Goal: Information Seeking & Learning: Learn about a topic

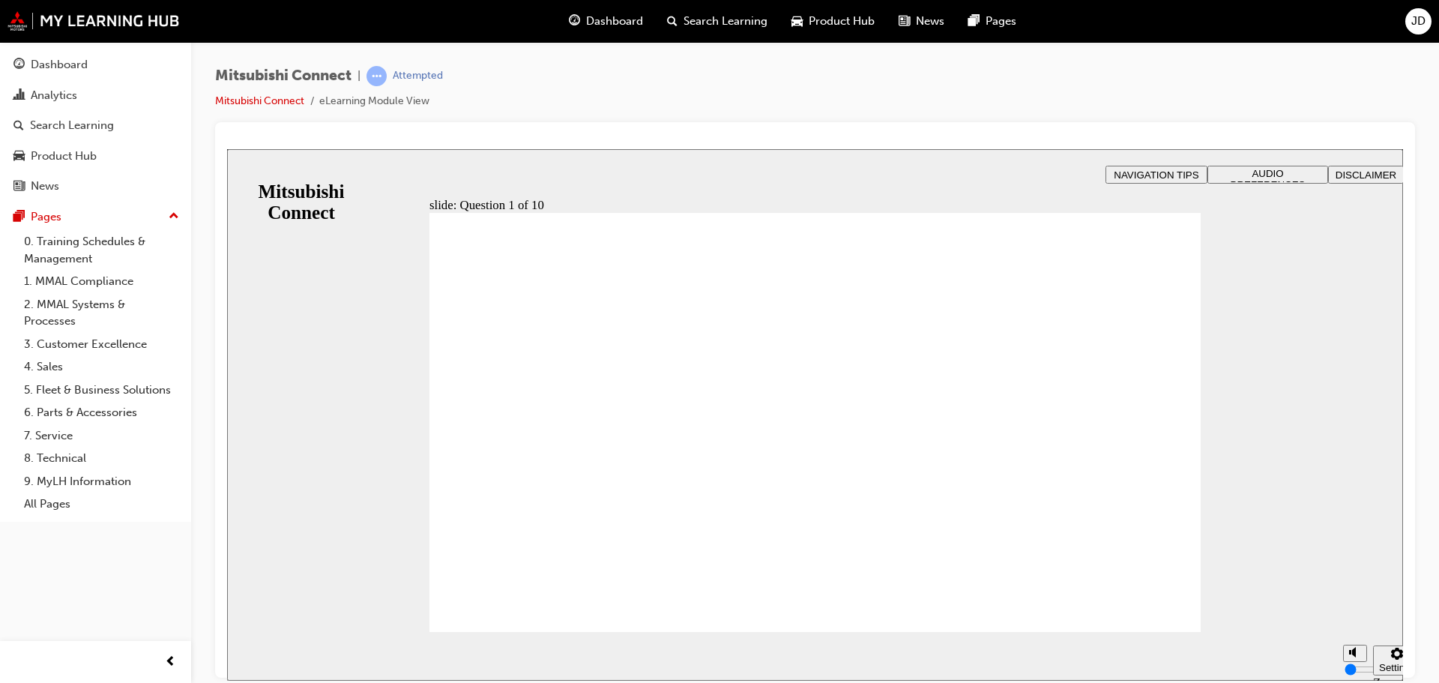
radio input "true"
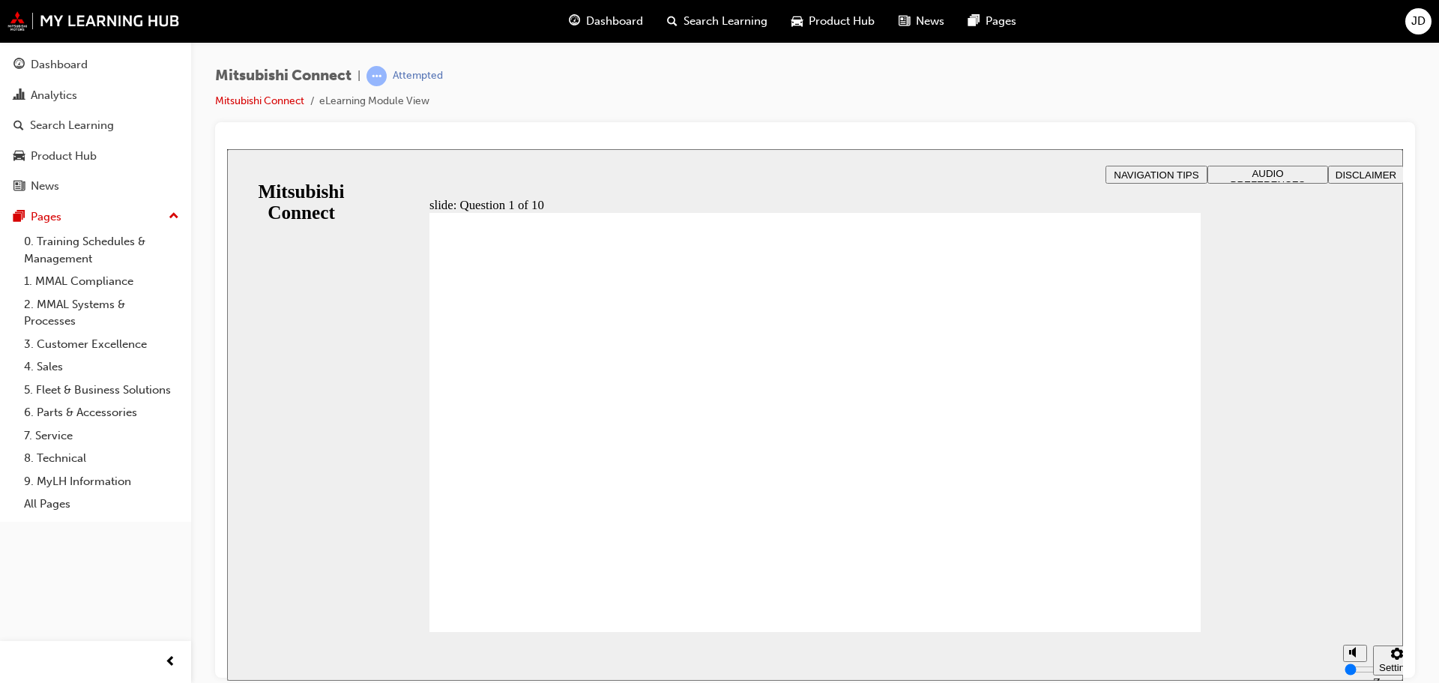
checkbox input "true"
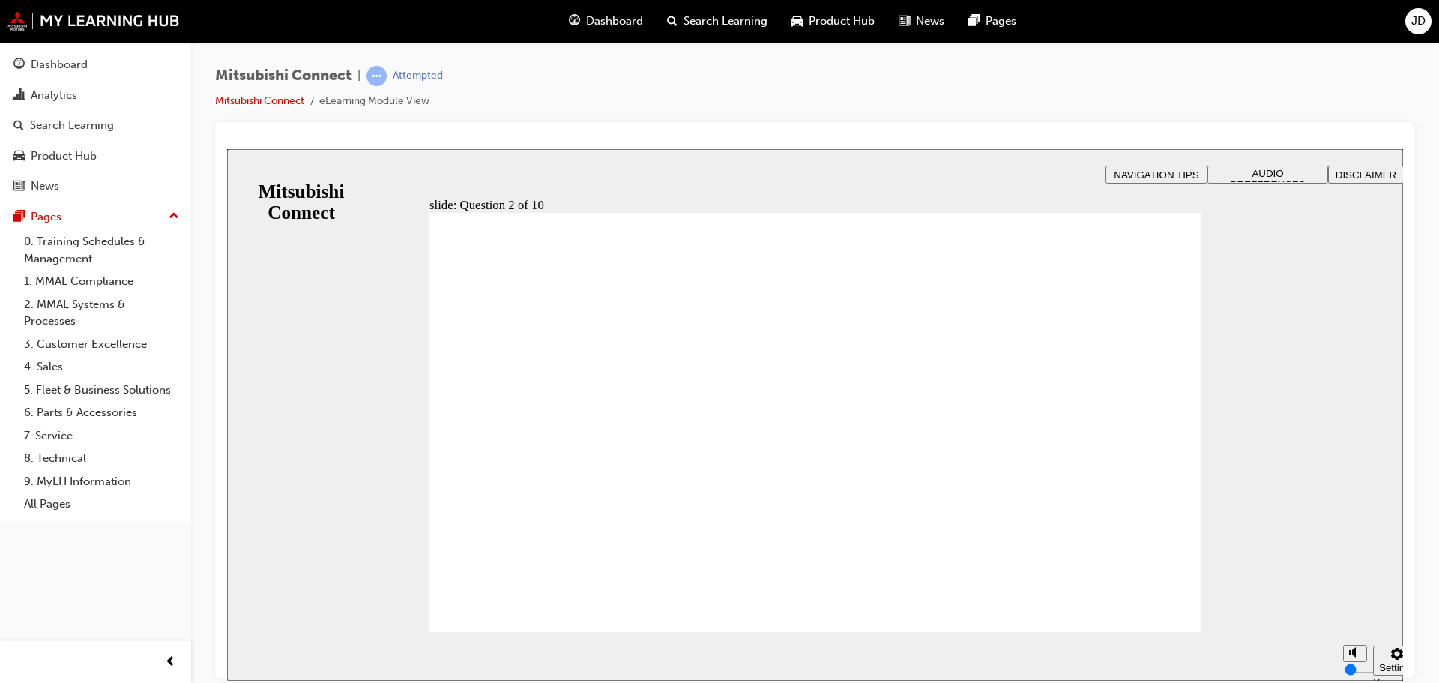
checkbox input "true"
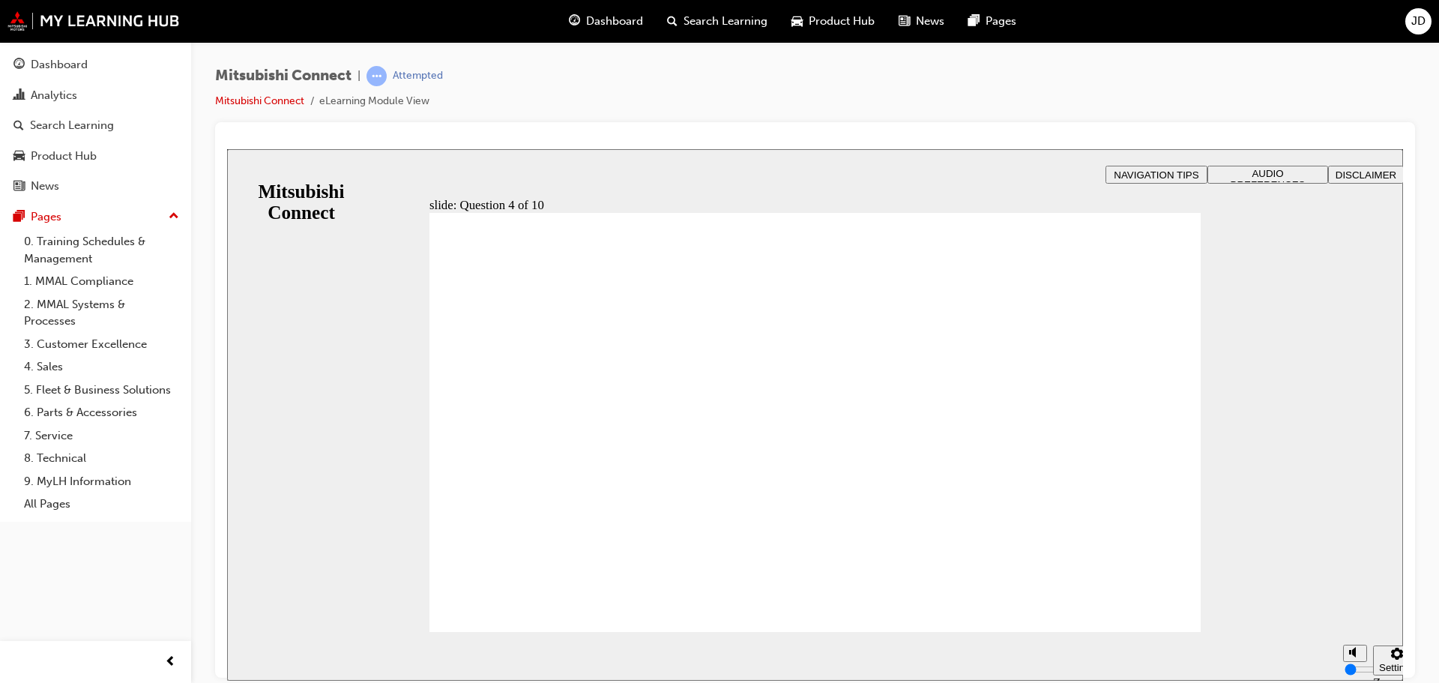
radio input "true"
click at [531, 633] on section "Pause (Ctrl+Alt+P) Replay (Ctrl+Alt+R) Show captions (Ctrl+Alt+C) Playback spee…" at bounding box center [815, 655] width 1176 height 49
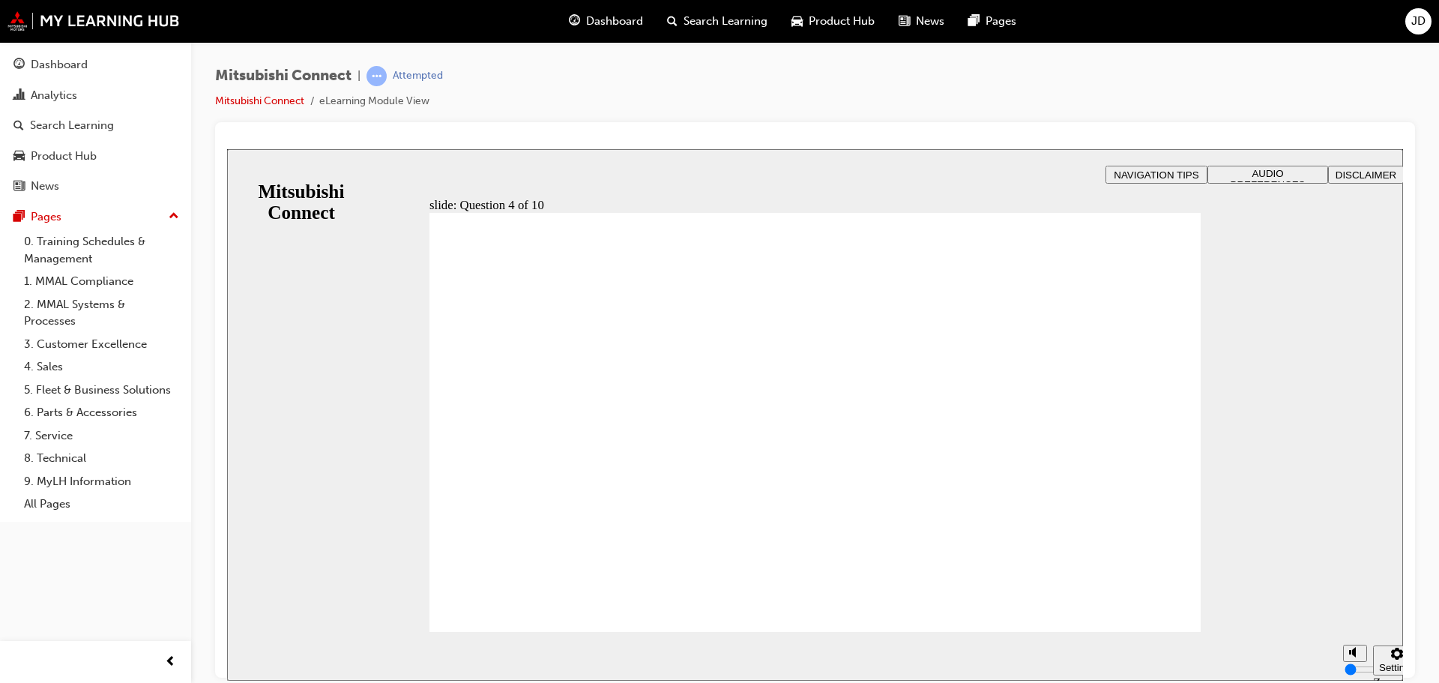
drag, startPoint x: 795, startPoint y: 549, endPoint x: 876, endPoint y: 534, distance: 82.3
checkbox input "true"
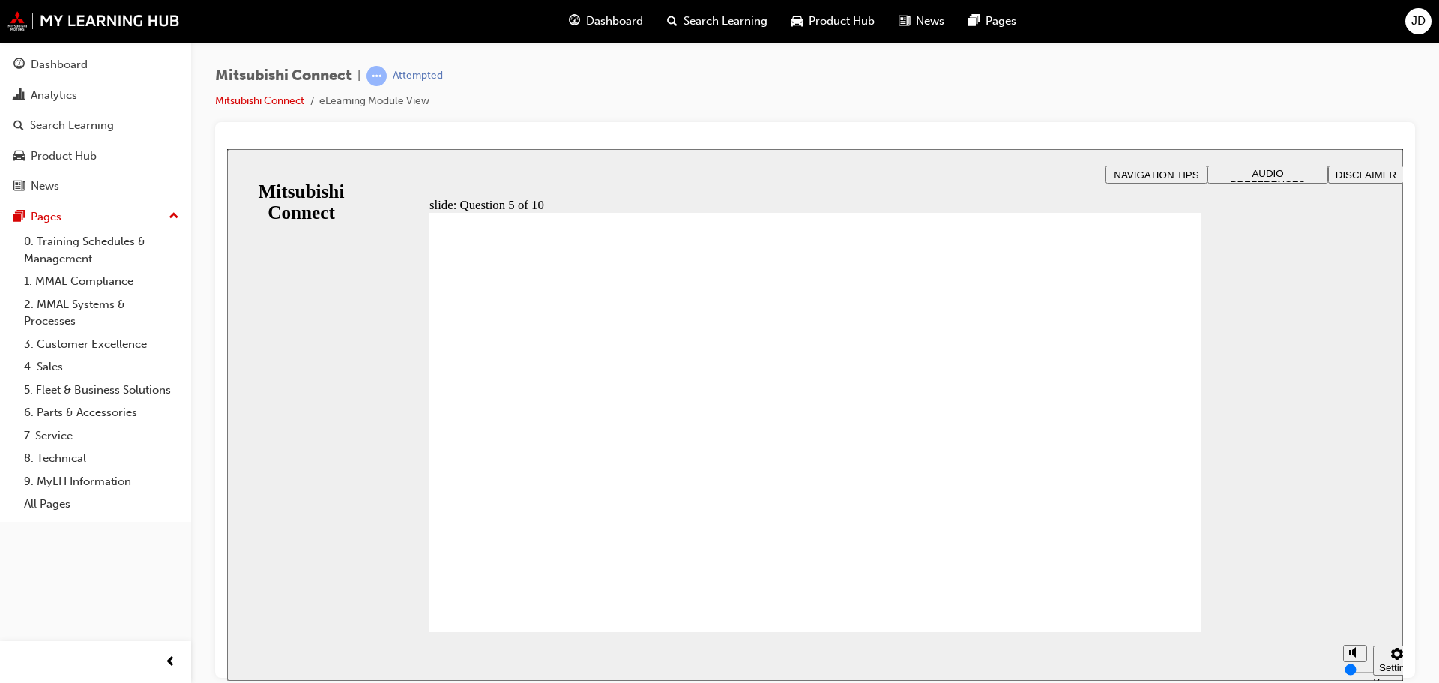
checkbox input "true"
drag, startPoint x: 568, startPoint y: 486, endPoint x: 549, endPoint y: 595, distance: 111.2
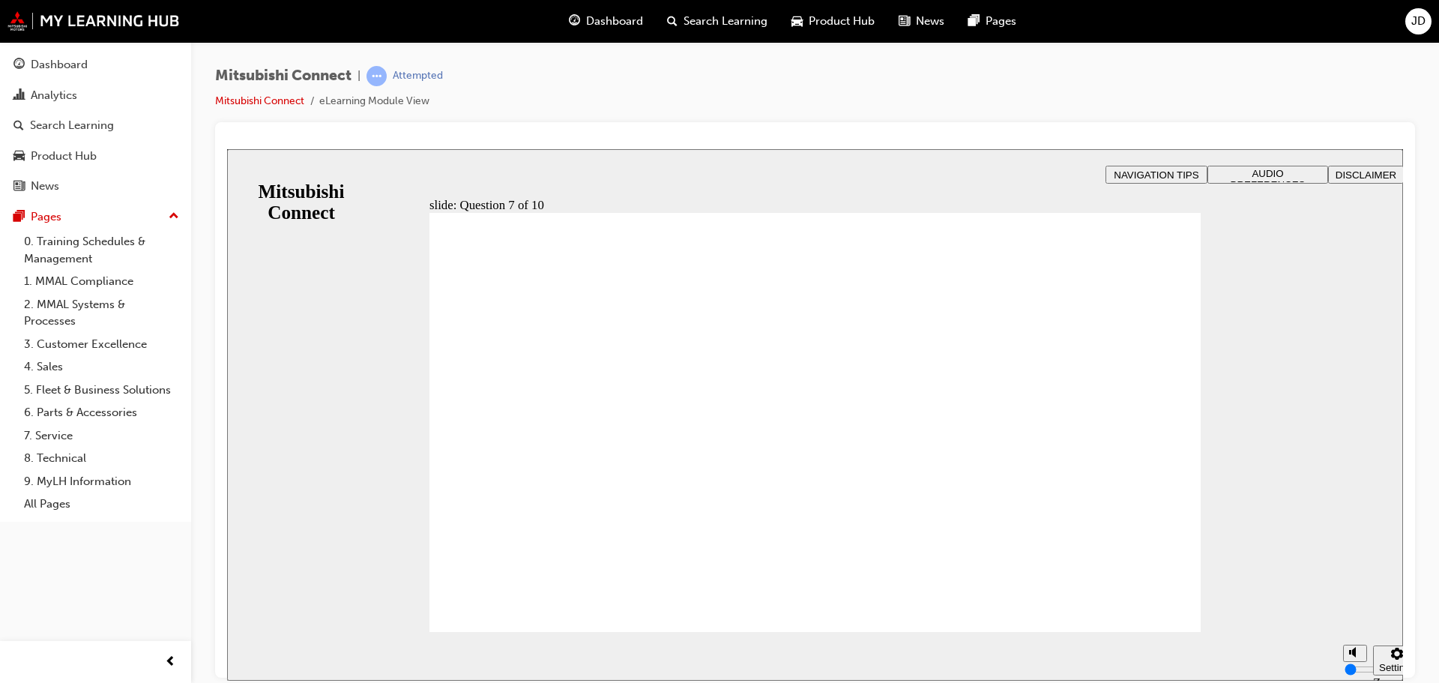
checkbox input "true"
drag, startPoint x: 837, startPoint y: 532, endPoint x: 908, endPoint y: 554, distance: 74.5
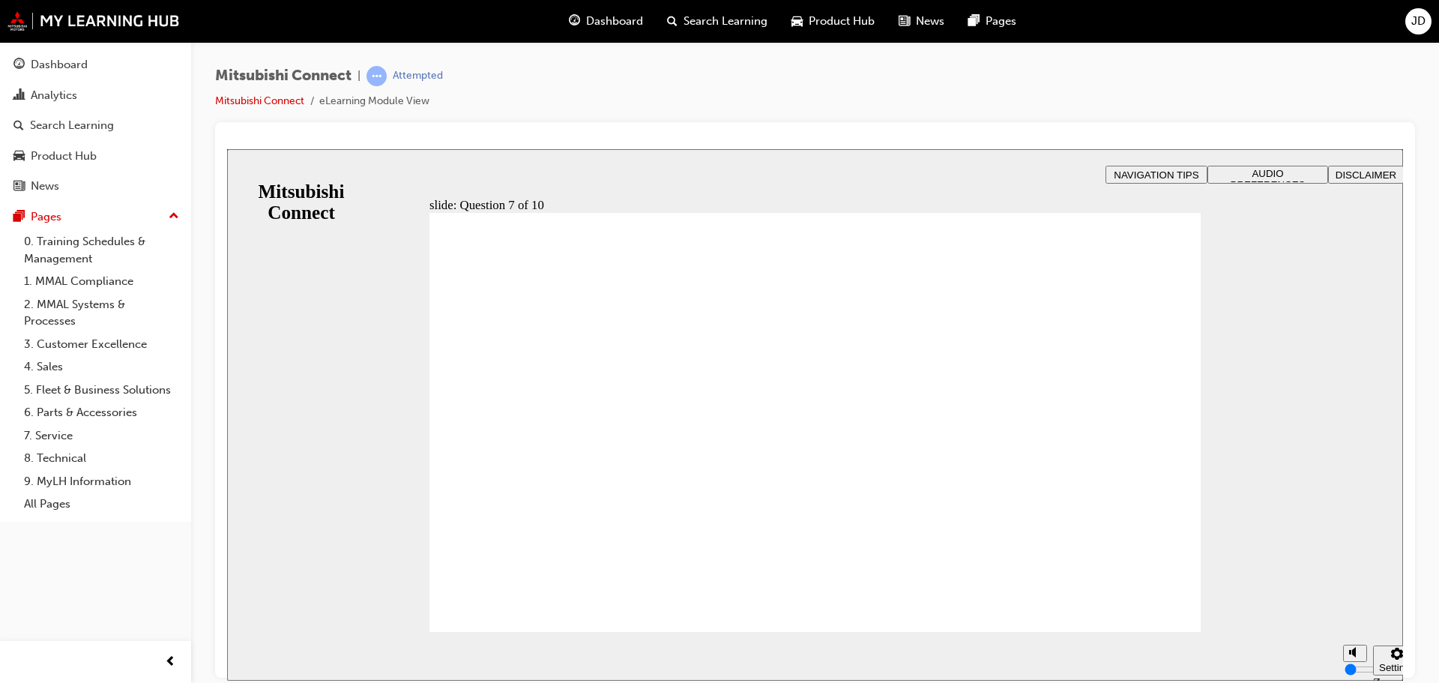
drag, startPoint x: 1162, startPoint y: 591, endPoint x: 1163, endPoint y: 598, distance: 7.5
drag, startPoint x: 549, startPoint y: 405, endPoint x: 582, endPoint y: 421, distance: 37.2
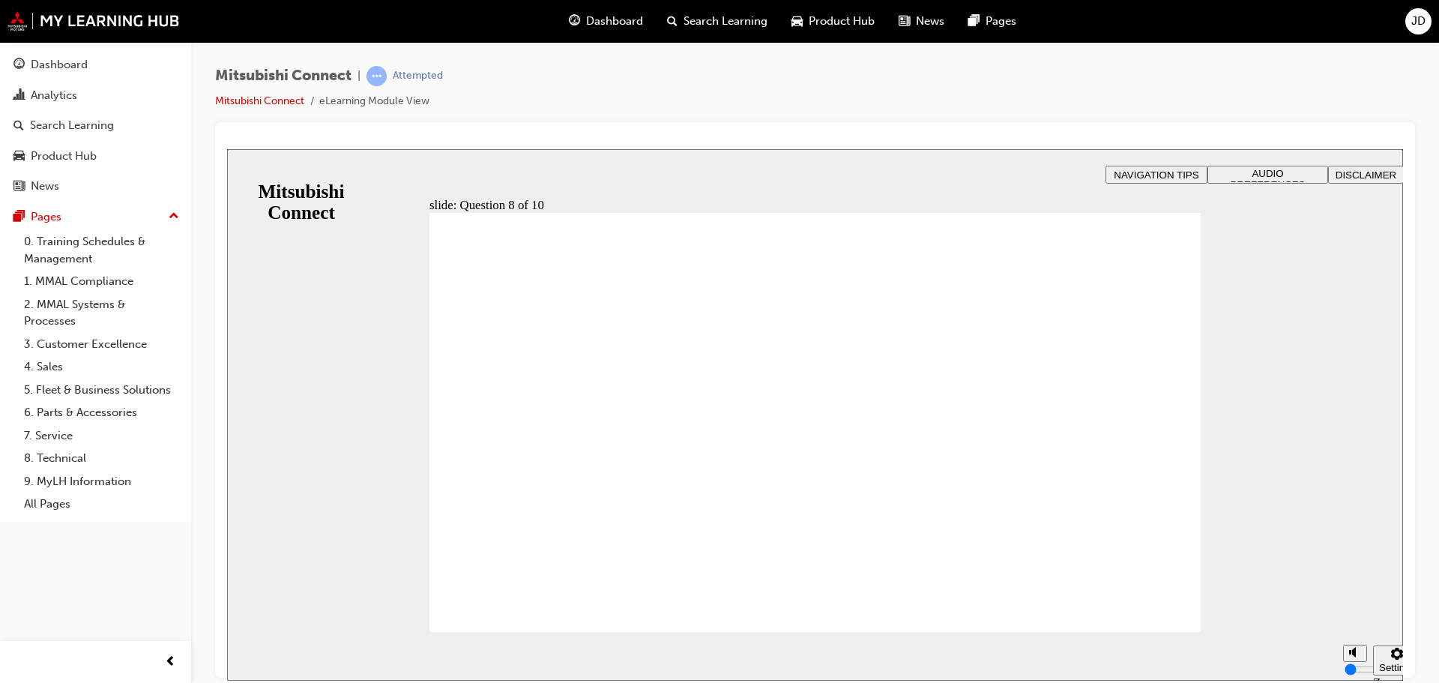
radio input "false"
radio input "true"
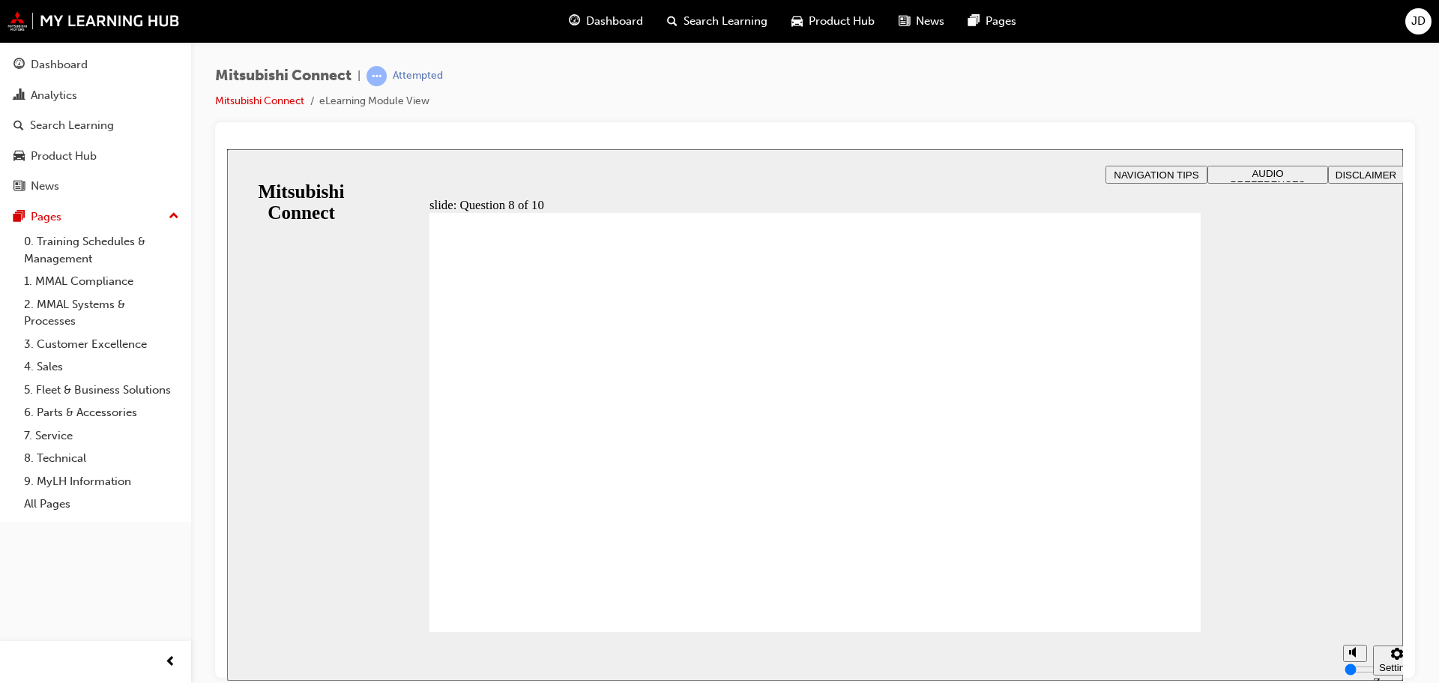
radio input "true"
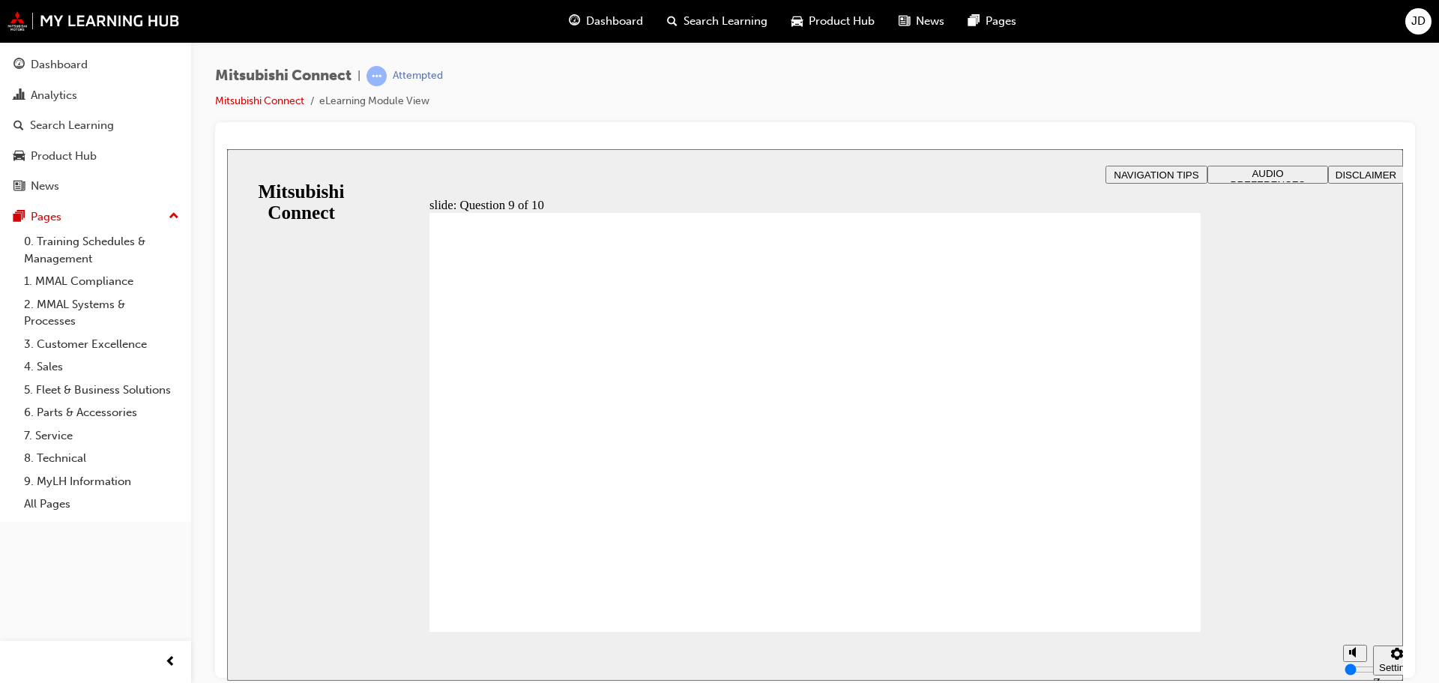
drag, startPoint x: 501, startPoint y: 424, endPoint x: 533, endPoint y: 438, distance: 34.9
checkbox input "true"
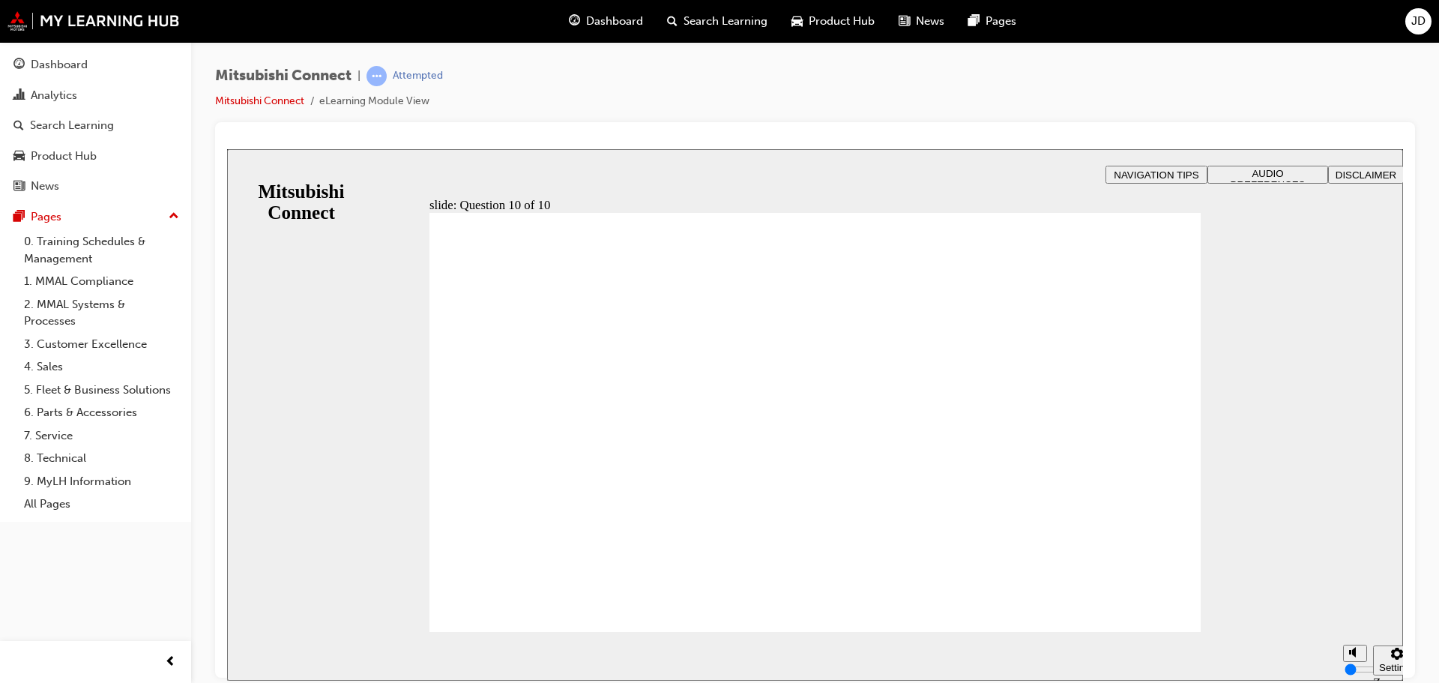
radio input "true"
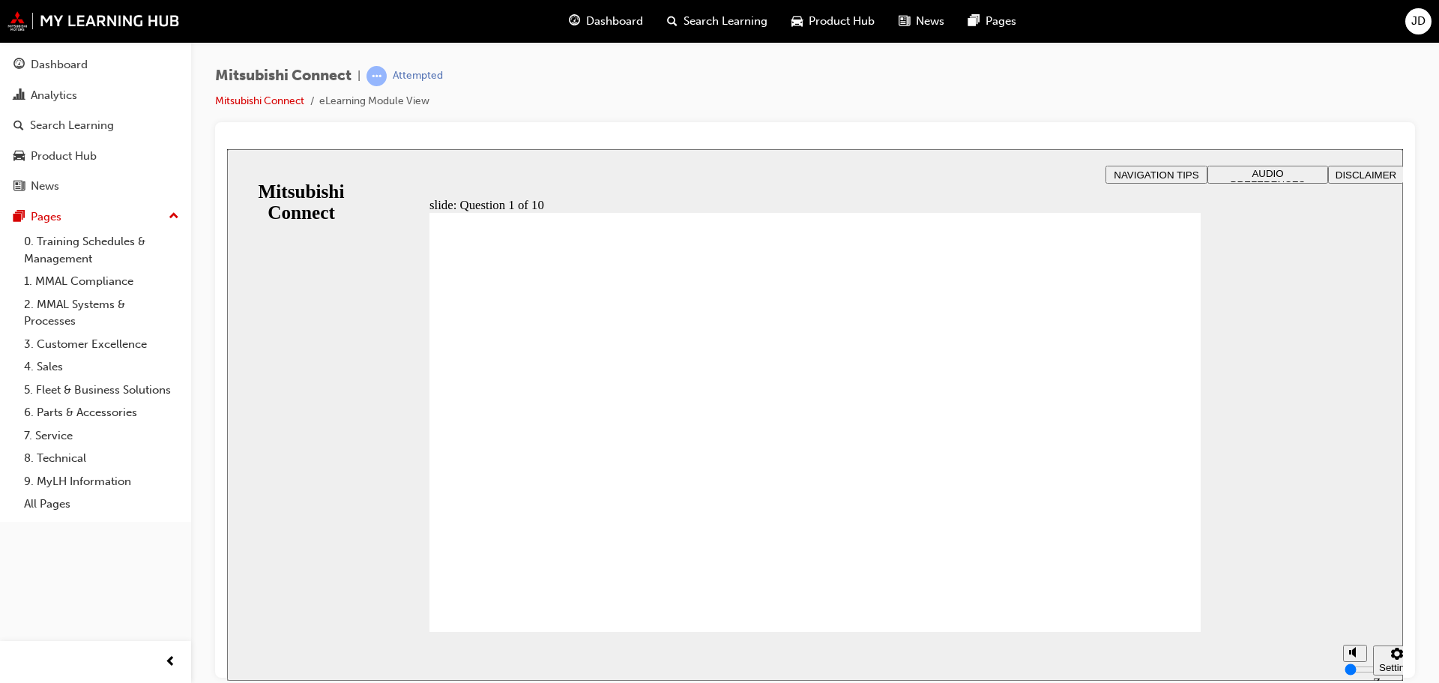
checkbox input "true"
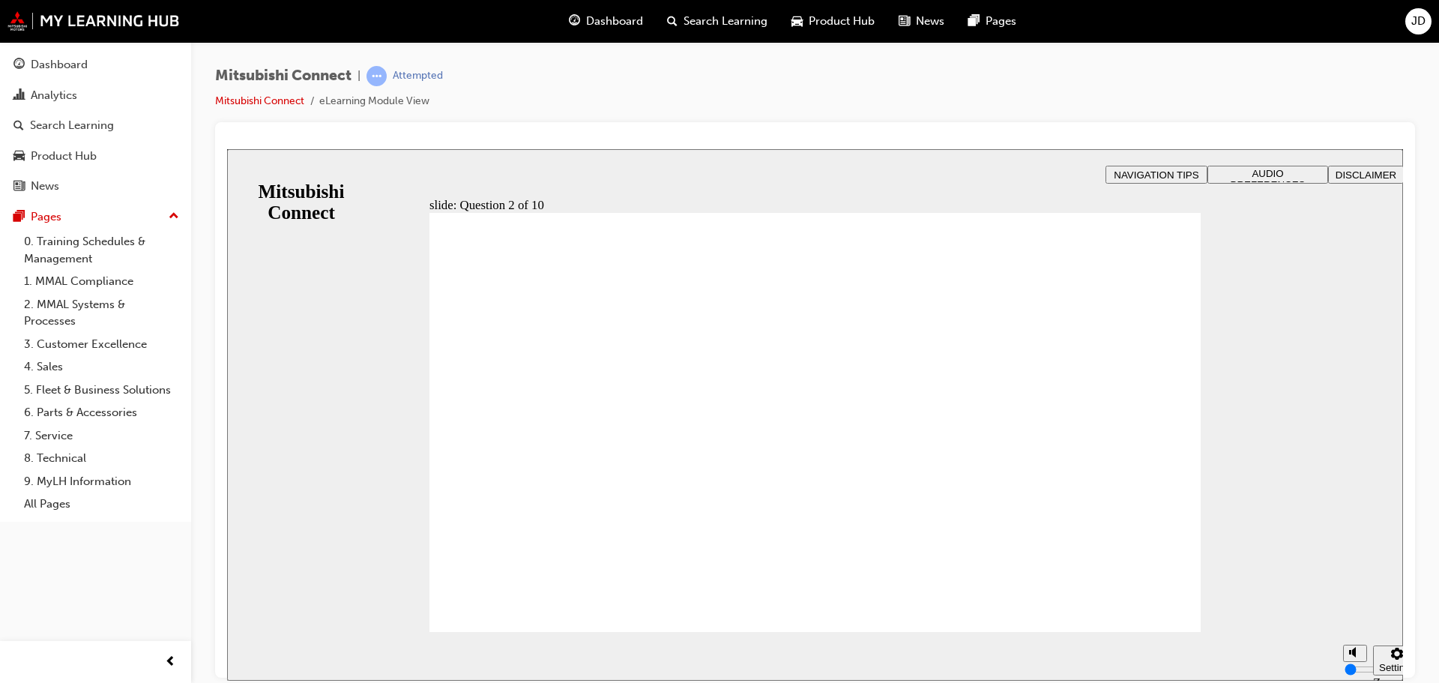
checkbox input "true"
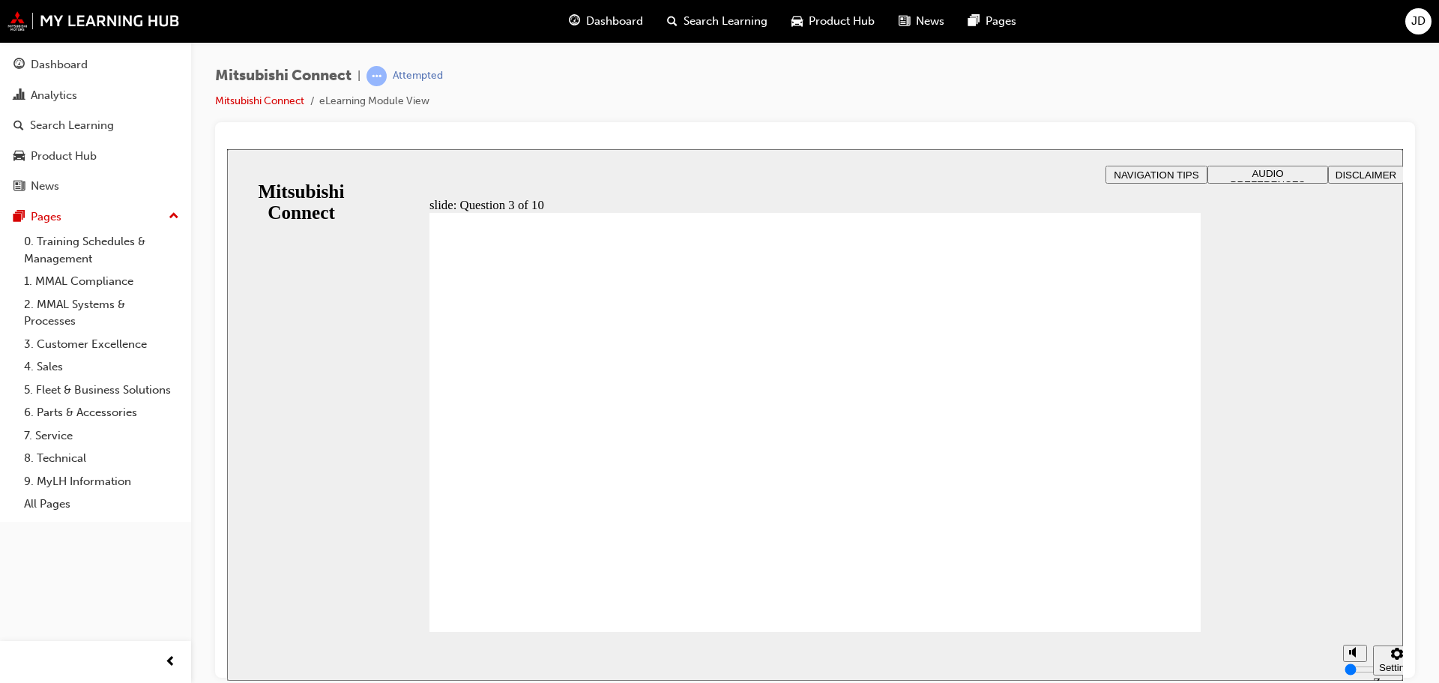
drag, startPoint x: 519, startPoint y: 419, endPoint x: 520, endPoint y: 430, distance: 10.6
drag, startPoint x: 478, startPoint y: 428, endPoint x: 563, endPoint y: 480, distance: 99.2
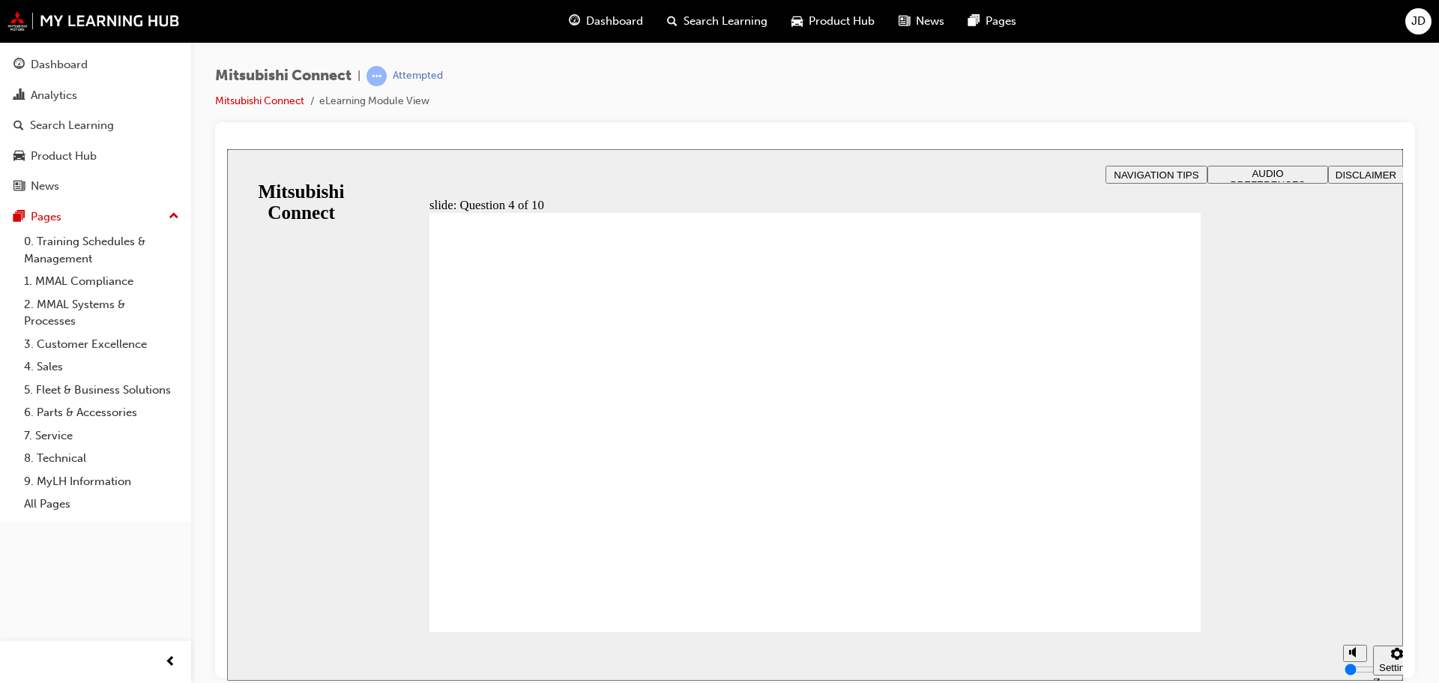
radio input "true"
checkbox input "true"
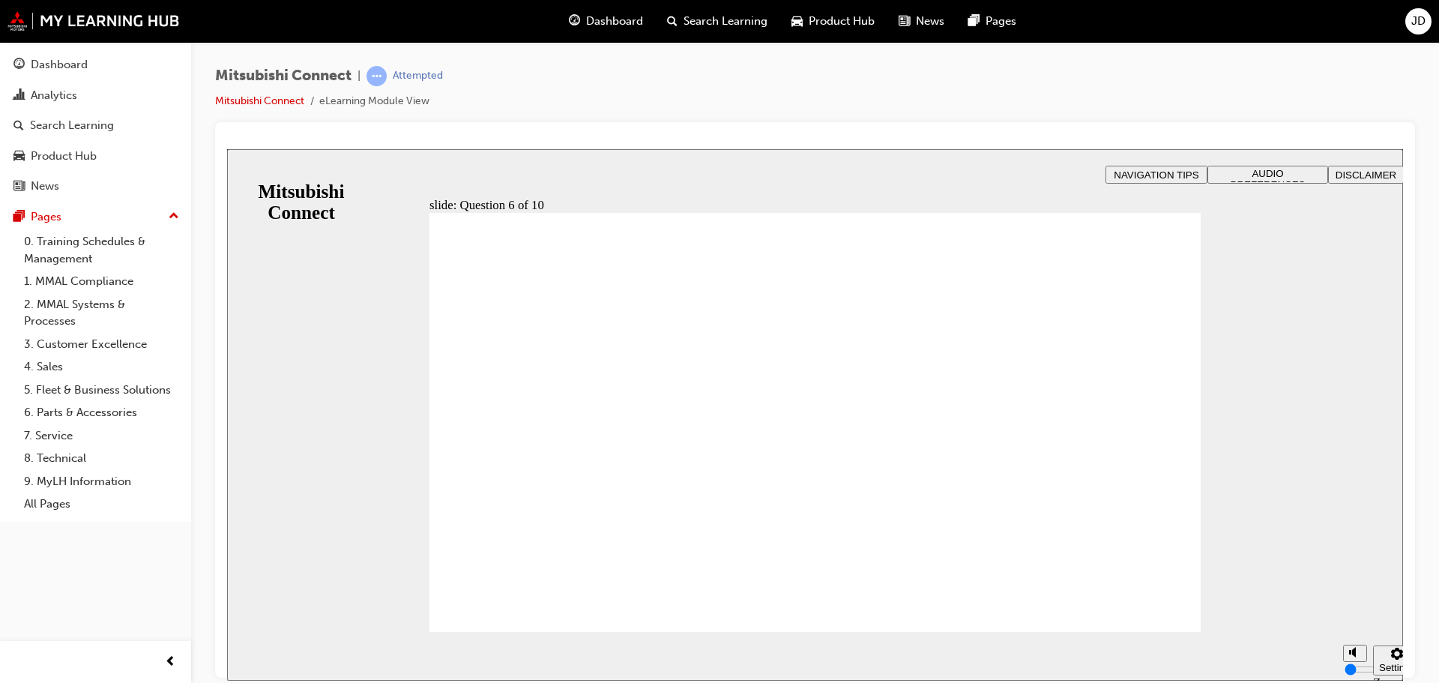
checkbox input "true"
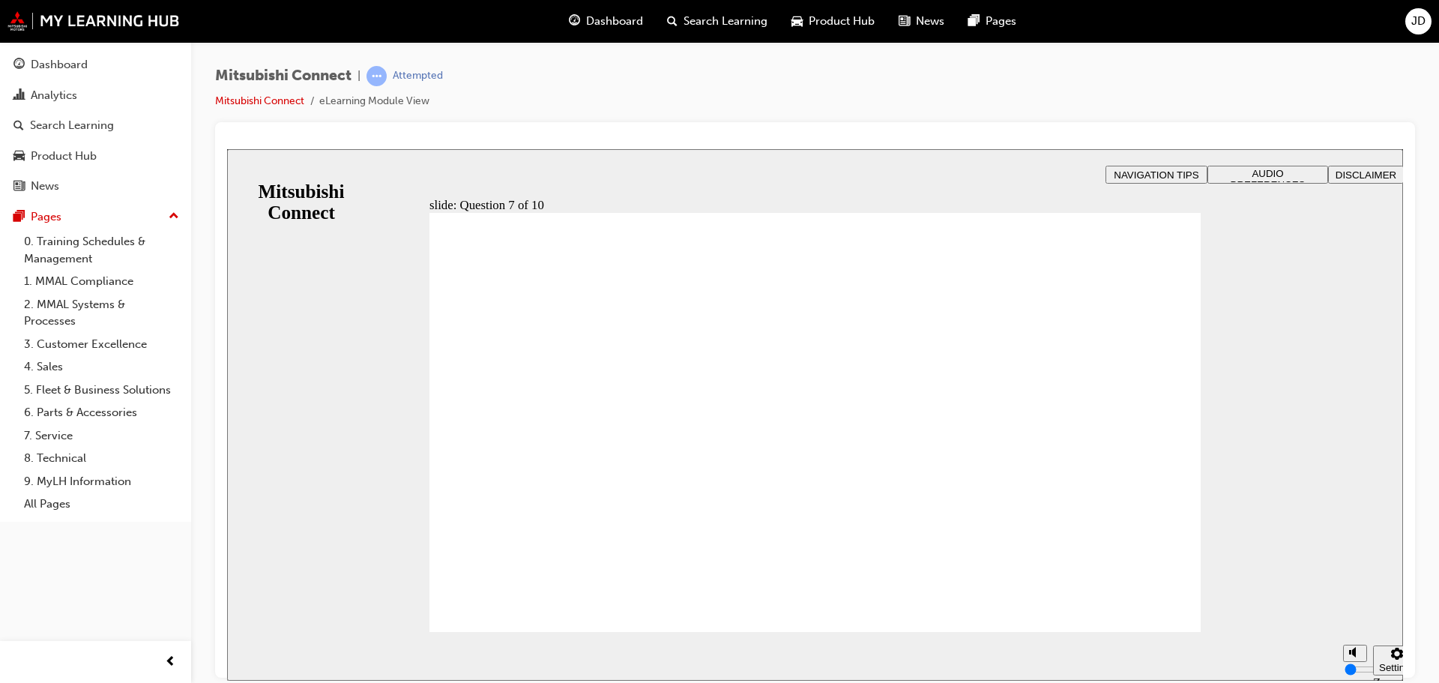
checkbox input "true"
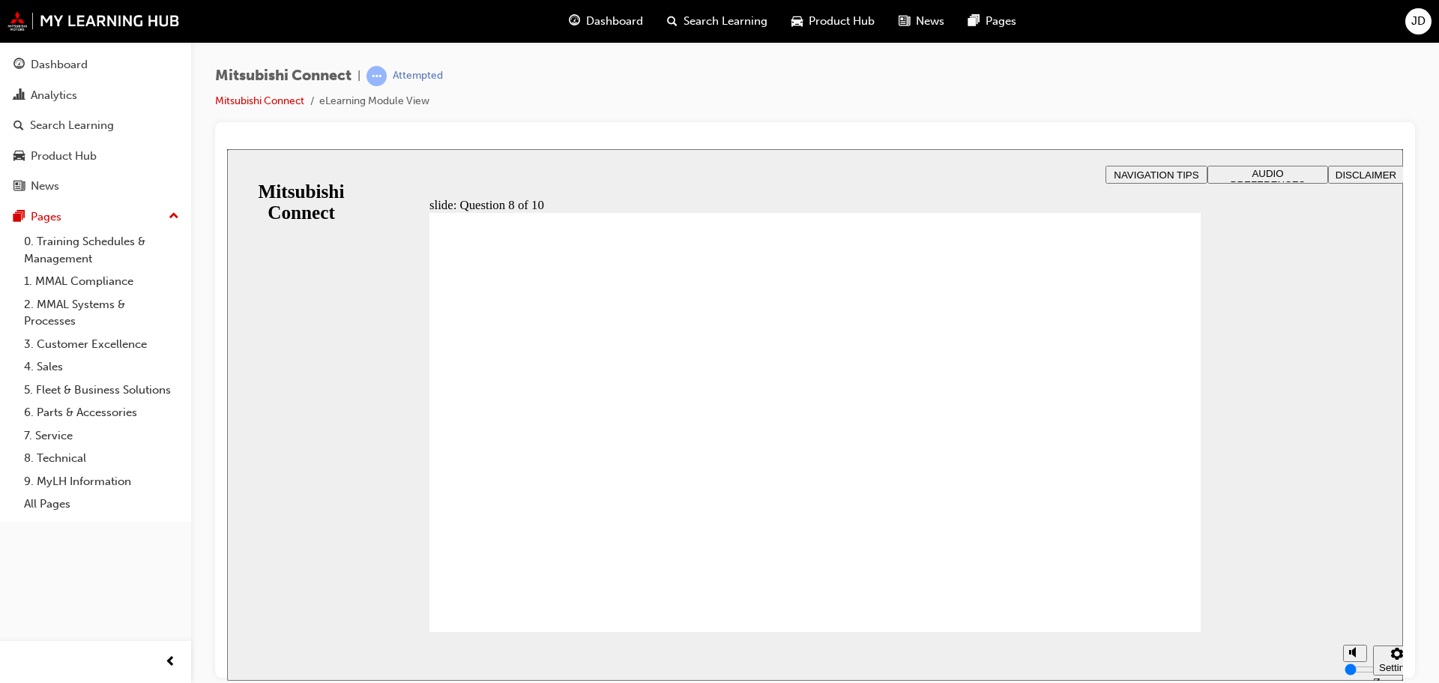
radio input "true"
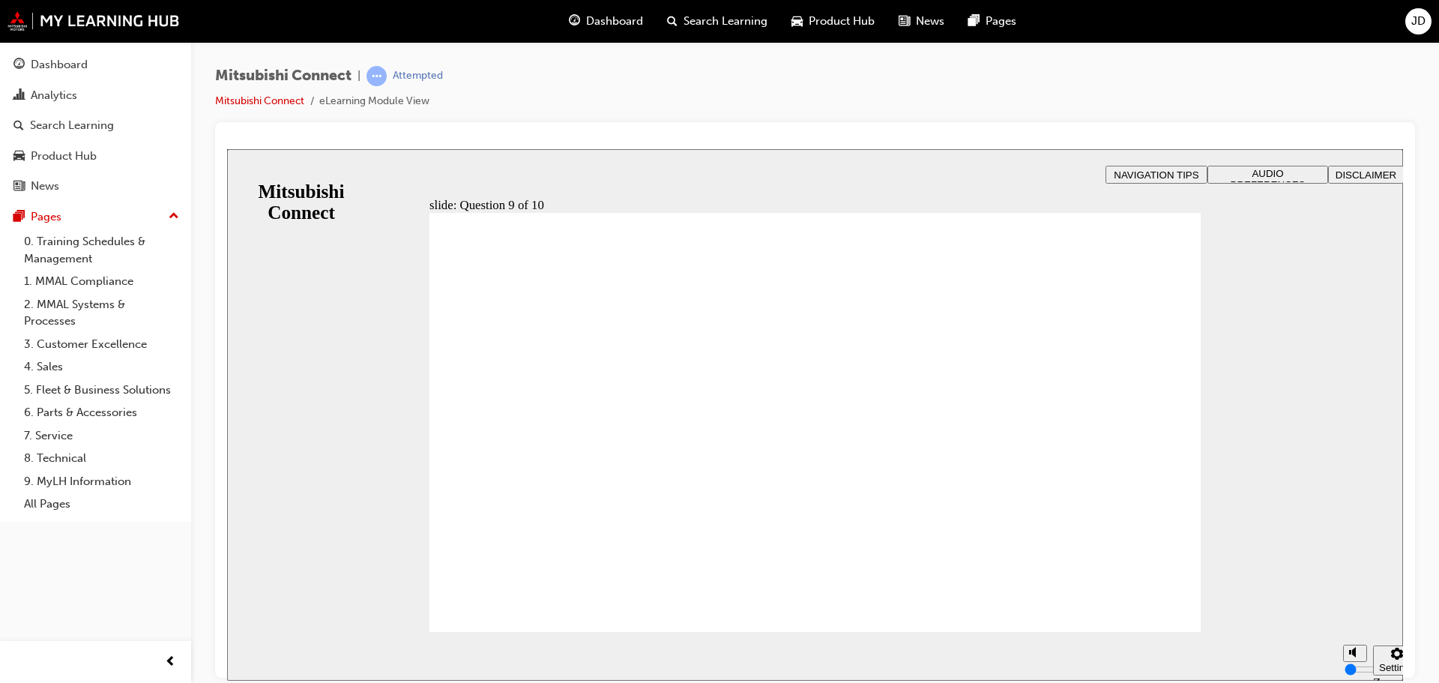
checkbox input "true"
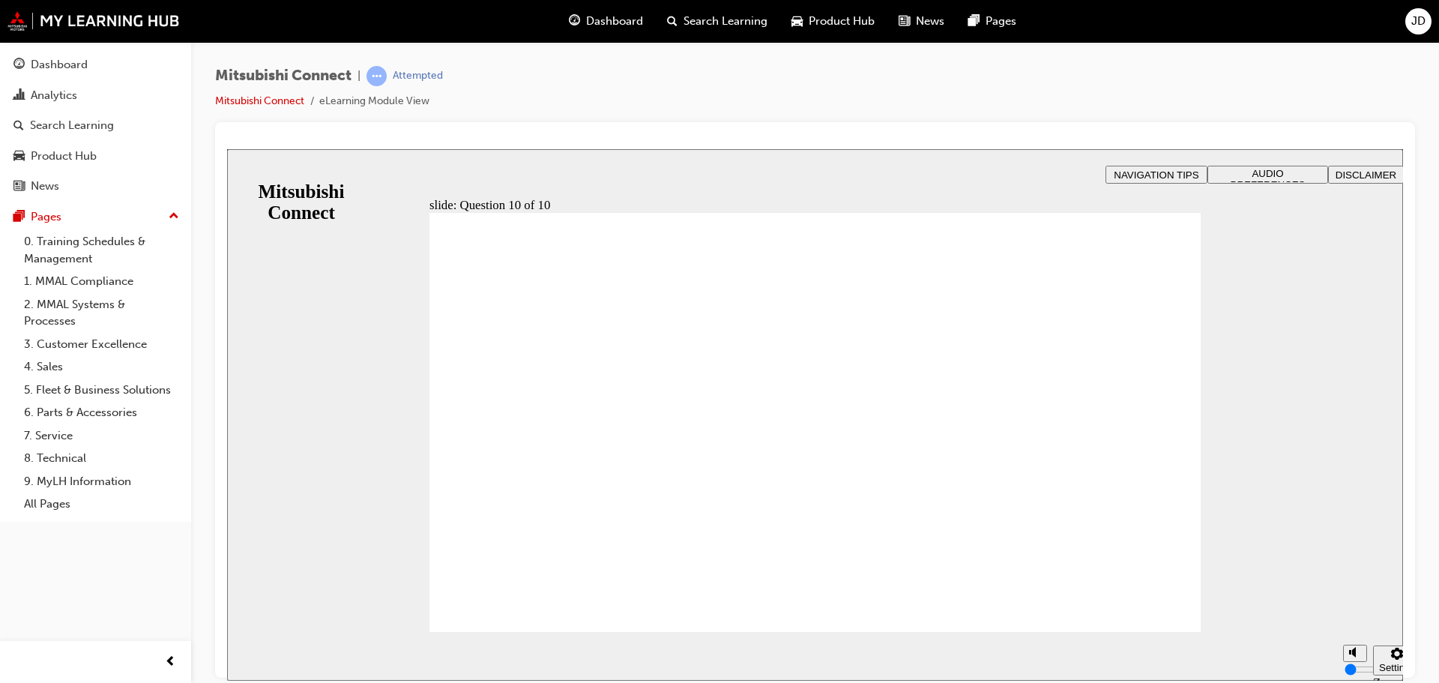
radio input "true"
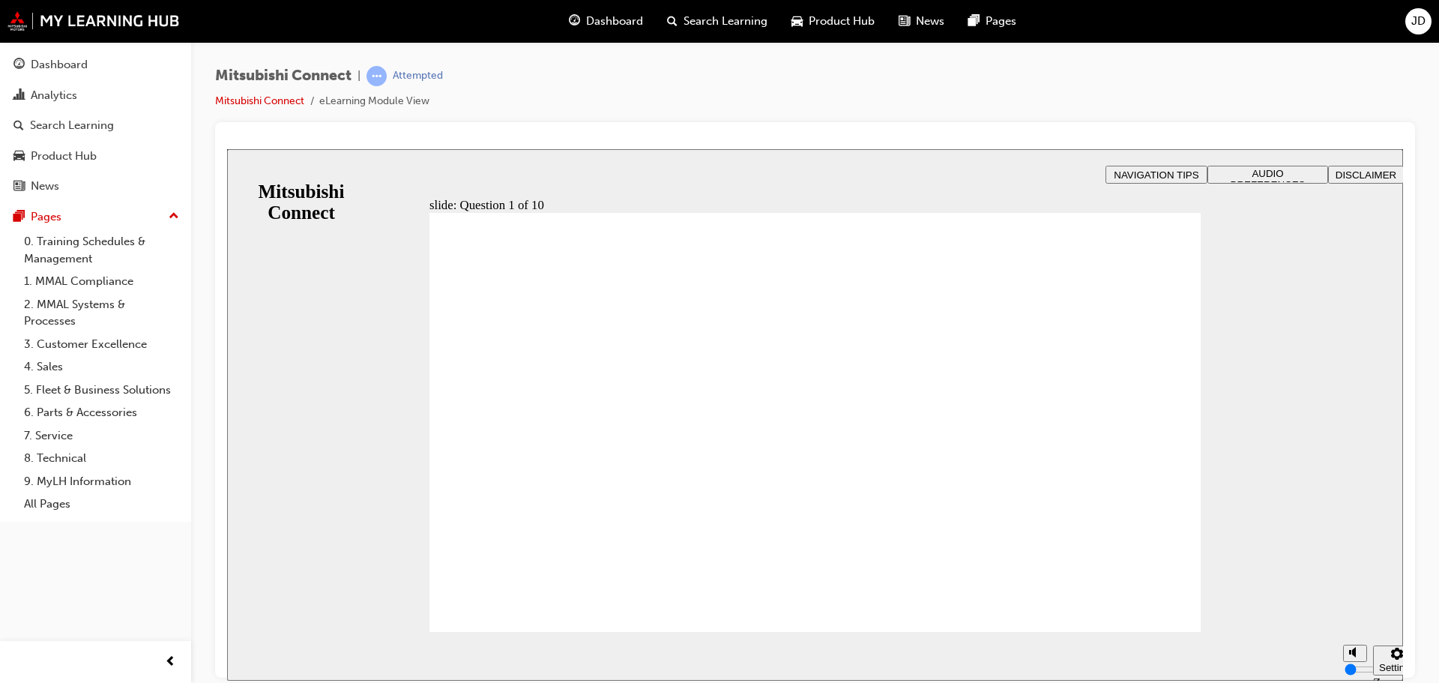
checkbox input "true"
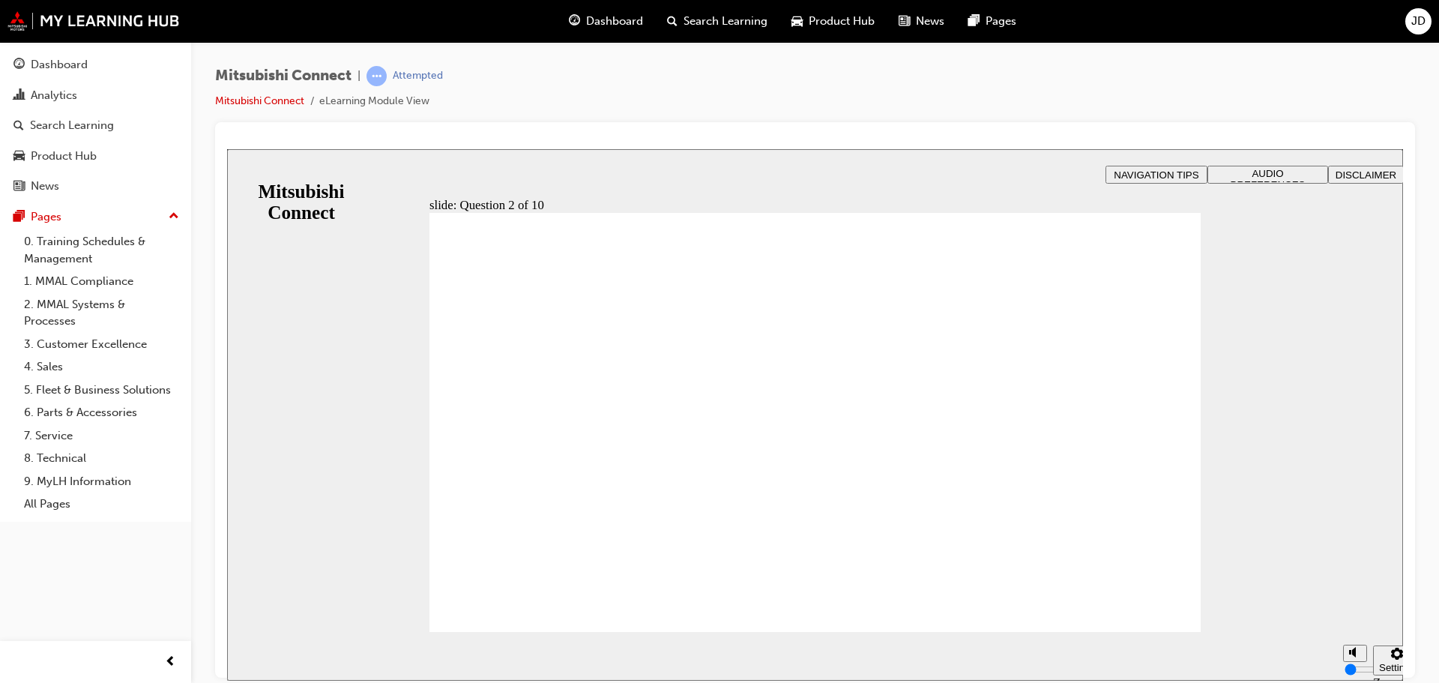
checkbox input "true"
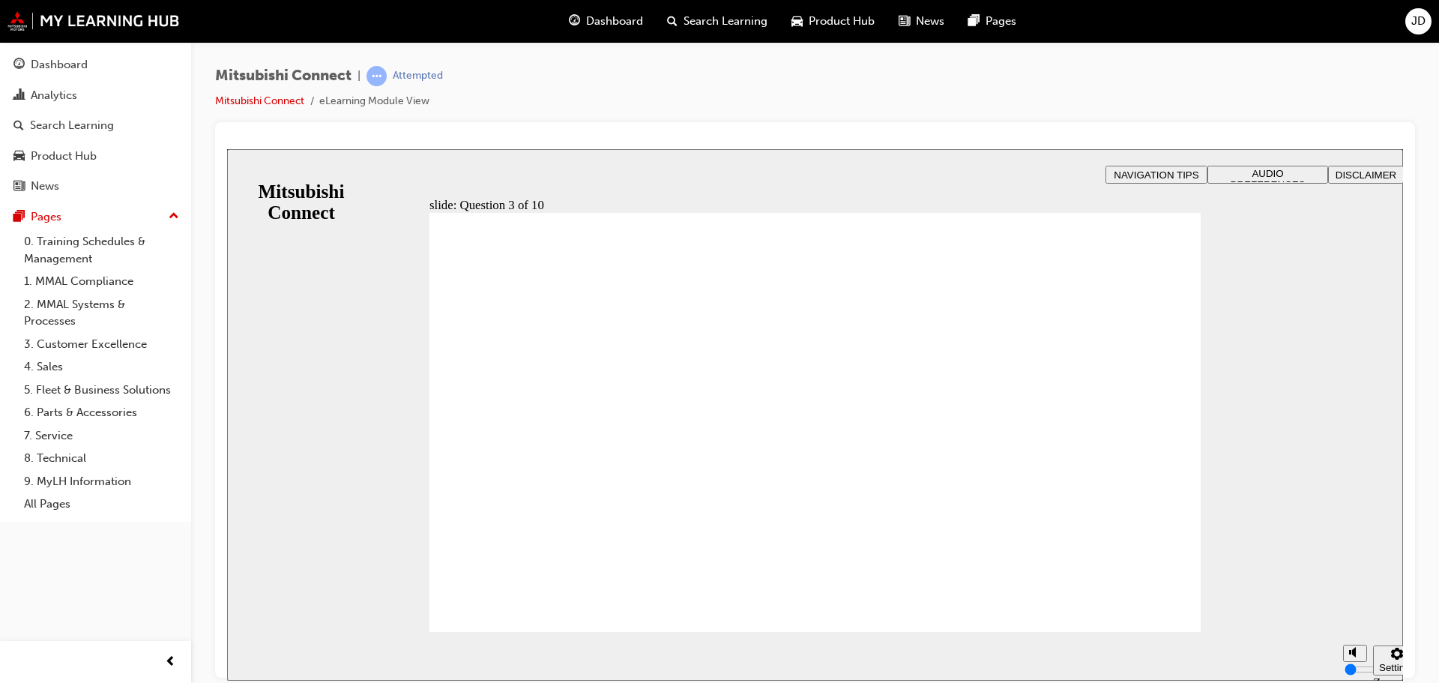
radio input "true"
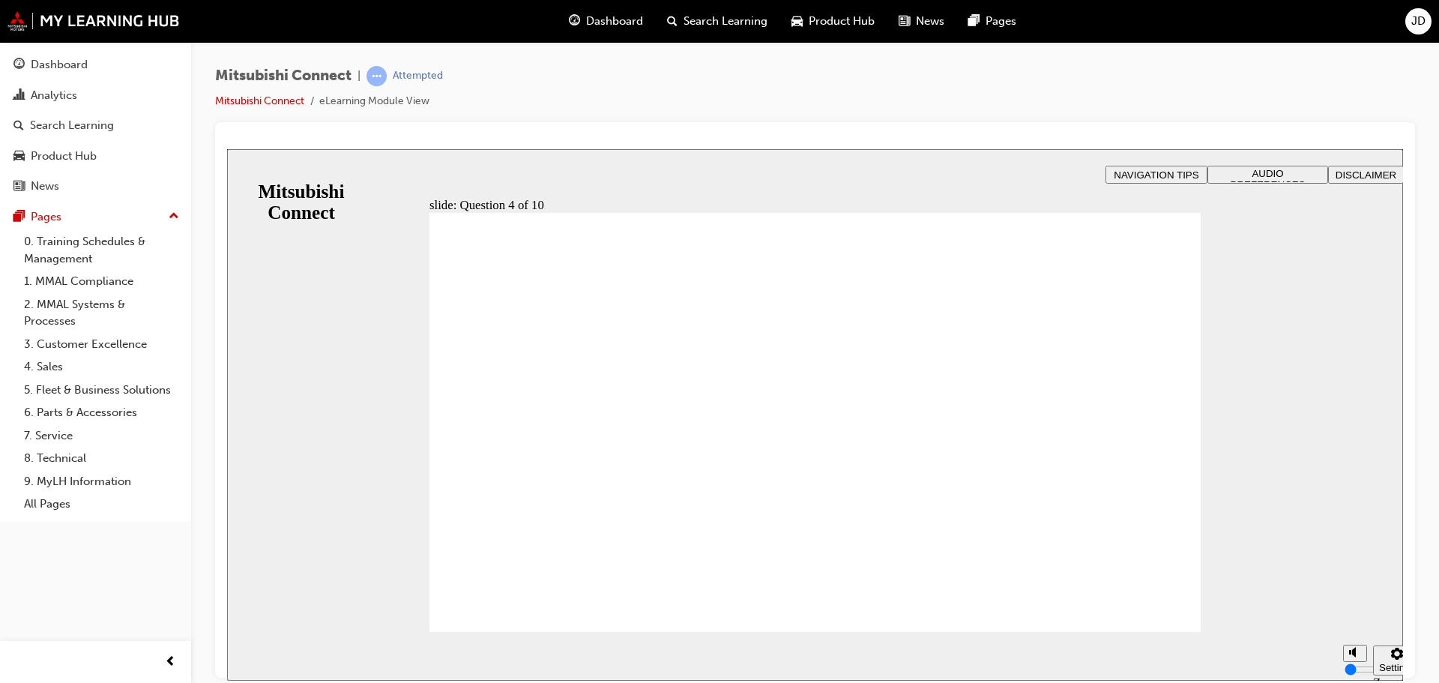
checkbox input "true"
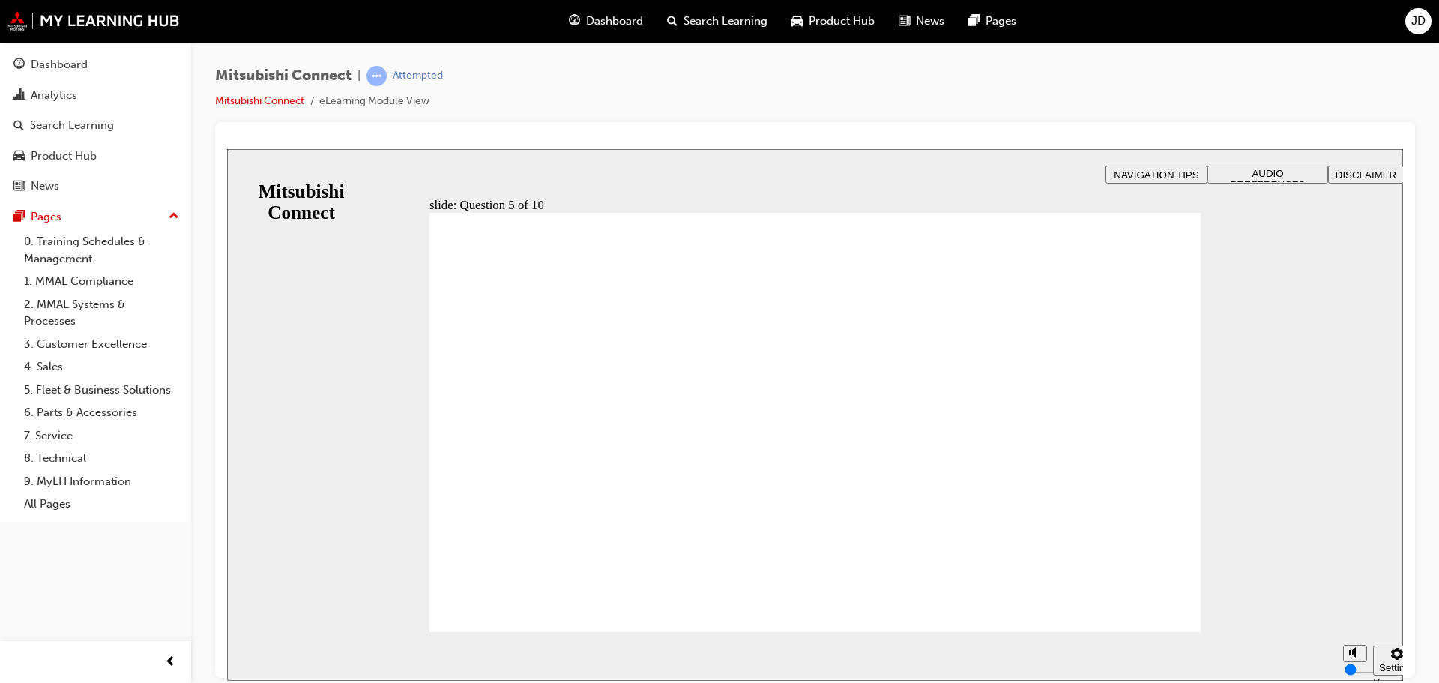
checkbox input "true"
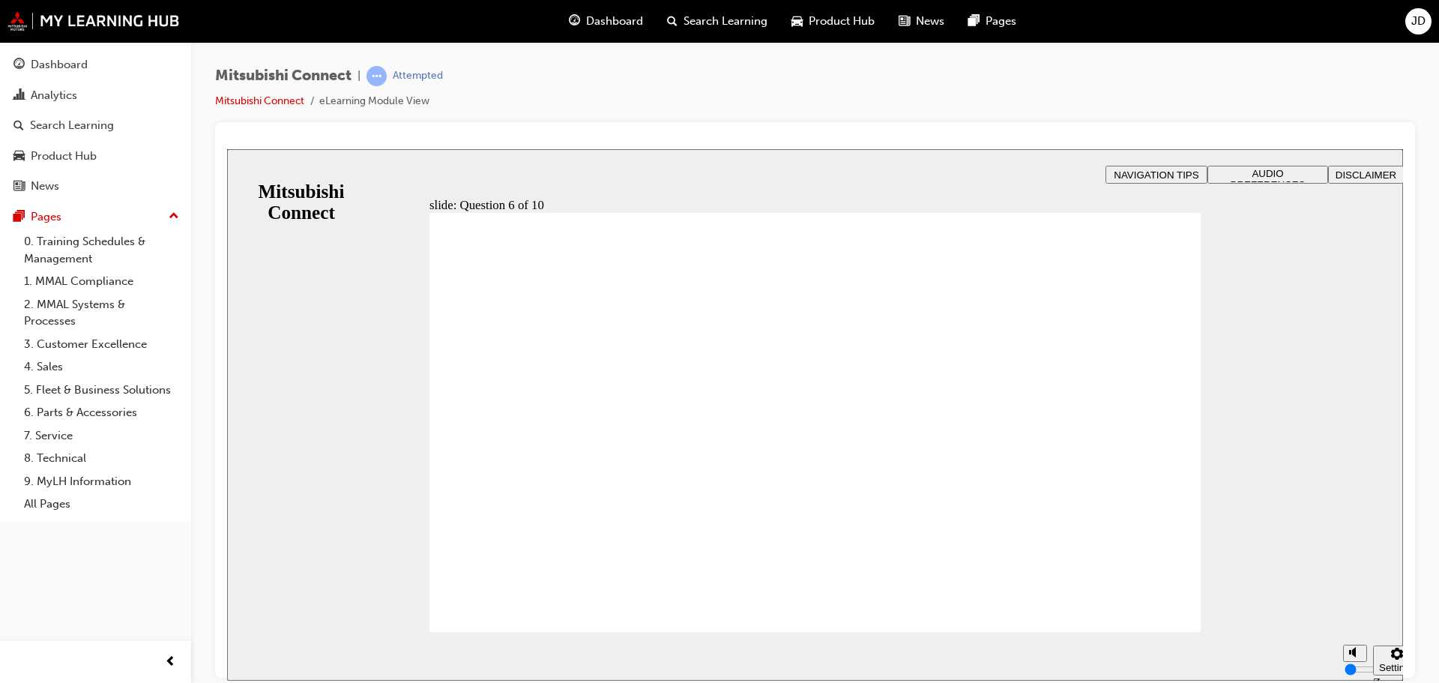
checkbox input "true"
drag, startPoint x: 758, startPoint y: 535, endPoint x: 849, endPoint y: 537, distance: 90.7
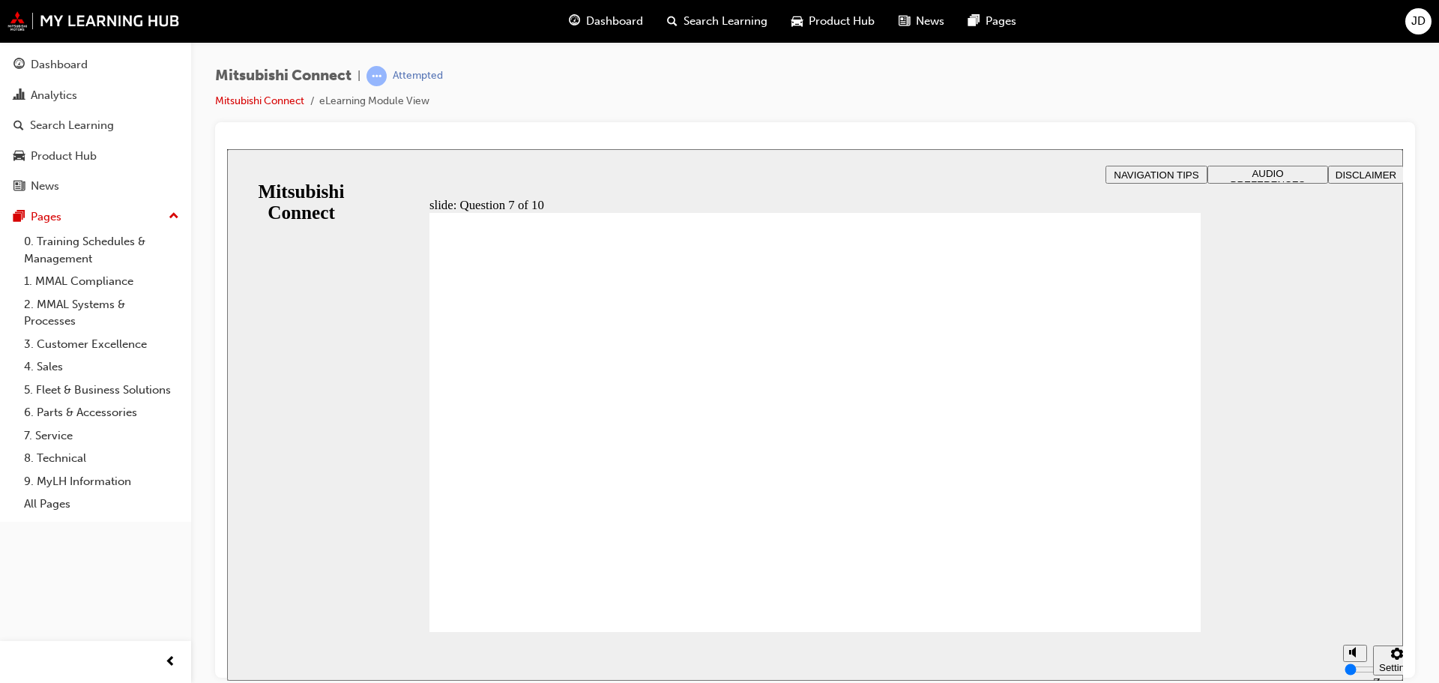
radio input "true"
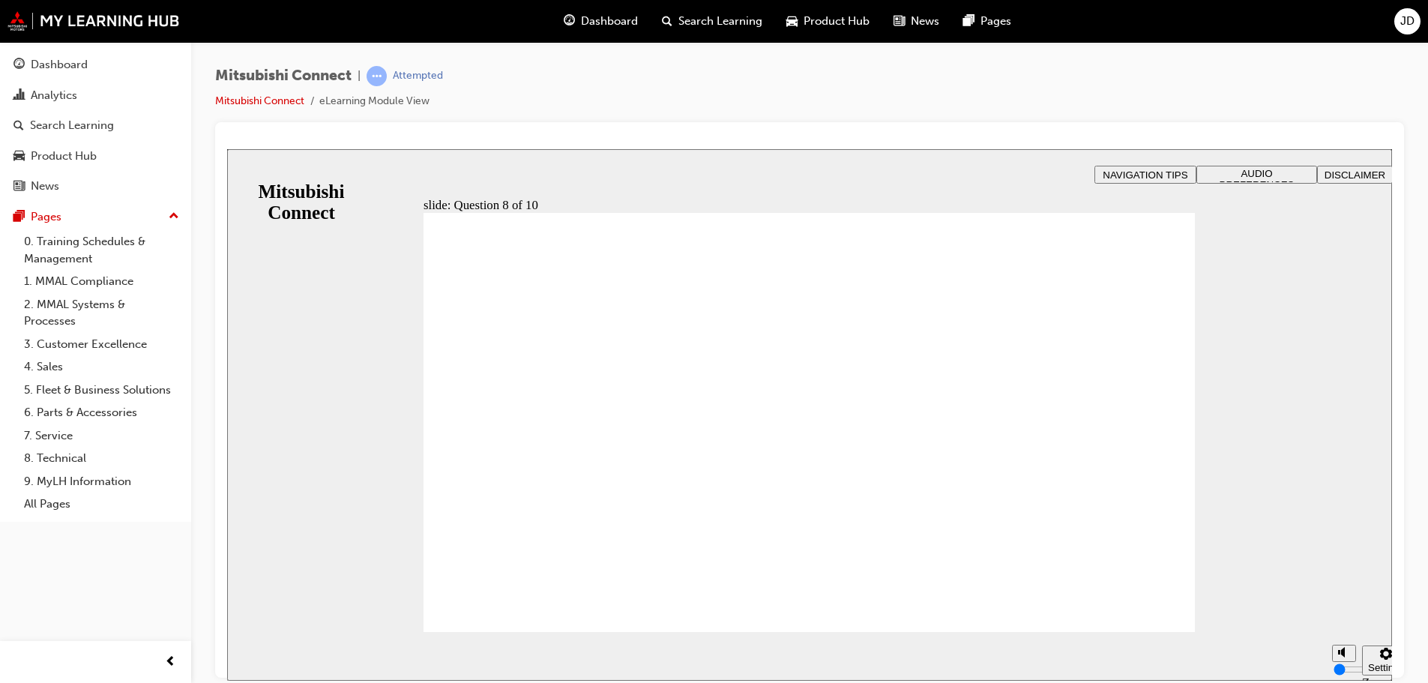
radio input "true"
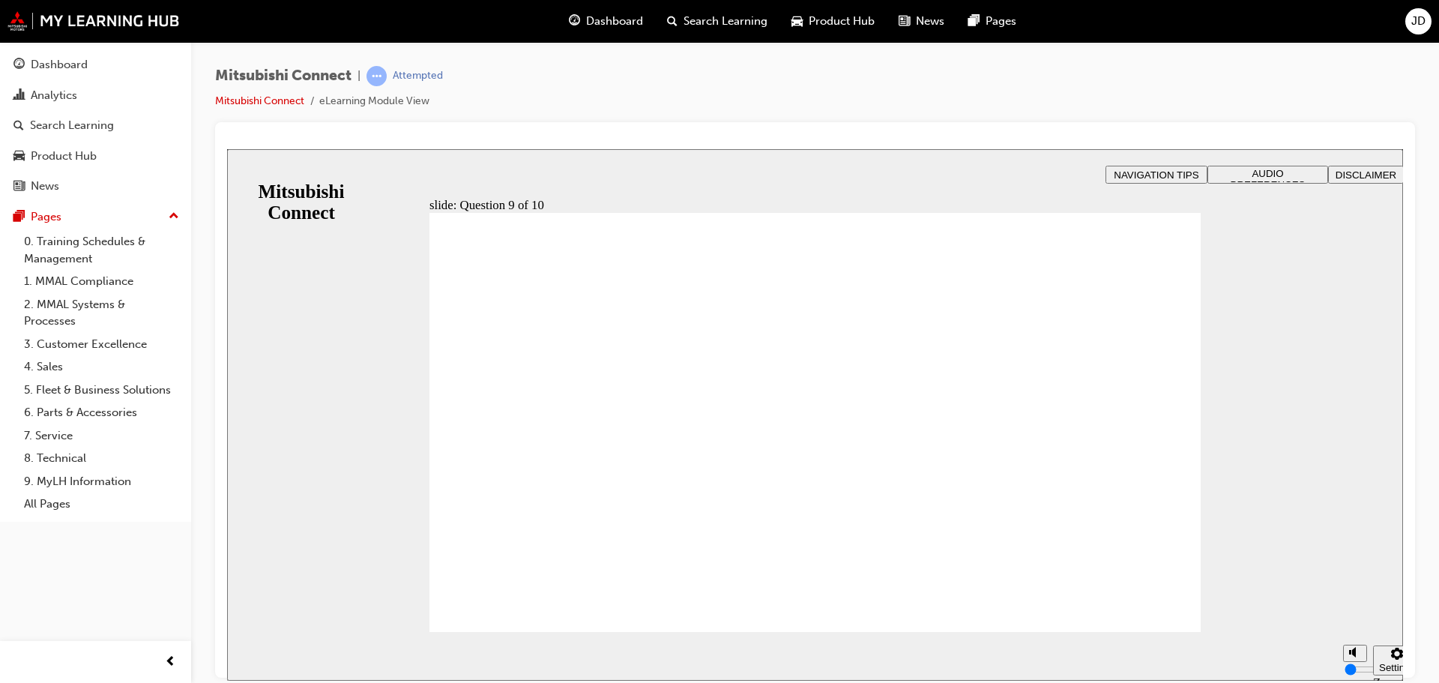
checkbox input "true"
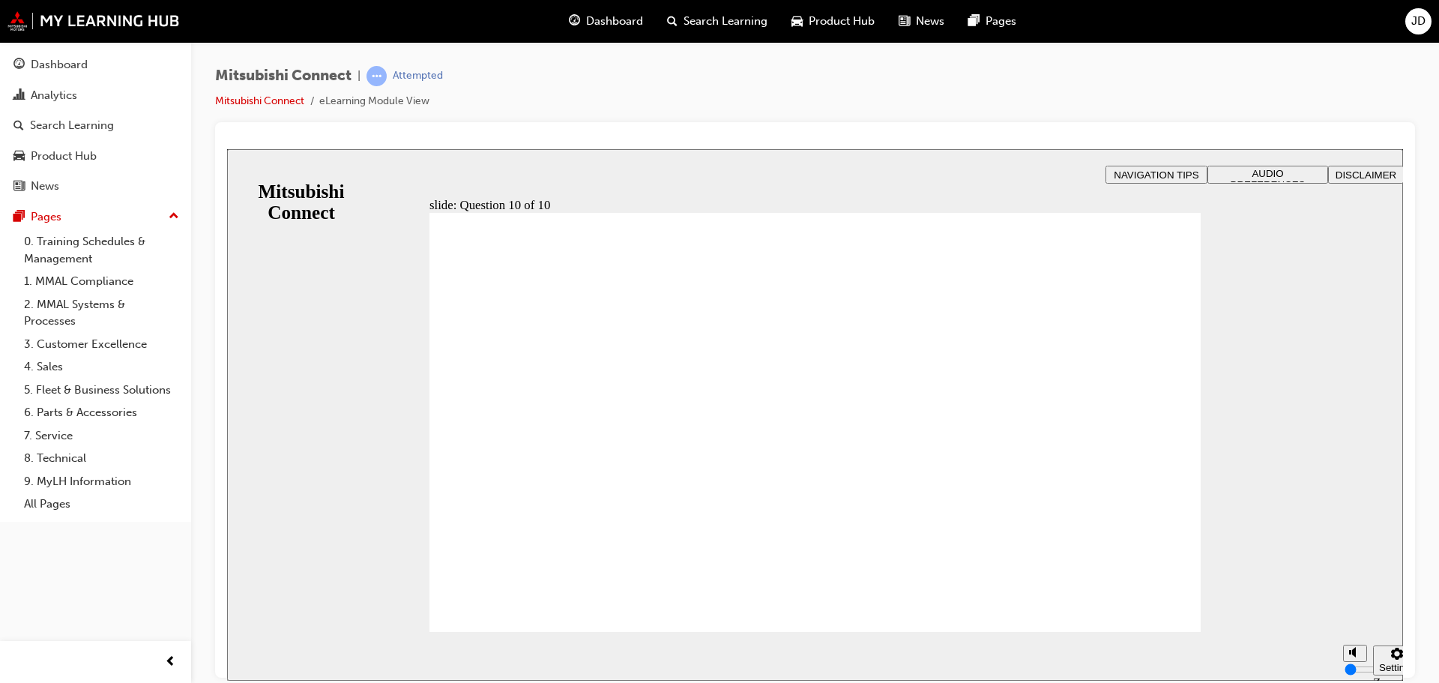
drag, startPoint x: 516, startPoint y: 364, endPoint x: 1027, endPoint y: 558, distance: 546.1
radio input "true"
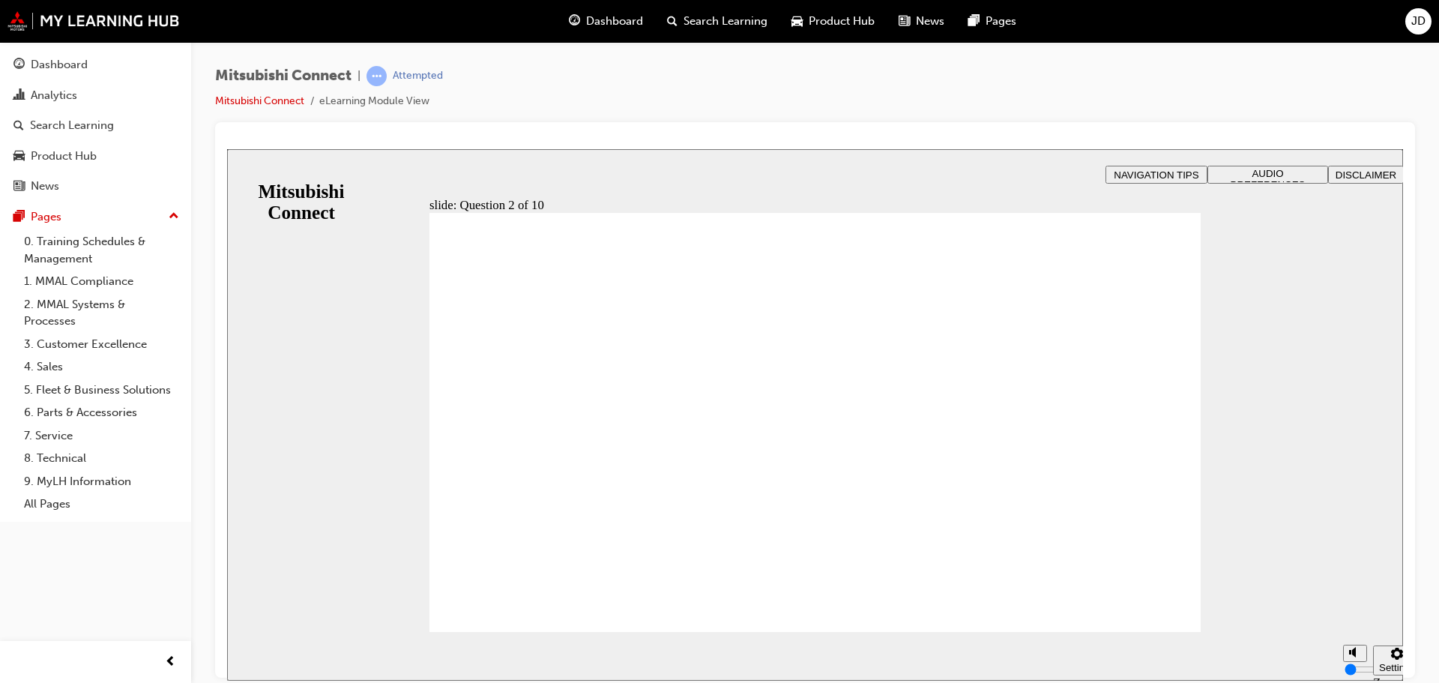
checkbox input "true"
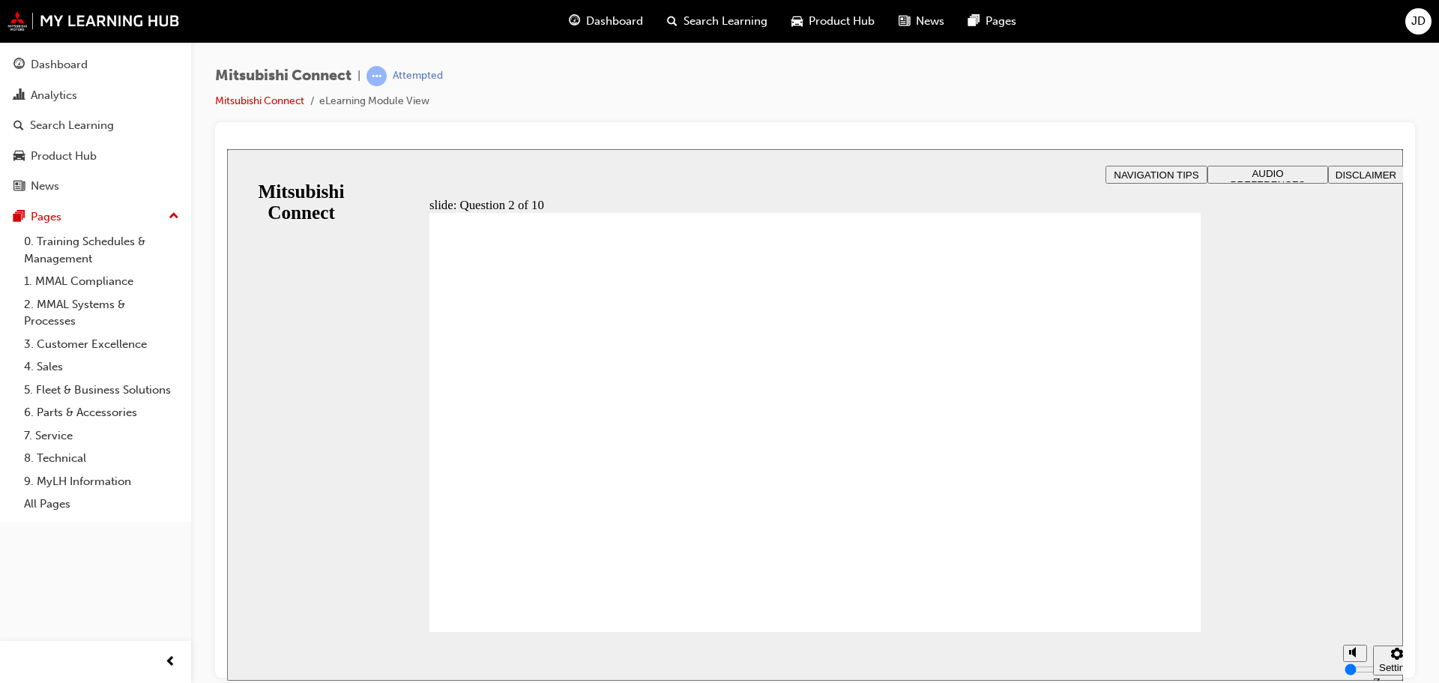
checkbox input "true"
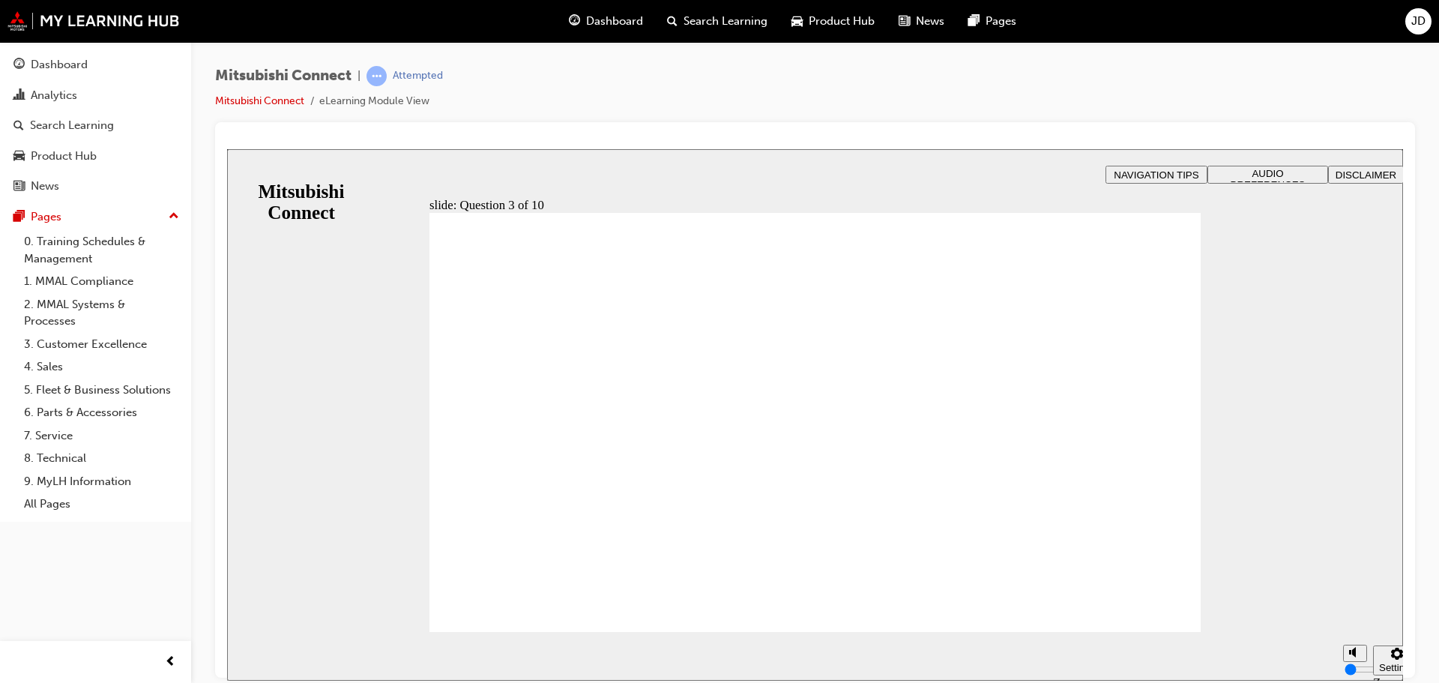
radio input "true"
drag, startPoint x: 531, startPoint y: 570, endPoint x: 554, endPoint y: 589, distance: 30.3
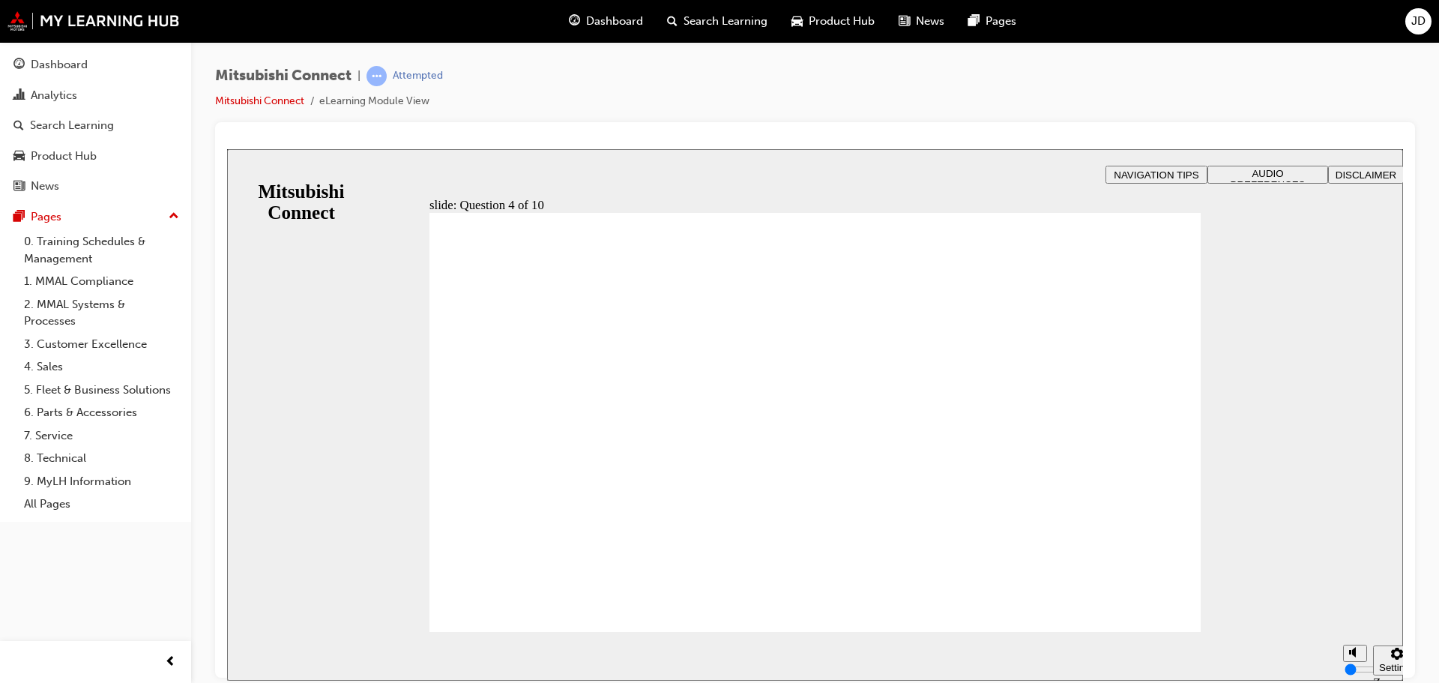
checkbox input "true"
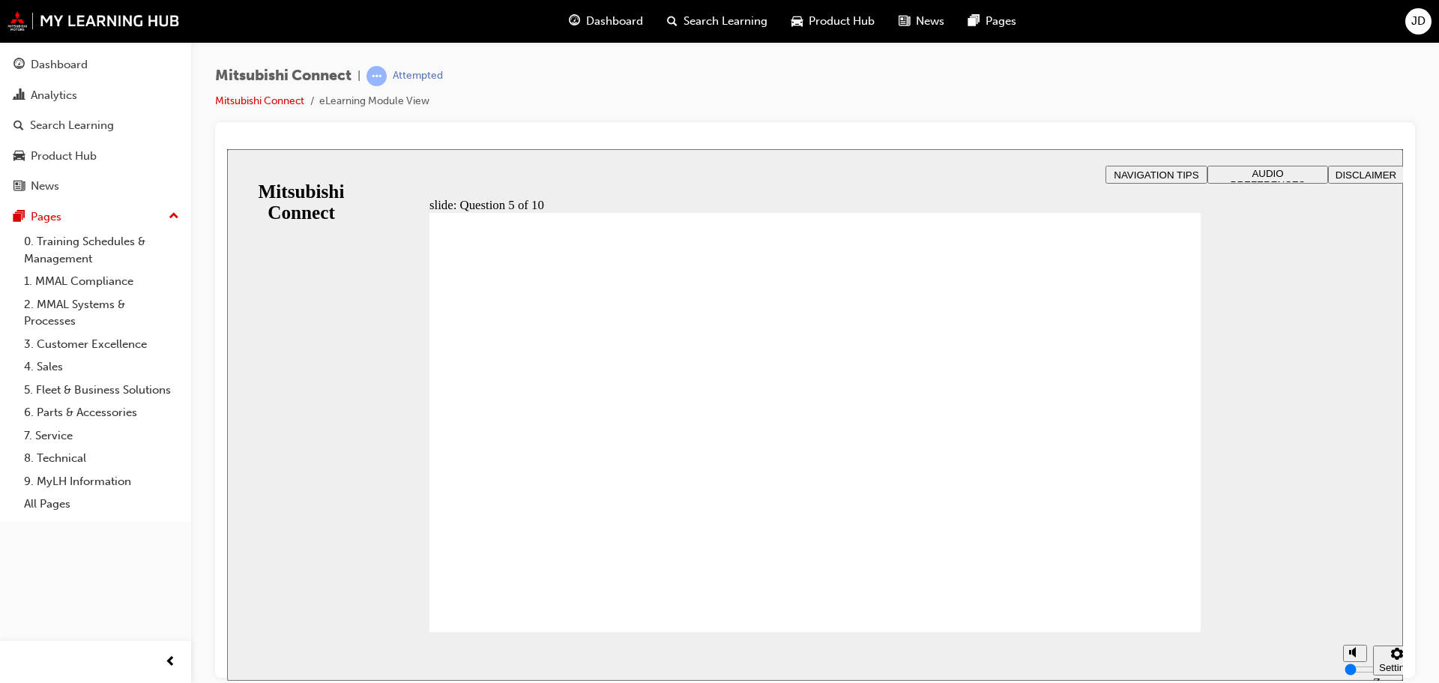
checkbox input "true"
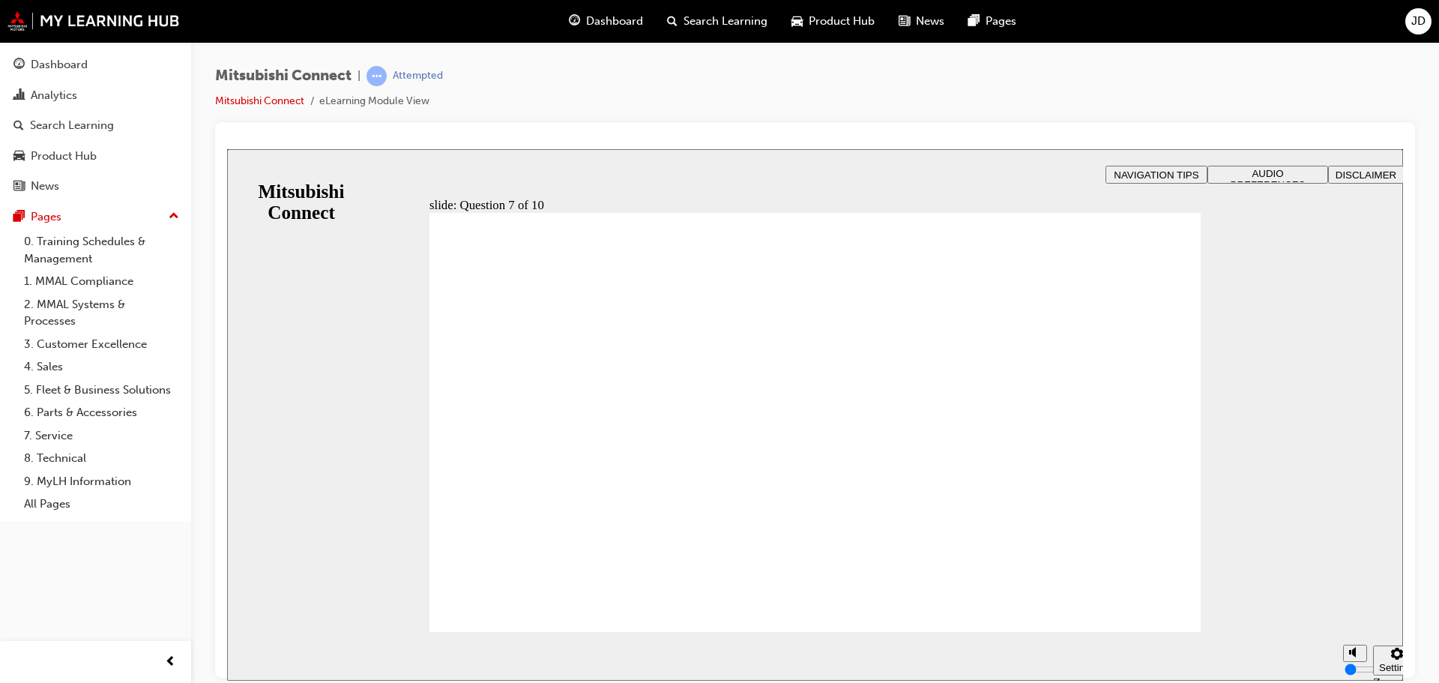
checkbox input "true"
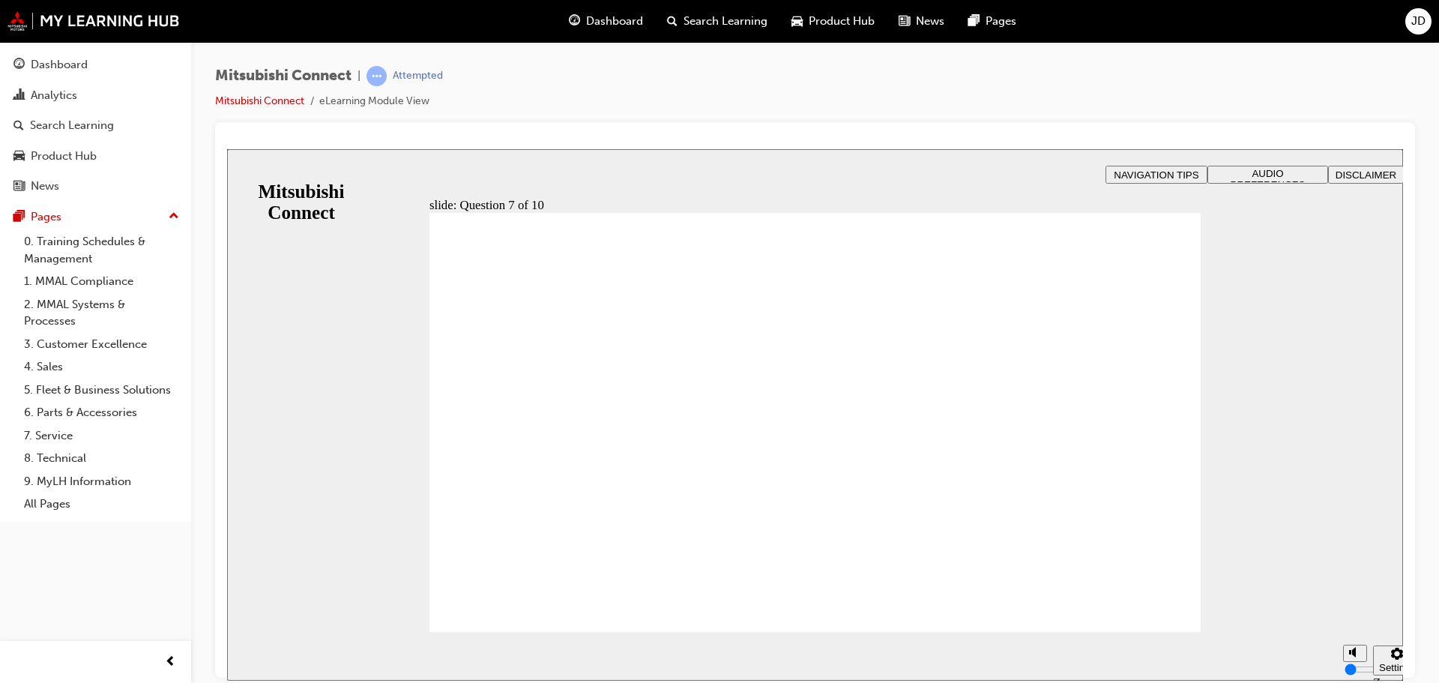
radio input "true"
drag, startPoint x: 843, startPoint y: 537, endPoint x: 843, endPoint y: 521, distance: 16.5
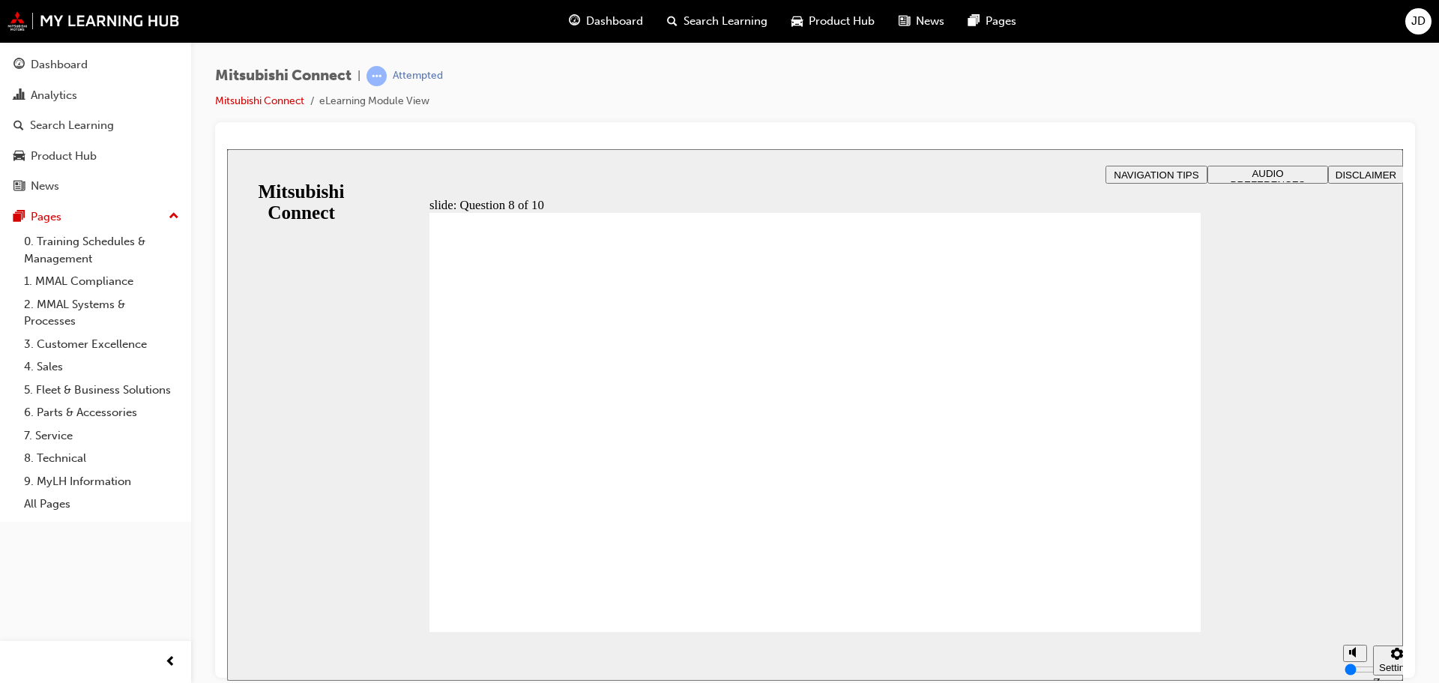
radio input "true"
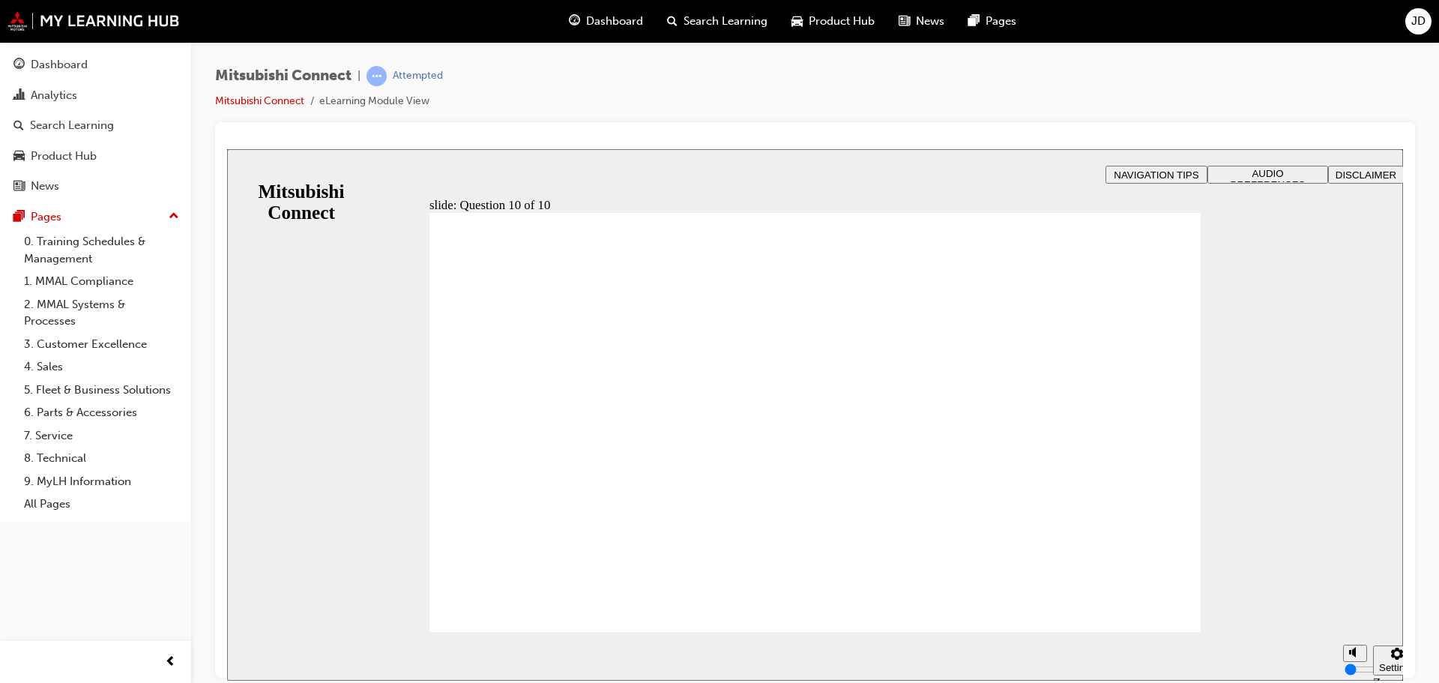
checkbox input "true"
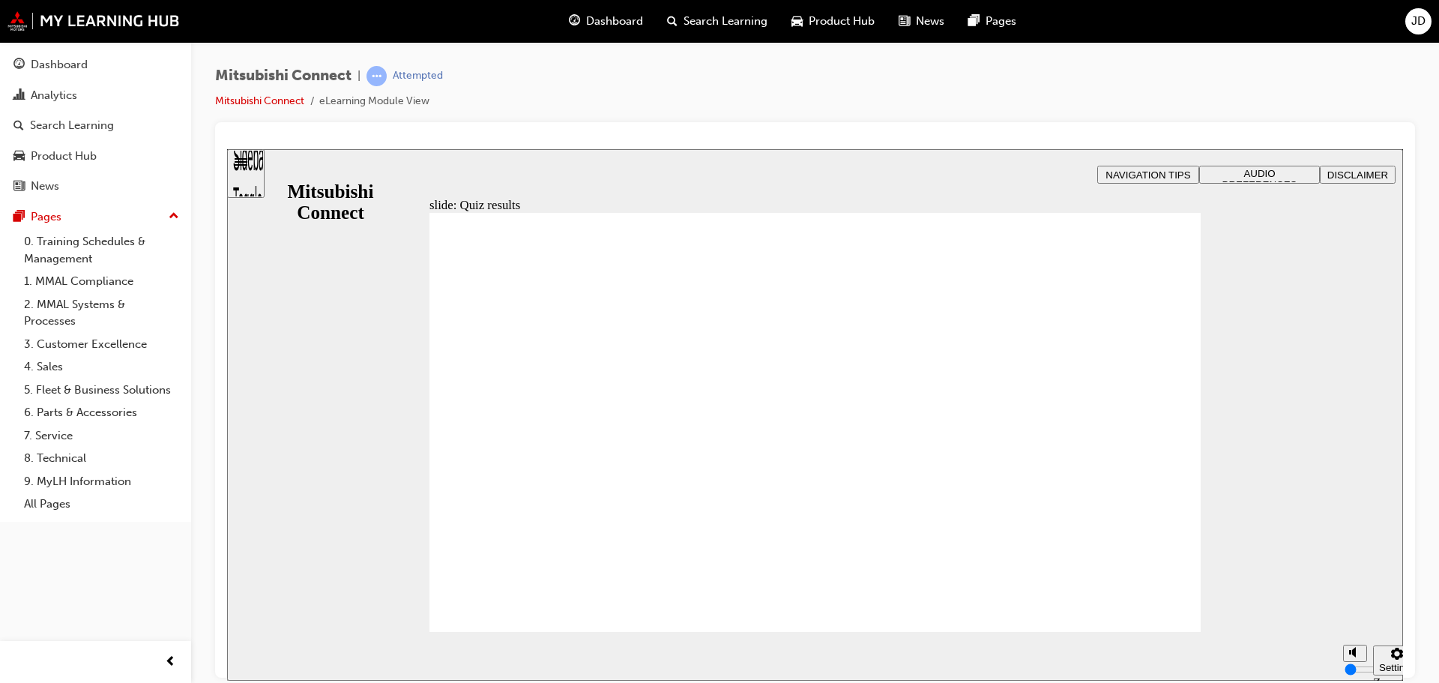
radio input "true"
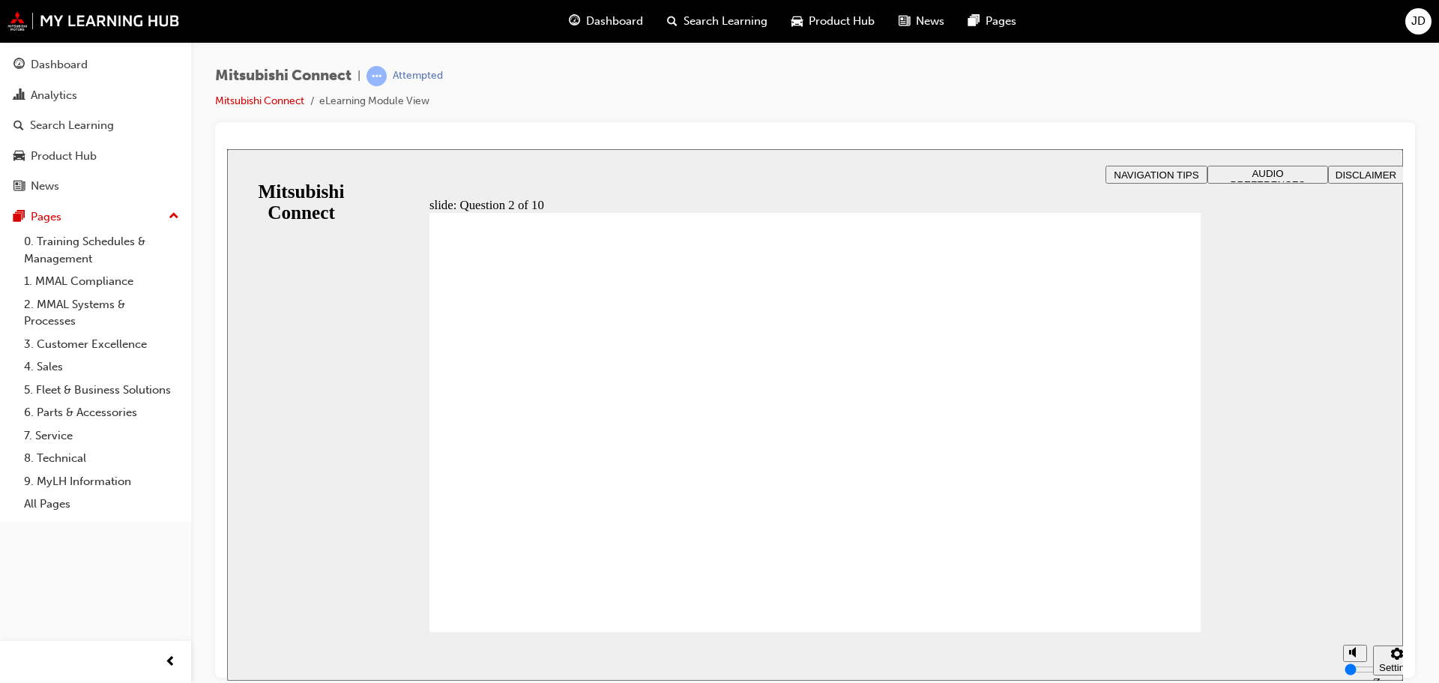
checkbox input "true"
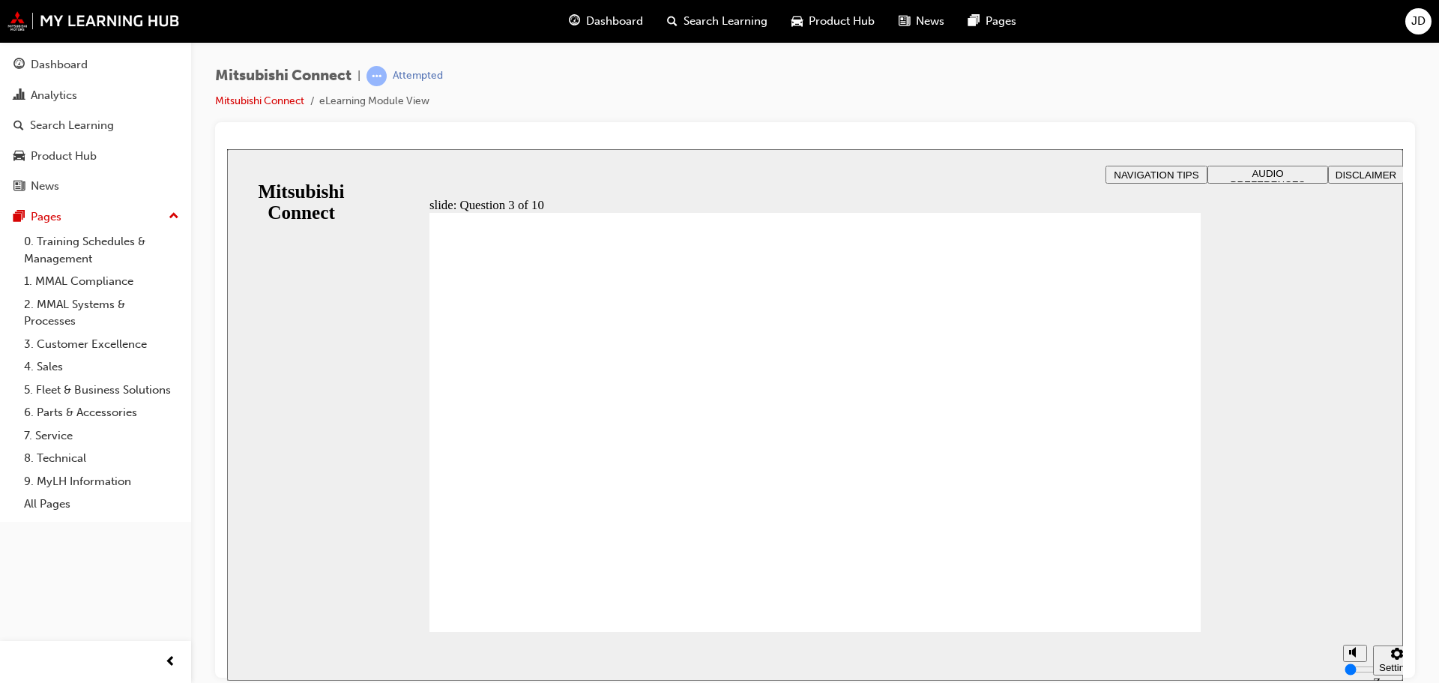
checkbox input "true"
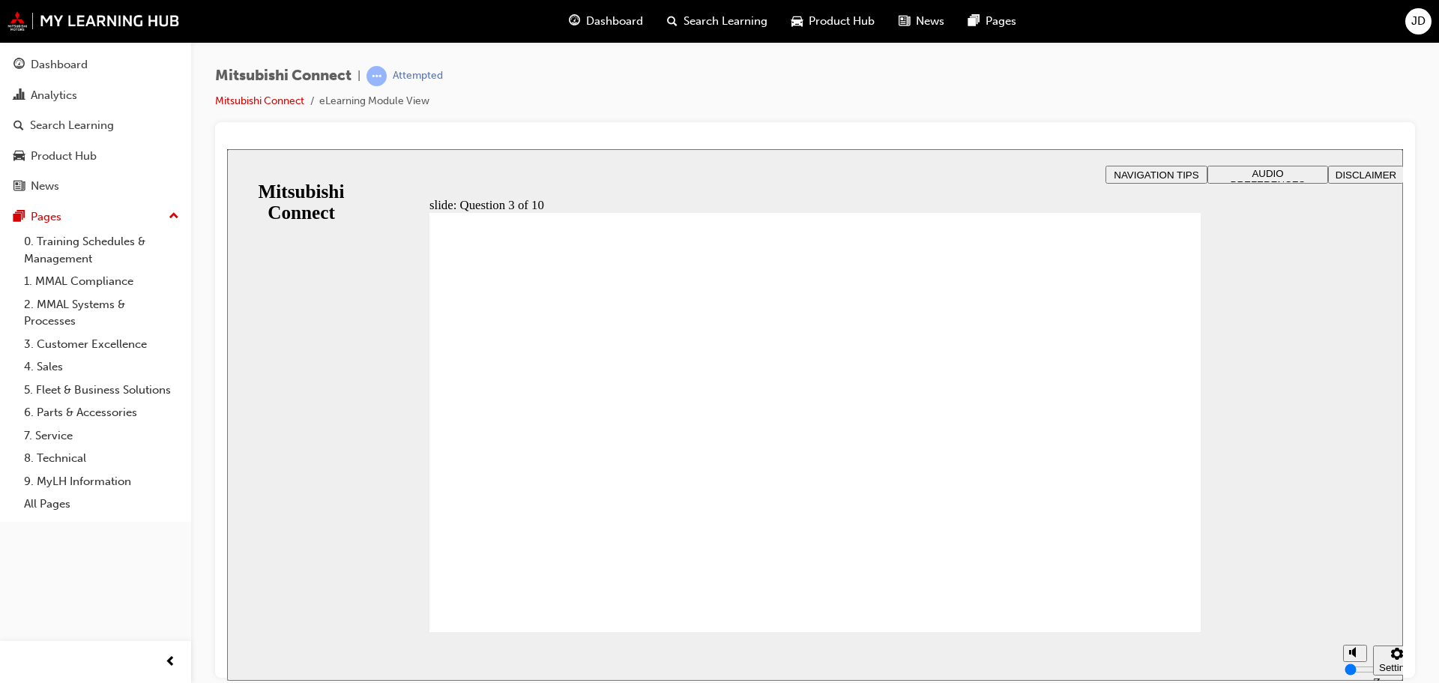
radio input "true"
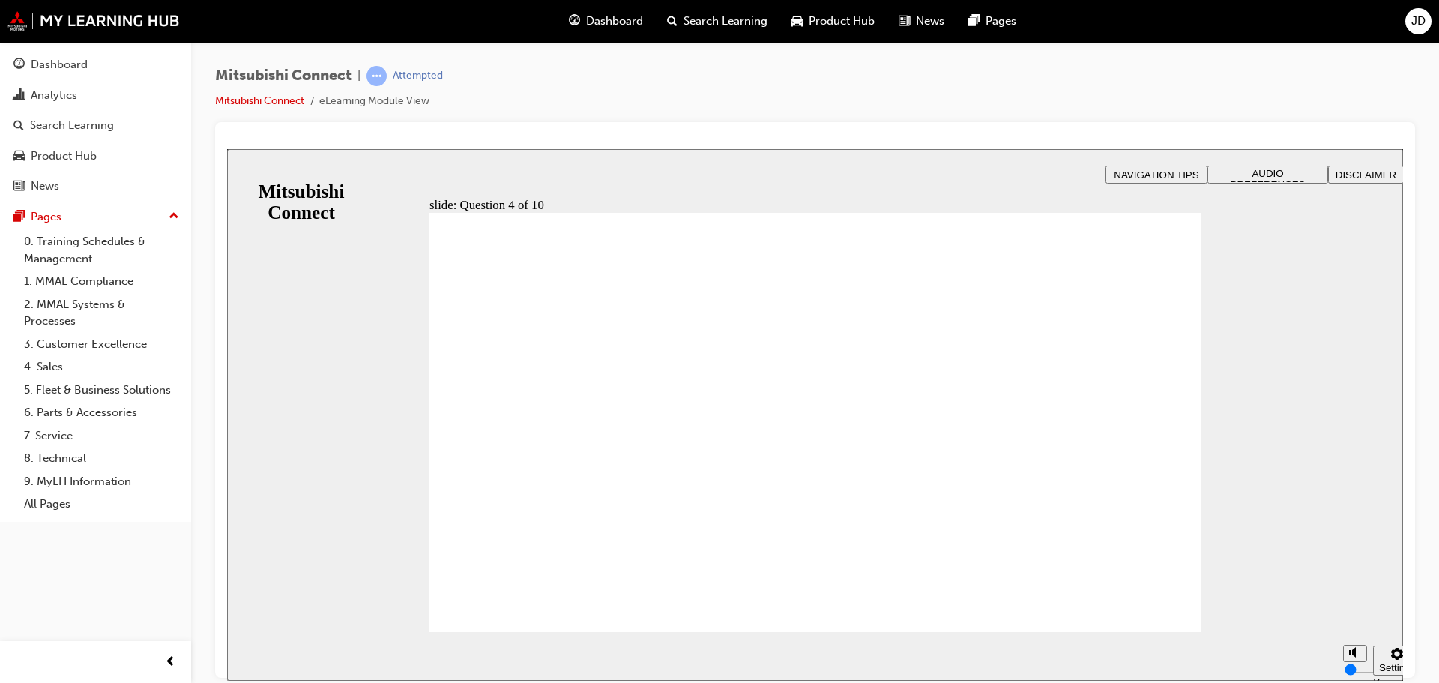
checkbox input "true"
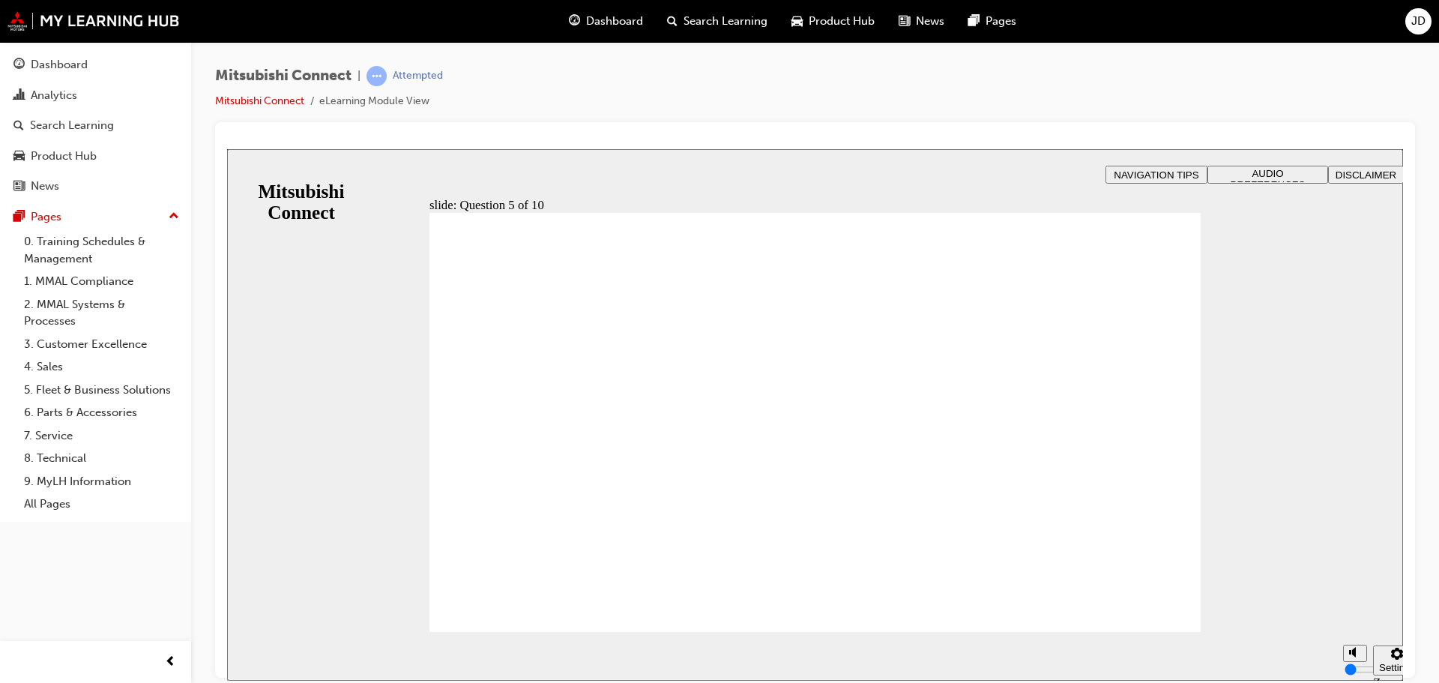
checkbox input "true"
drag, startPoint x: 477, startPoint y: 363, endPoint x: 474, endPoint y: 384, distance: 21.3
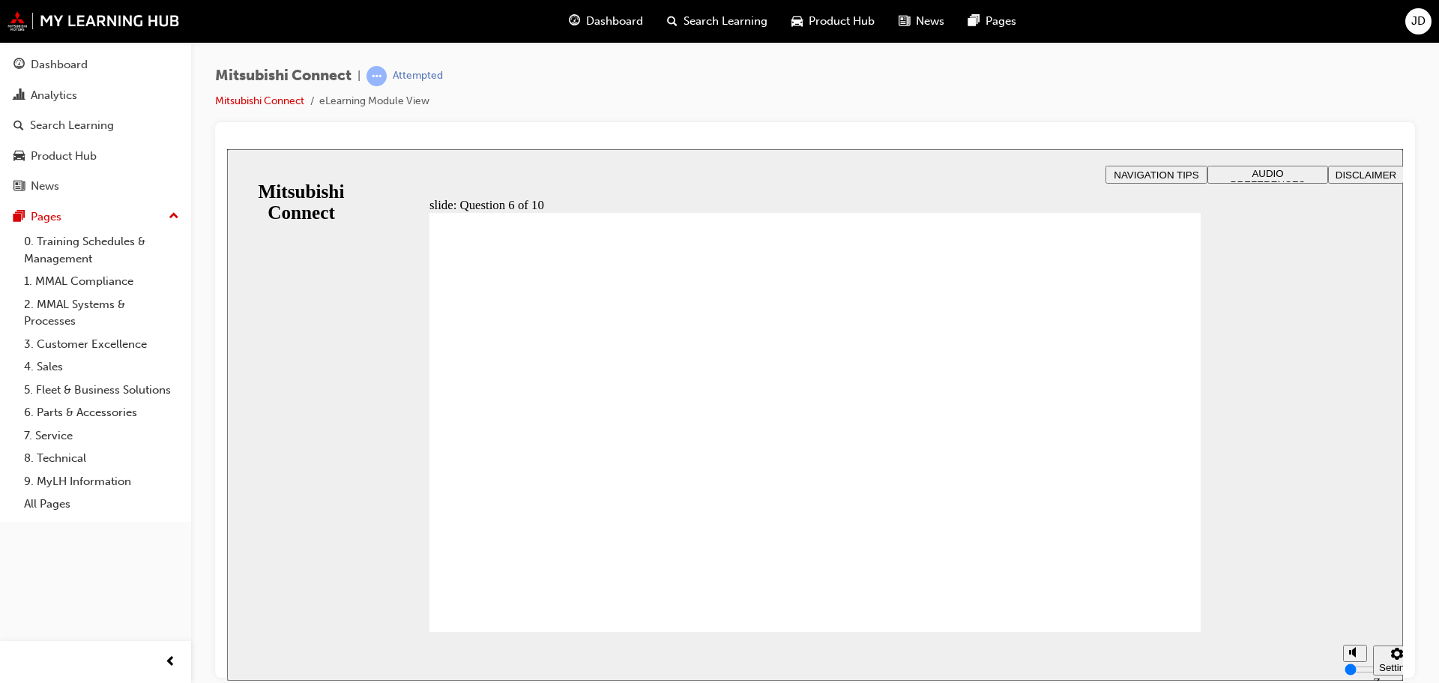
checkbox input "true"
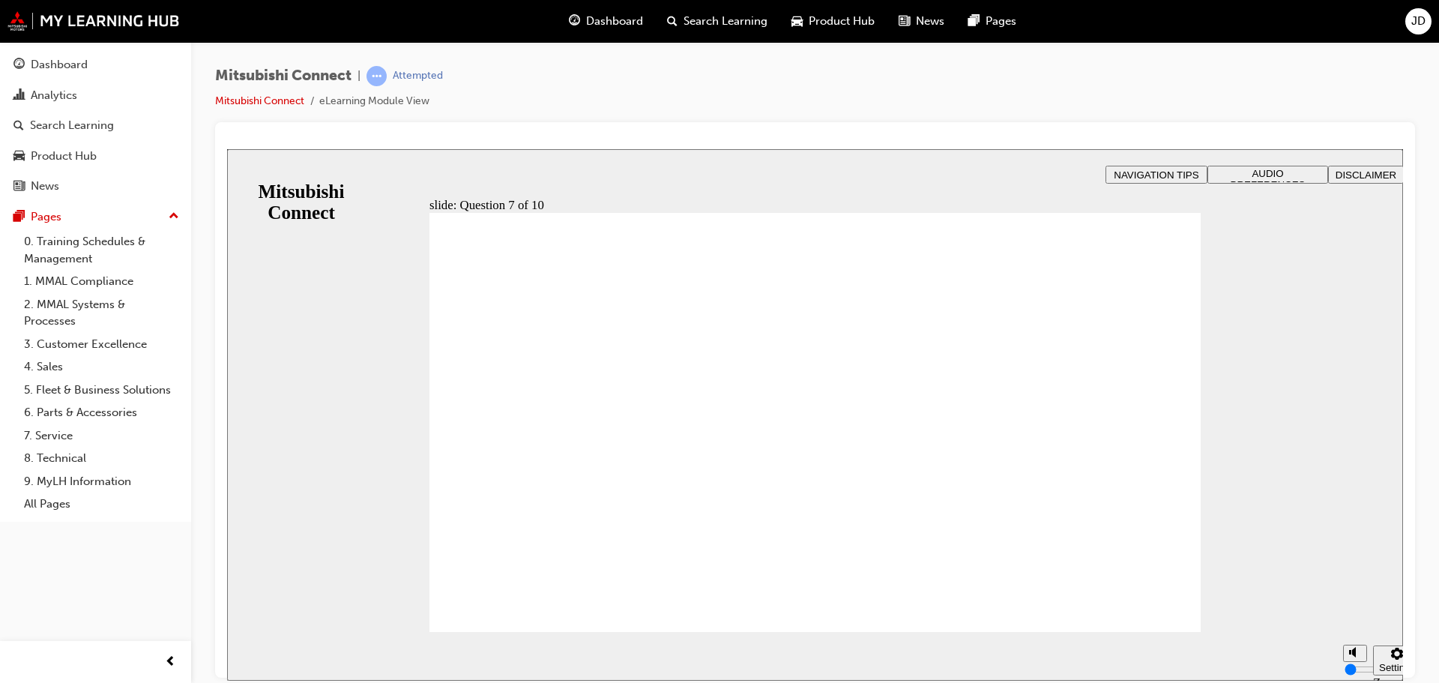
checkbox input "true"
drag, startPoint x: 534, startPoint y: 472, endPoint x: 537, endPoint y: 595, distance: 123.0
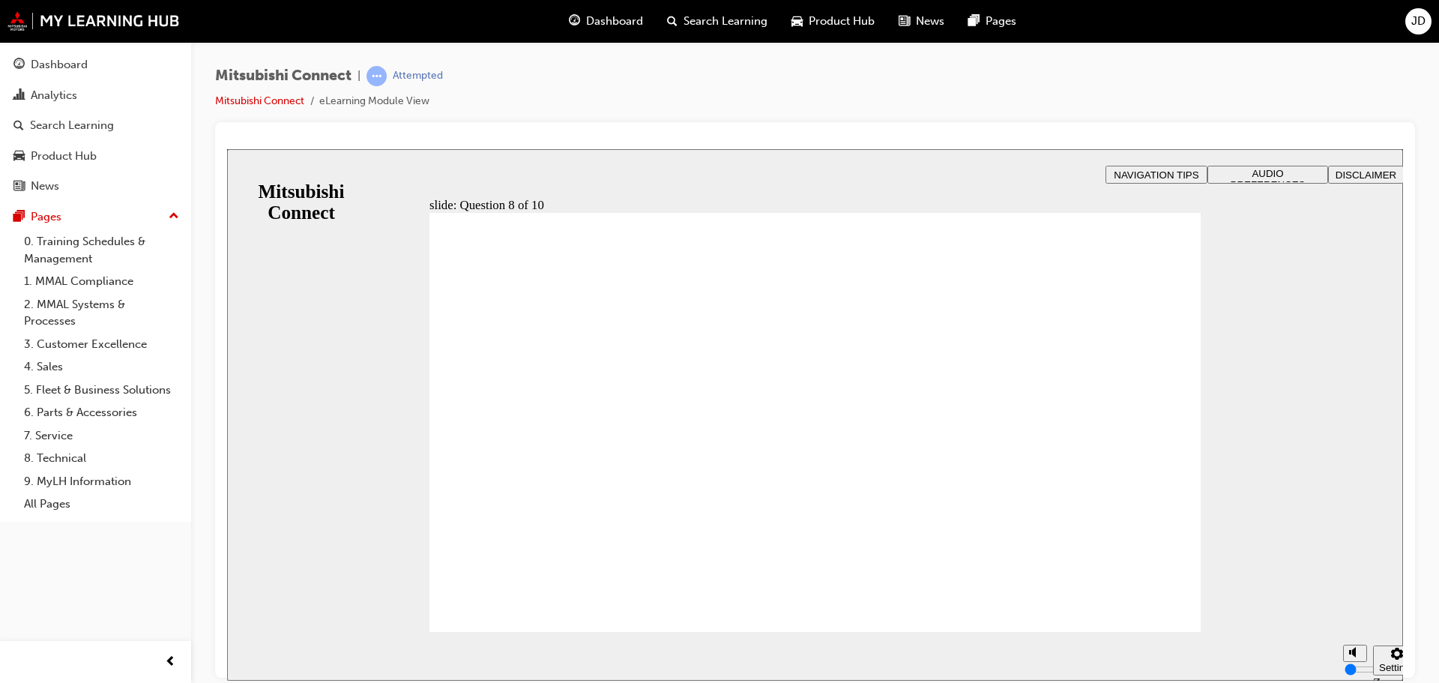
radio input "true"
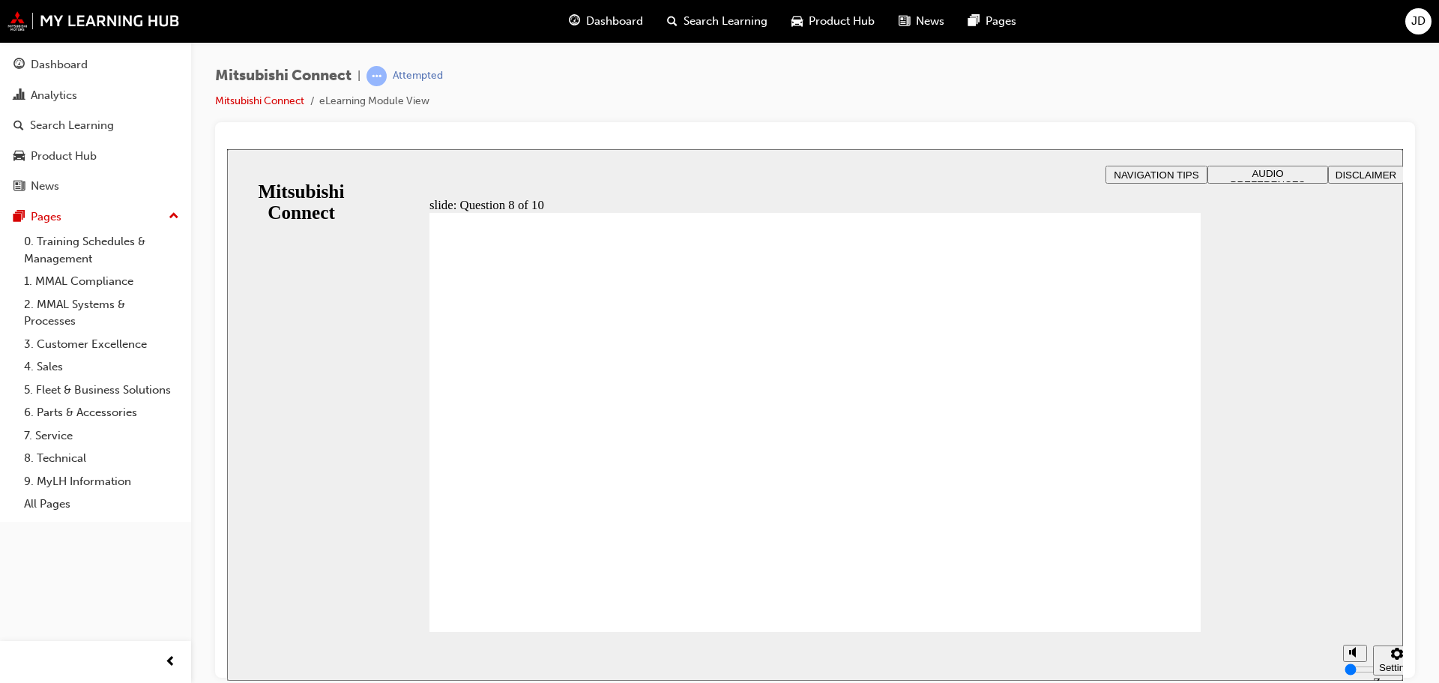
drag, startPoint x: 624, startPoint y: 419, endPoint x: 621, endPoint y: 534, distance: 115.5
radio input "true"
drag, startPoint x: 787, startPoint y: 546, endPoint x: 830, endPoint y: 532, distance: 44.8
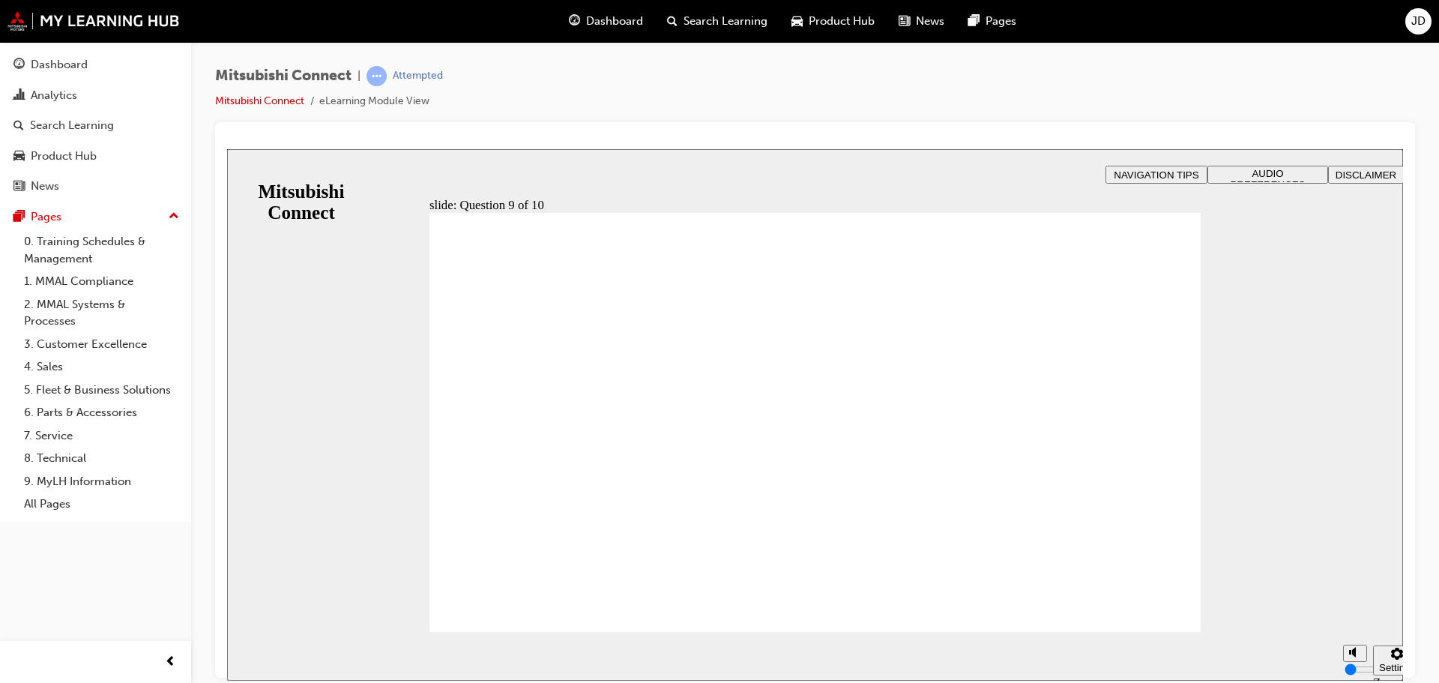
drag, startPoint x: 471, startPoint y: 353, endPoint x: 477, endPoint y: 364, distance: 12.1
checkbox input "true"
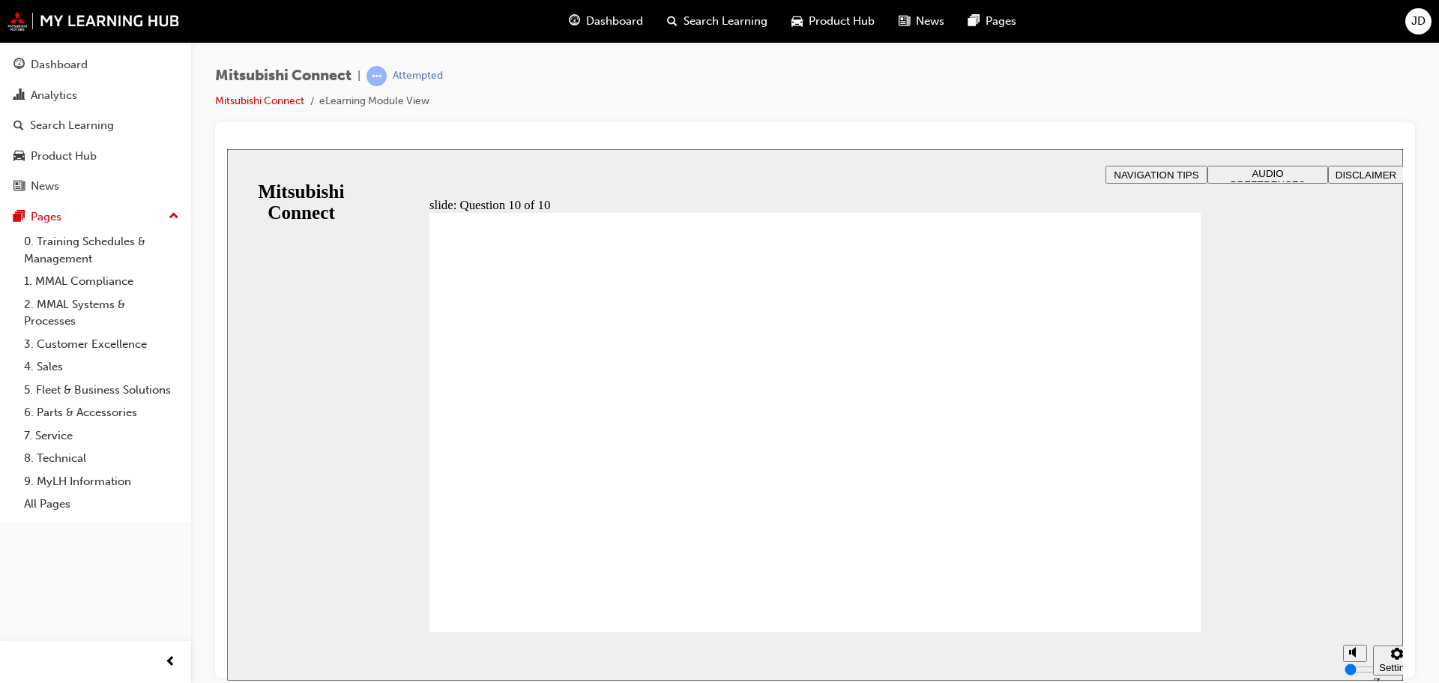
checkbox input "true"
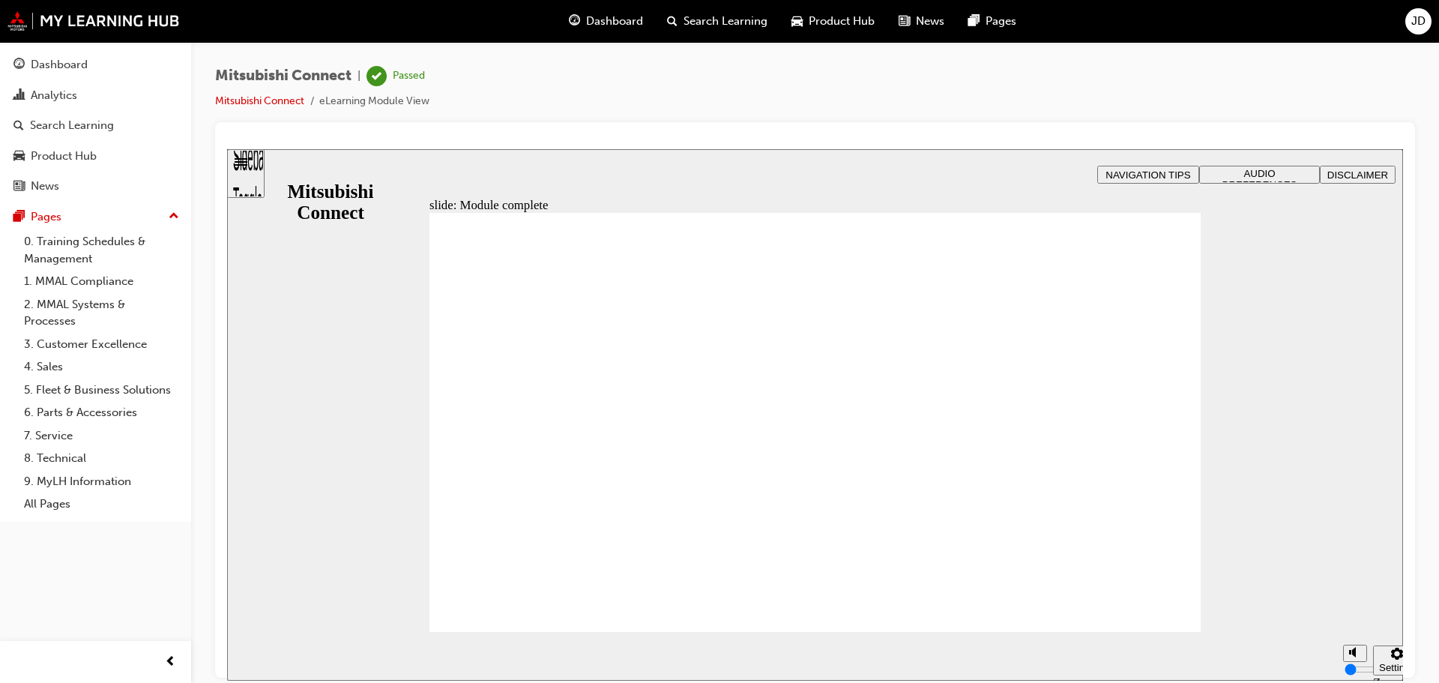
click at [702, 30] on div "Search Learning" at bounding box center [717, 21] width 124 height 31
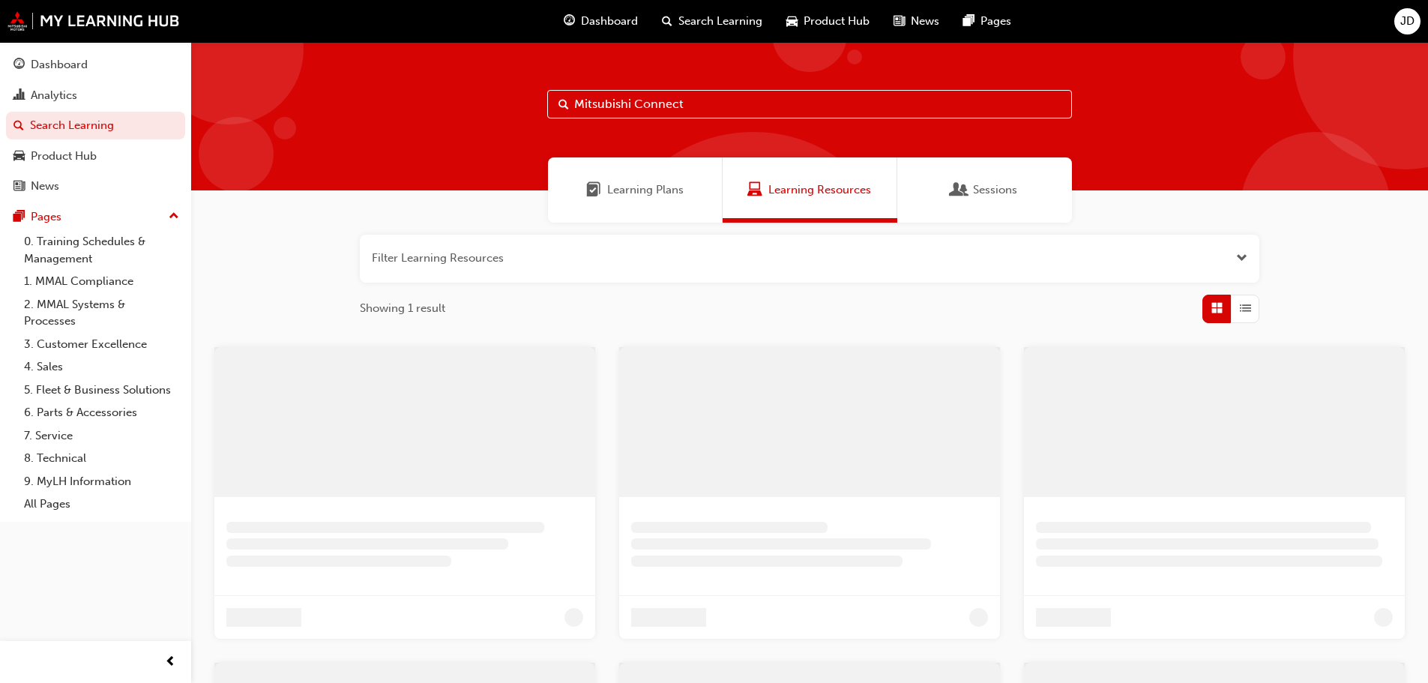
click at [680, 97] on input "Mitsubishi Connect" at bounding box center [809, 104] width 525 height 28
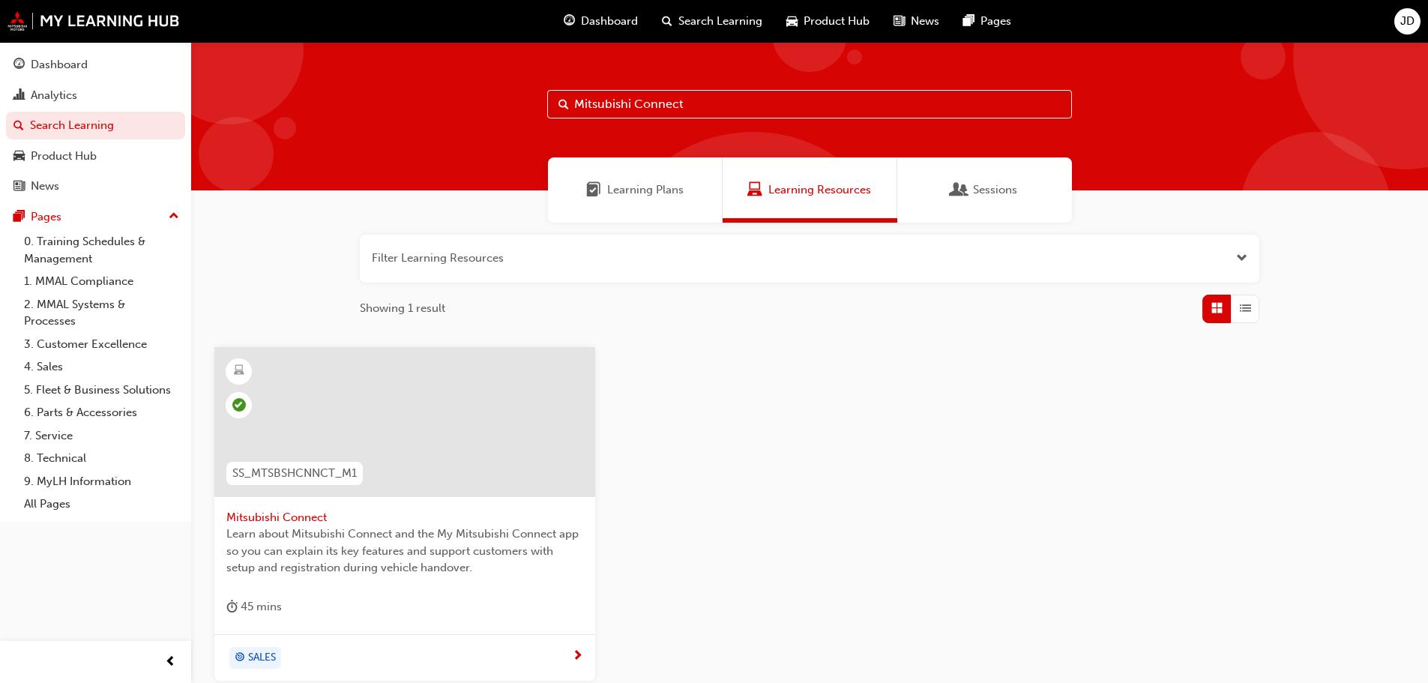
drag, startPoint x: 709, startPoint y: 103, endPoint x: 431, endPoint y: 106, distance: 278.1
click at [431, 106] on div "Mitsubishi Connect" at bounding box center [809, 116] width 1237 height 148
paste input "• 25MY Outlander (ZM) – Product Assessment Quiz"
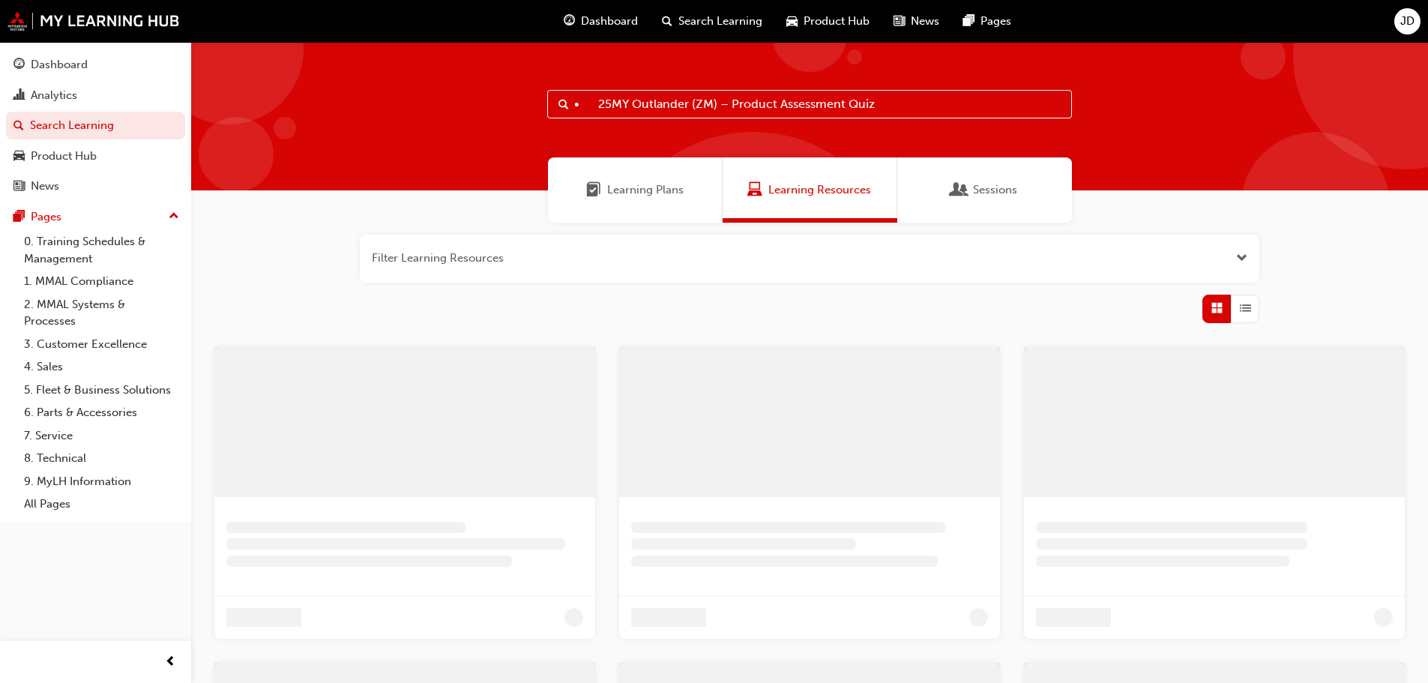
click at [599, 104] on input "• 25MY Outlander (ZM) – Product Assessment Quiz" at bounding box center [809, 104] width 525 height 28
drag, startPoint x: 880, startPoint y: 108, endPoint x: 700, endPoint y: 103, distance: 180.0
click at [700, 103] on input "25MY Outlander (ZM) – Product Assessment Quiz" at bounding box center [815, 104] width 525 height 28
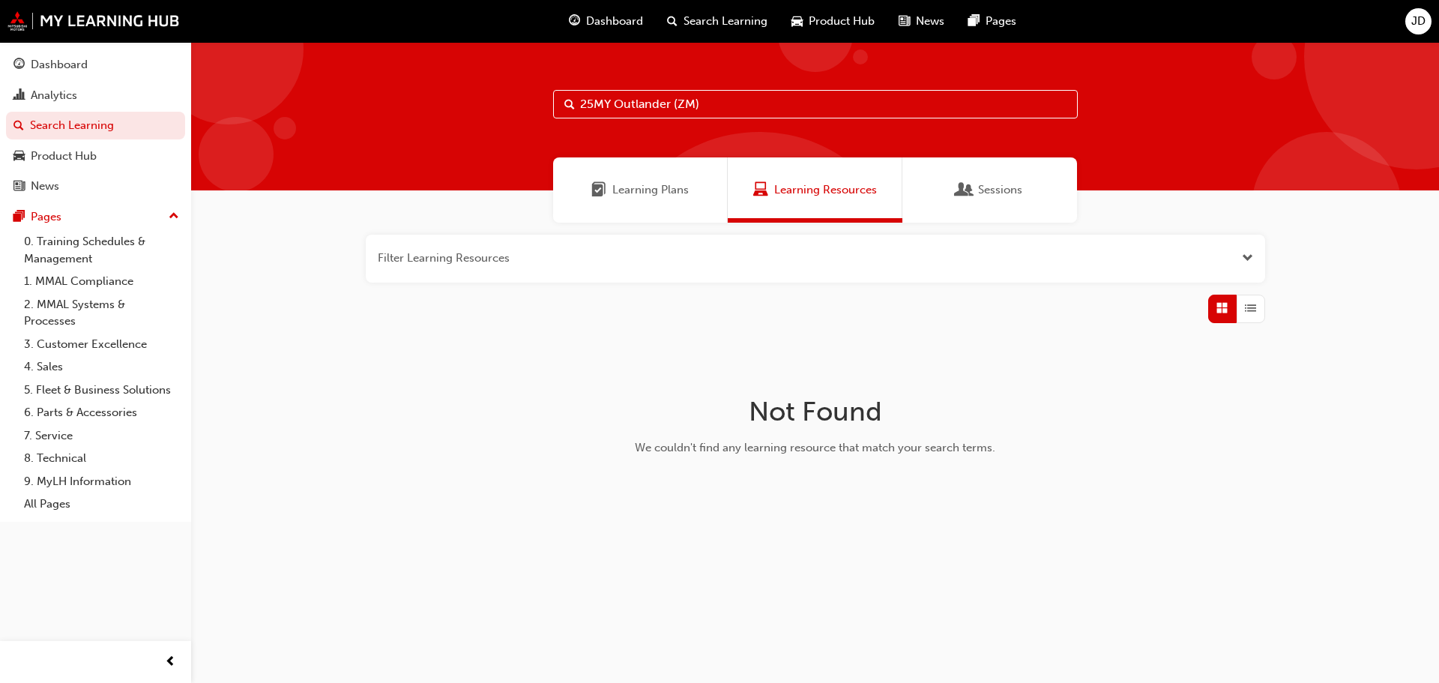
type input "25MY Outlander (ZM)"
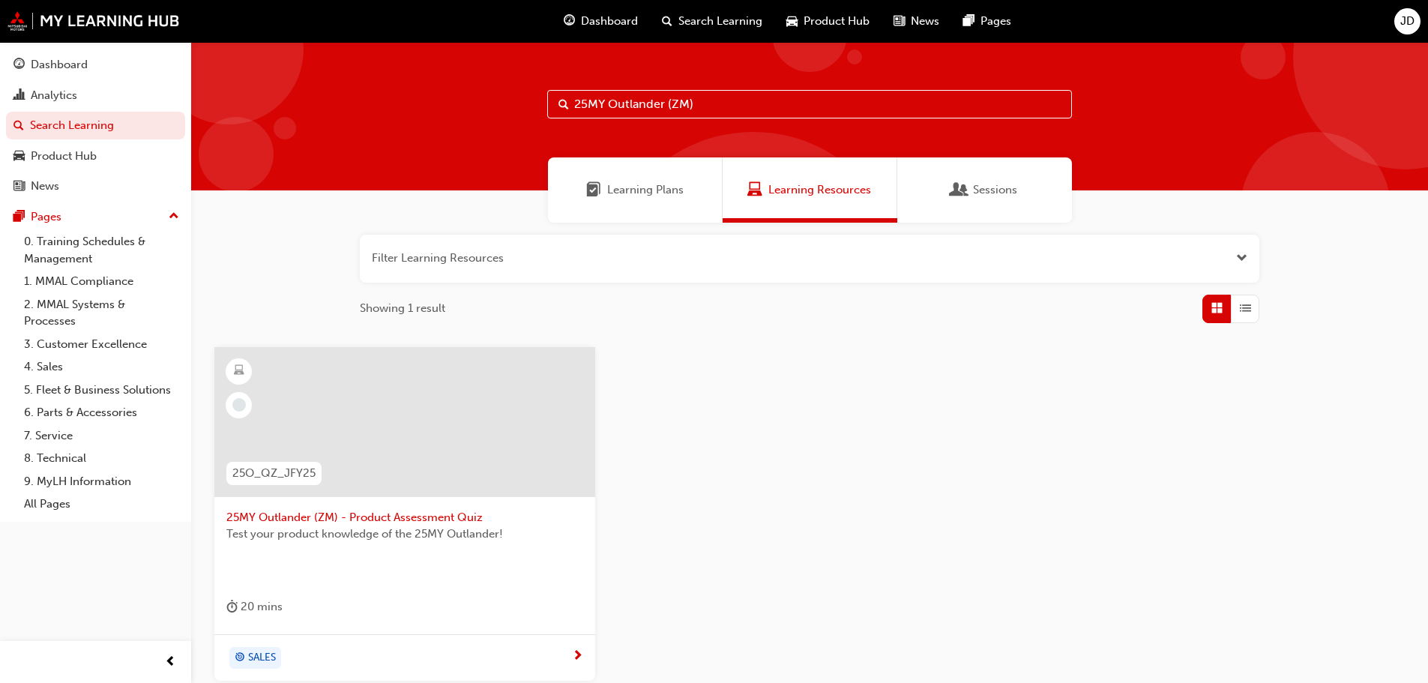
scroll to position [75, 0]
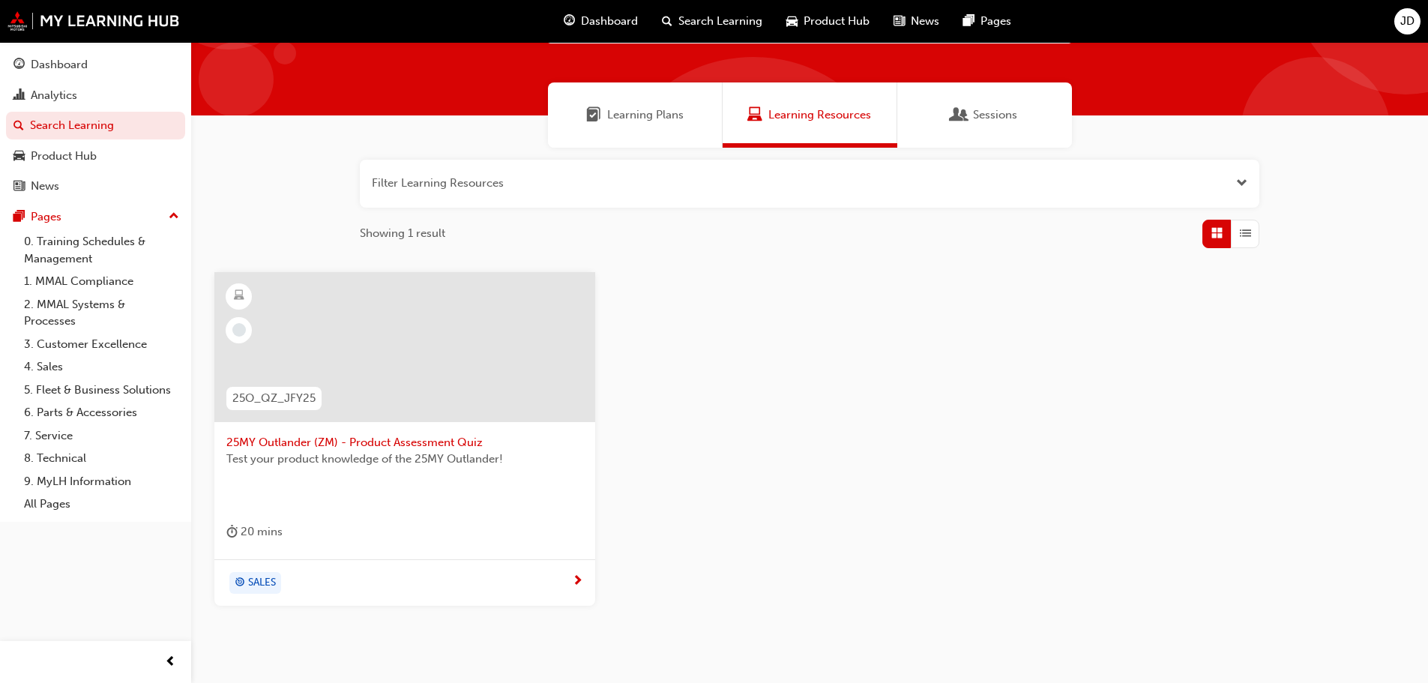
click at [348, 439] on span "25MY Outlander (ZM) - Product Assessment Quiz" at bounding box center [404, 442] width 357 height 17
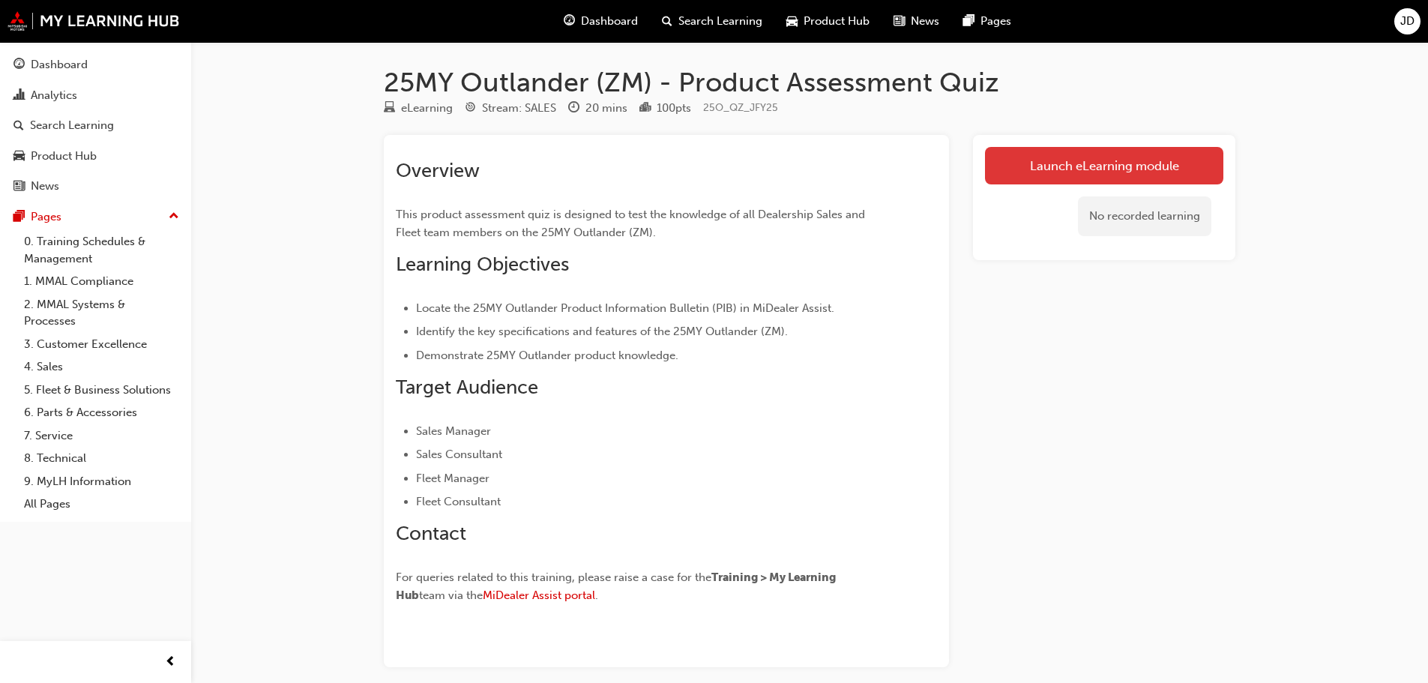
click at [1141, 172] on link "Launch eLearning module" at bounding box center [1104, 165] width 238 height 37
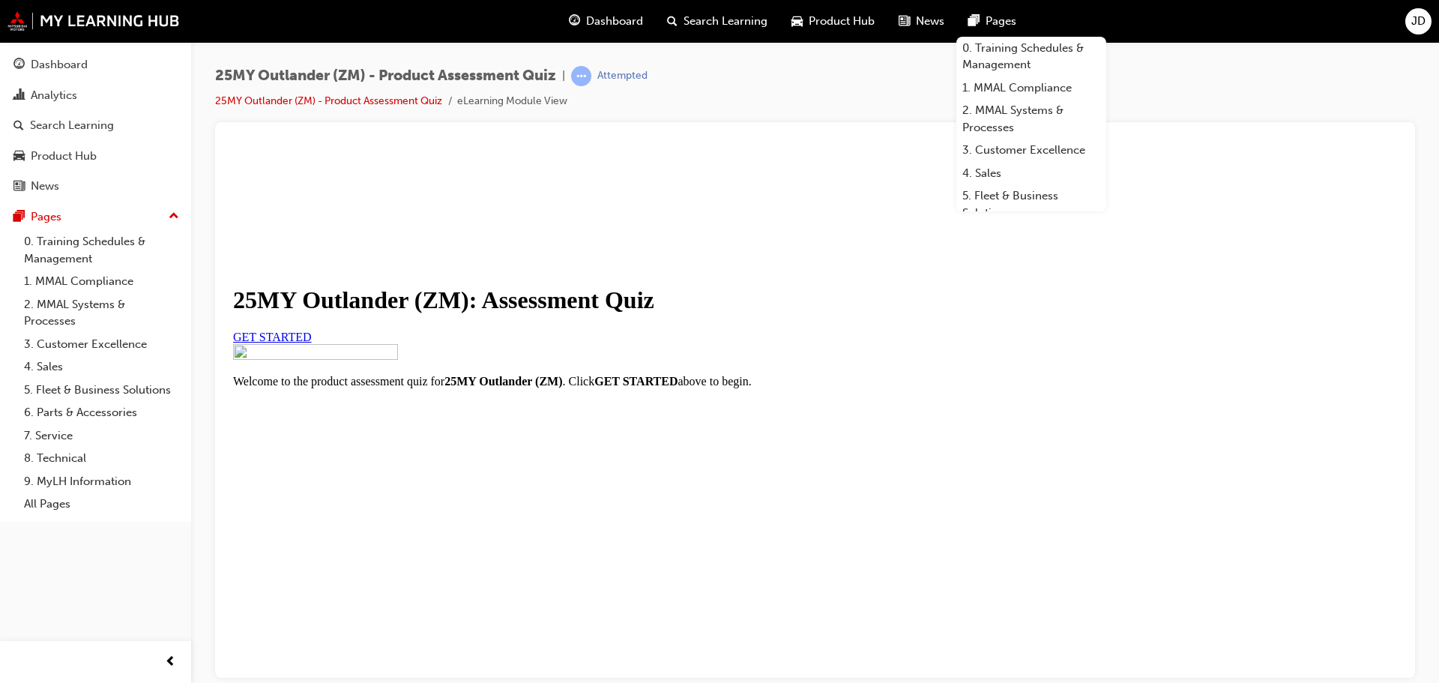
click at [312, 343] on link "GET STARTED" at bounding box center [272, 336] width 79 height 13
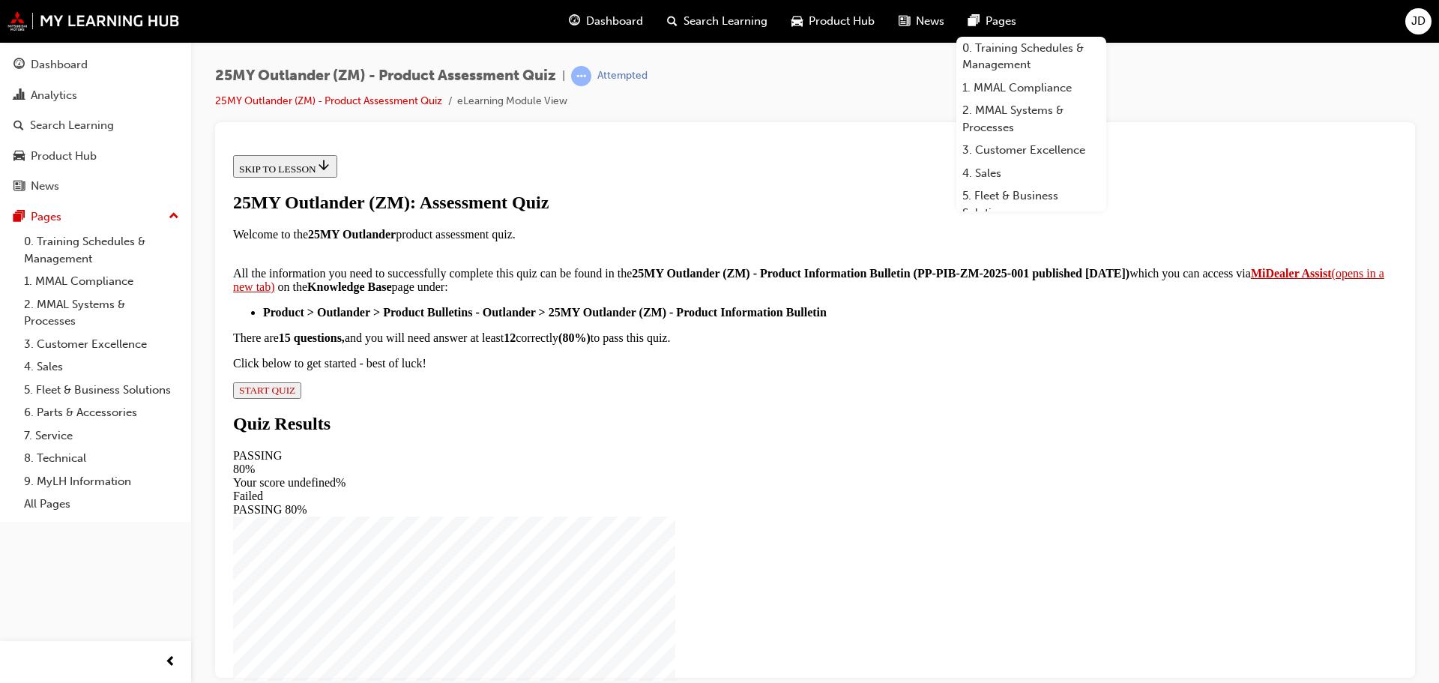
scroll to position [250, 0]
click at [598, 398] on div "25MY Outlander (ZM): Assessment Quiz Welcome to the 25MY Outlander product asse…" at bounding box center [815, 295] width 1164 height 206
click at [295, 395] on span "START QUIZ" at bounding box center [267, 389] width 56 height 11
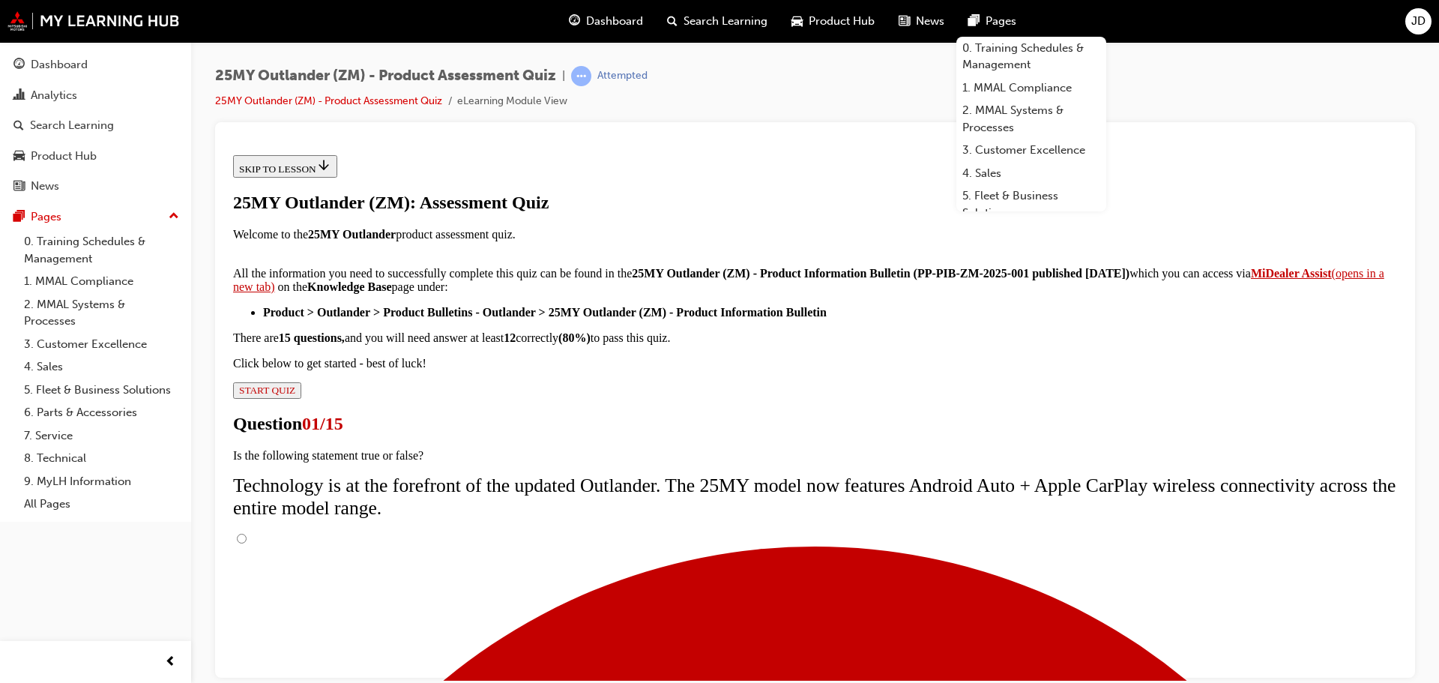
scroll to position [89, 0]
click at [247, 533] on input "True" at bounding box center [242, 538] width 10 height 10
radio input "true"
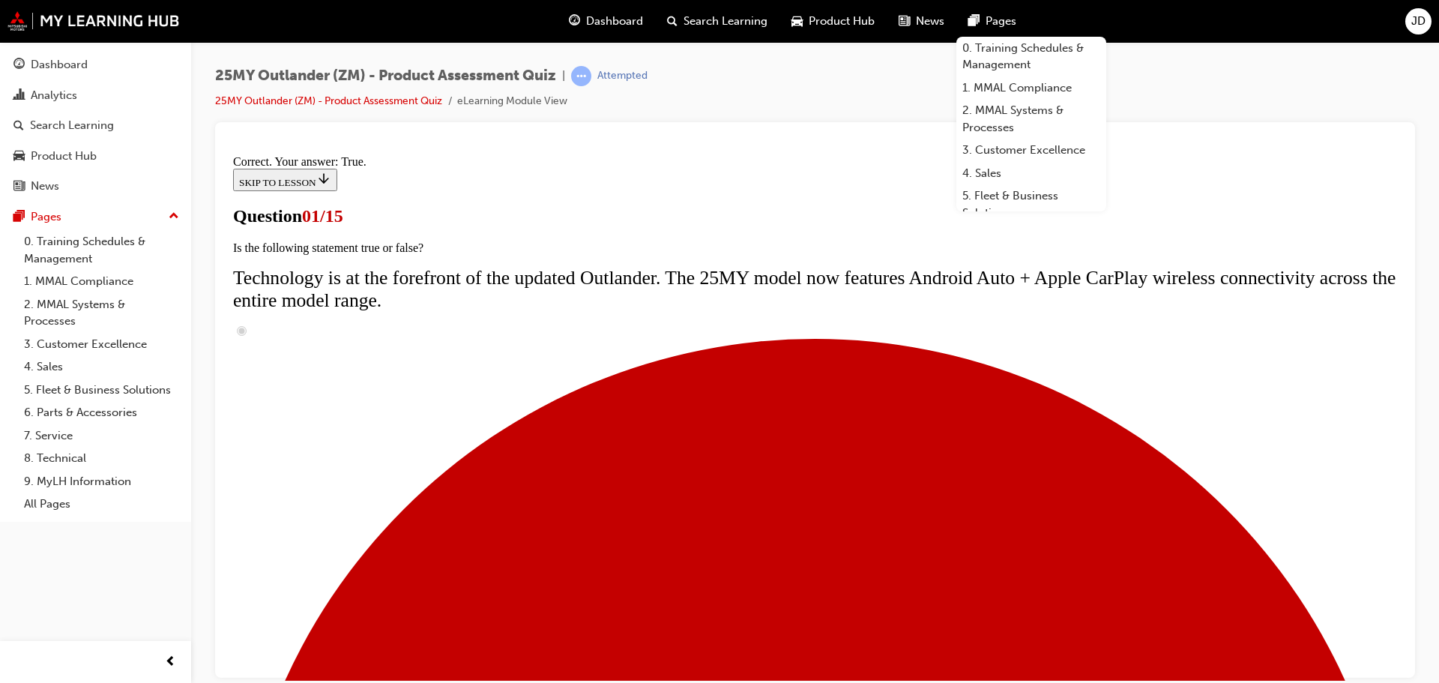
scroll to position [227, 0]
radio input "true"
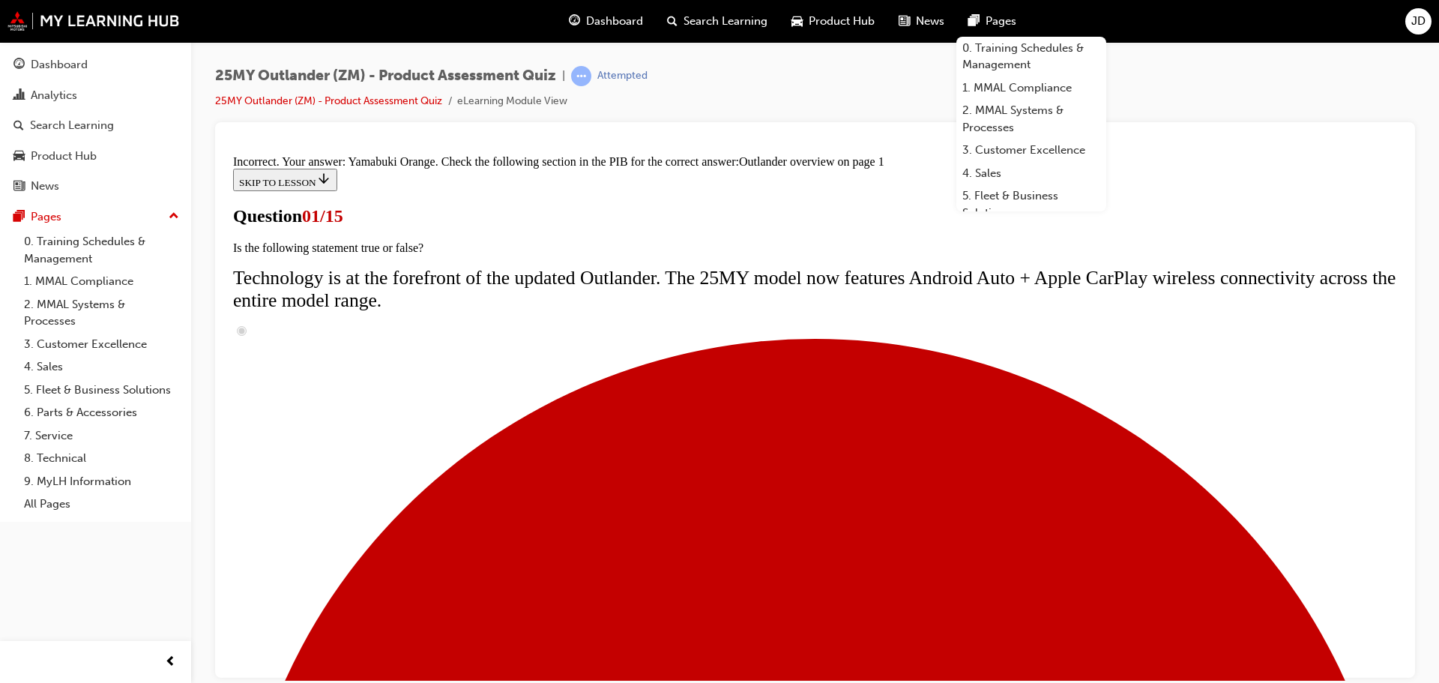
scroll to position [452, 0]
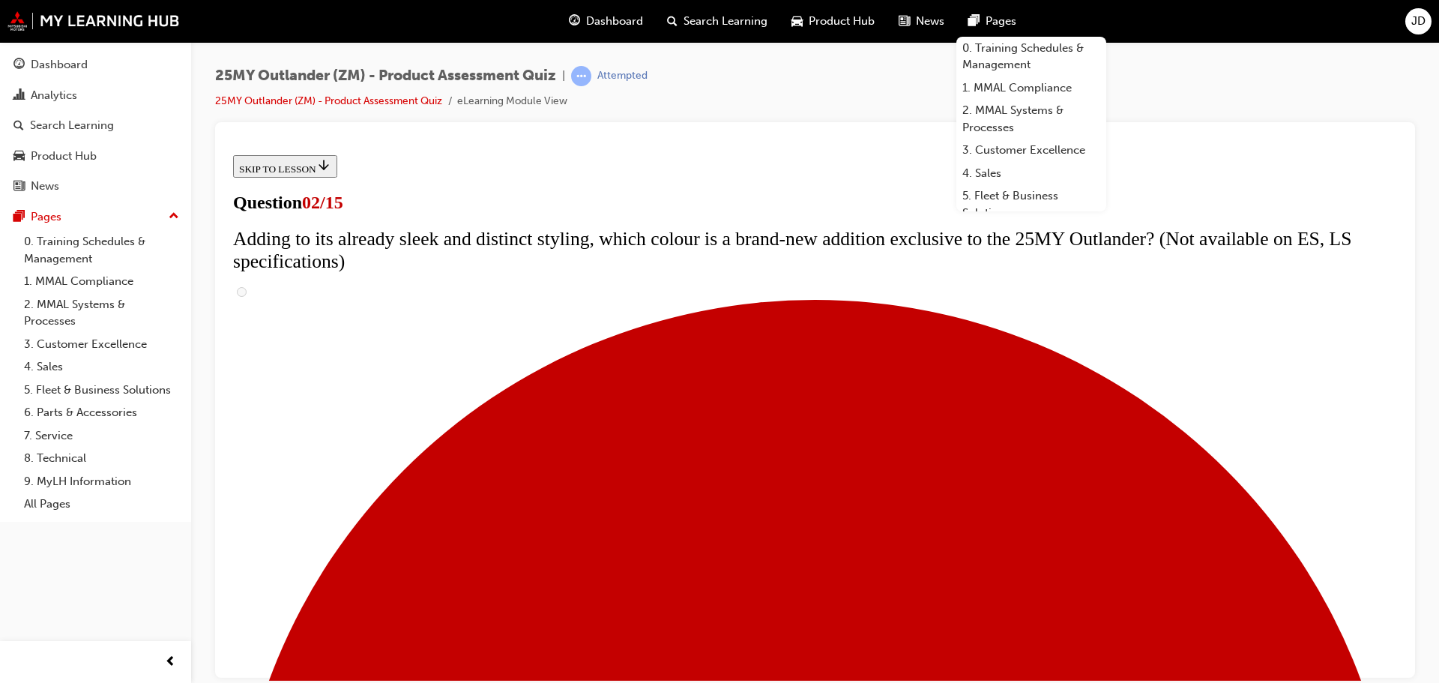
scroll to position [227, 0]
checkbox input "true"
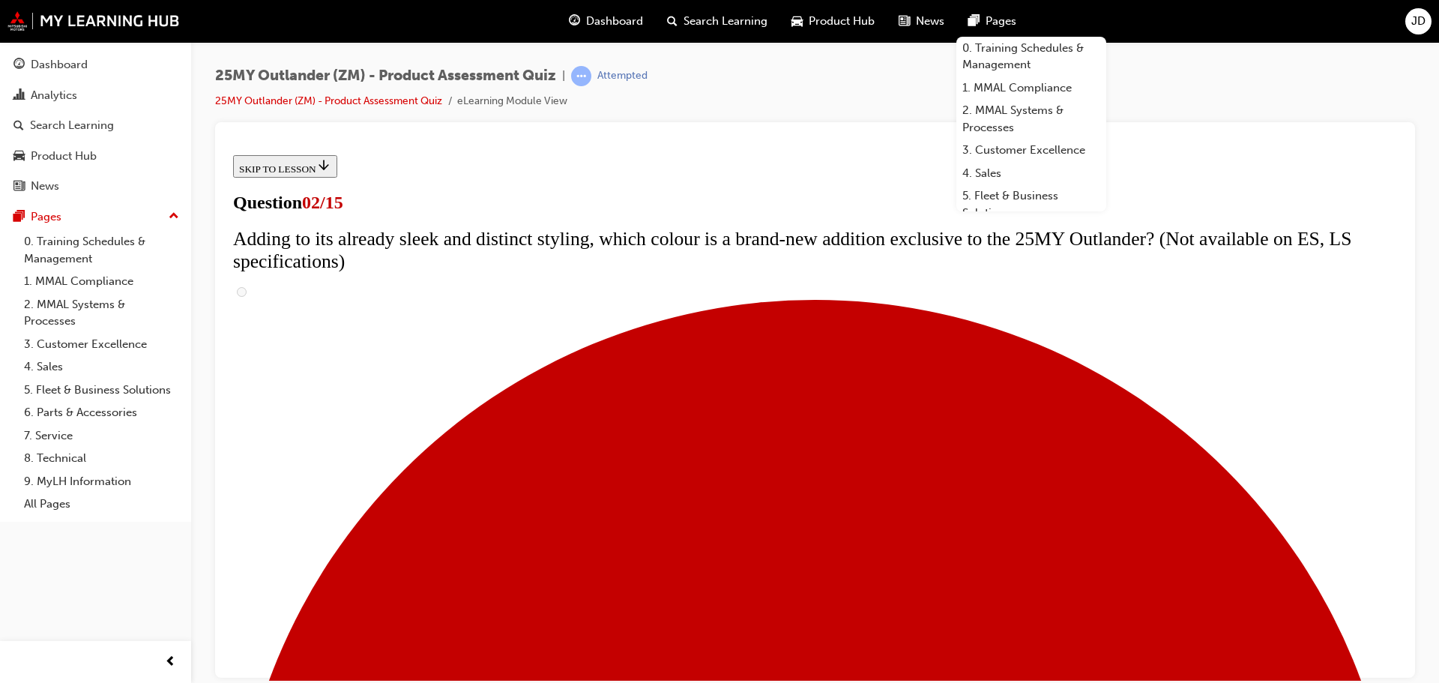
checkbox input "true"
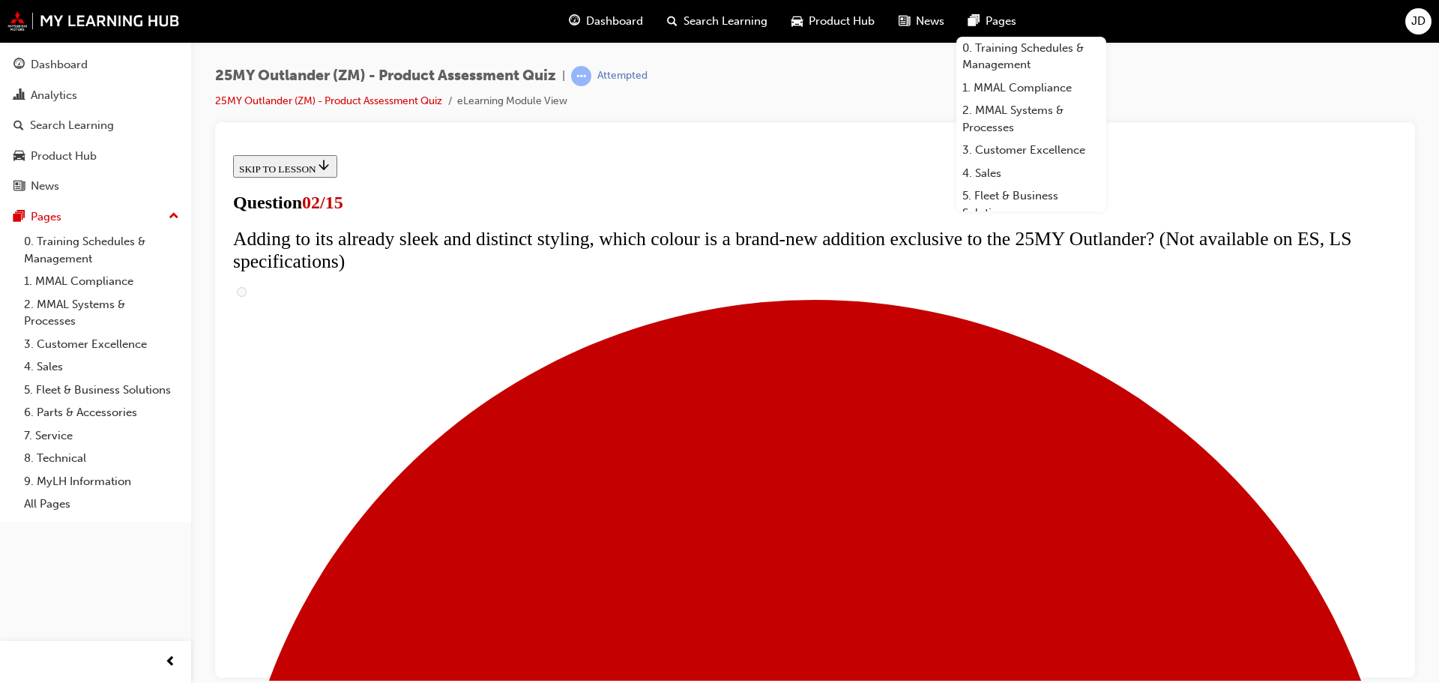
scroll to position [329, 0]
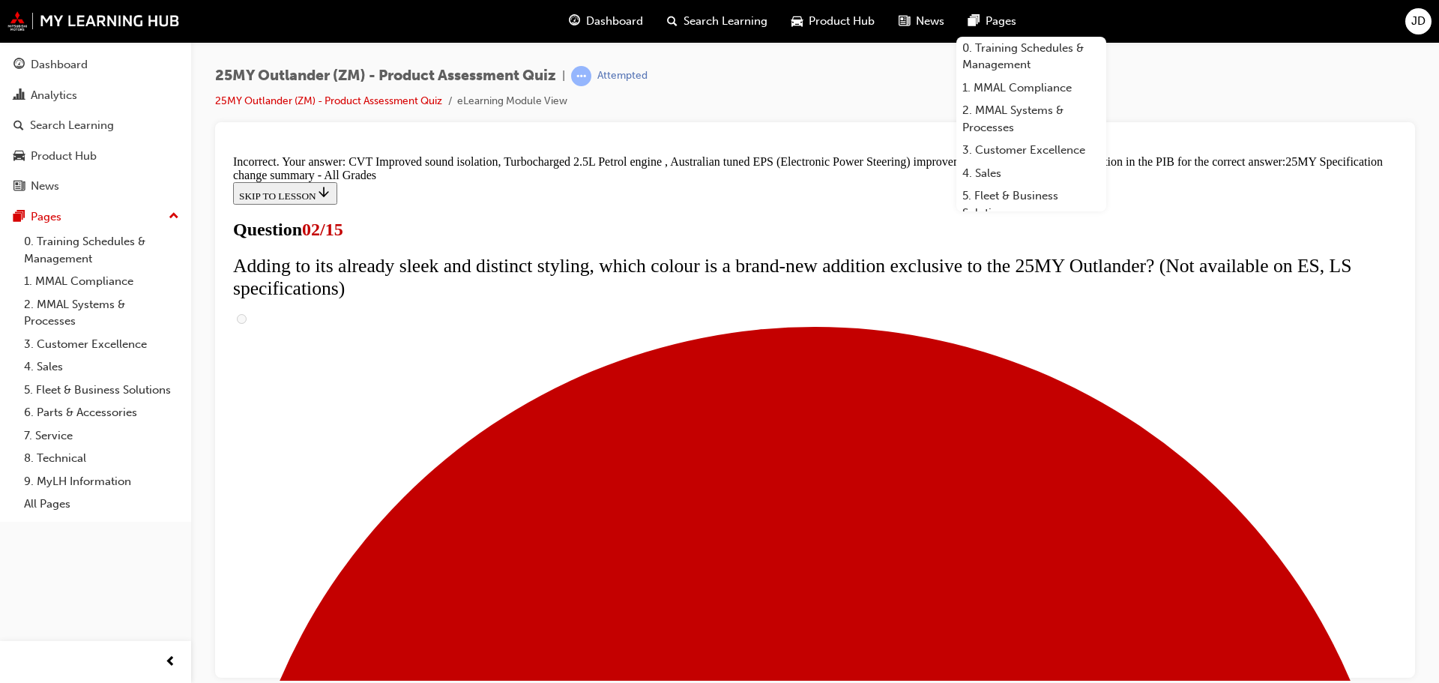
scroll to position [104, 0]
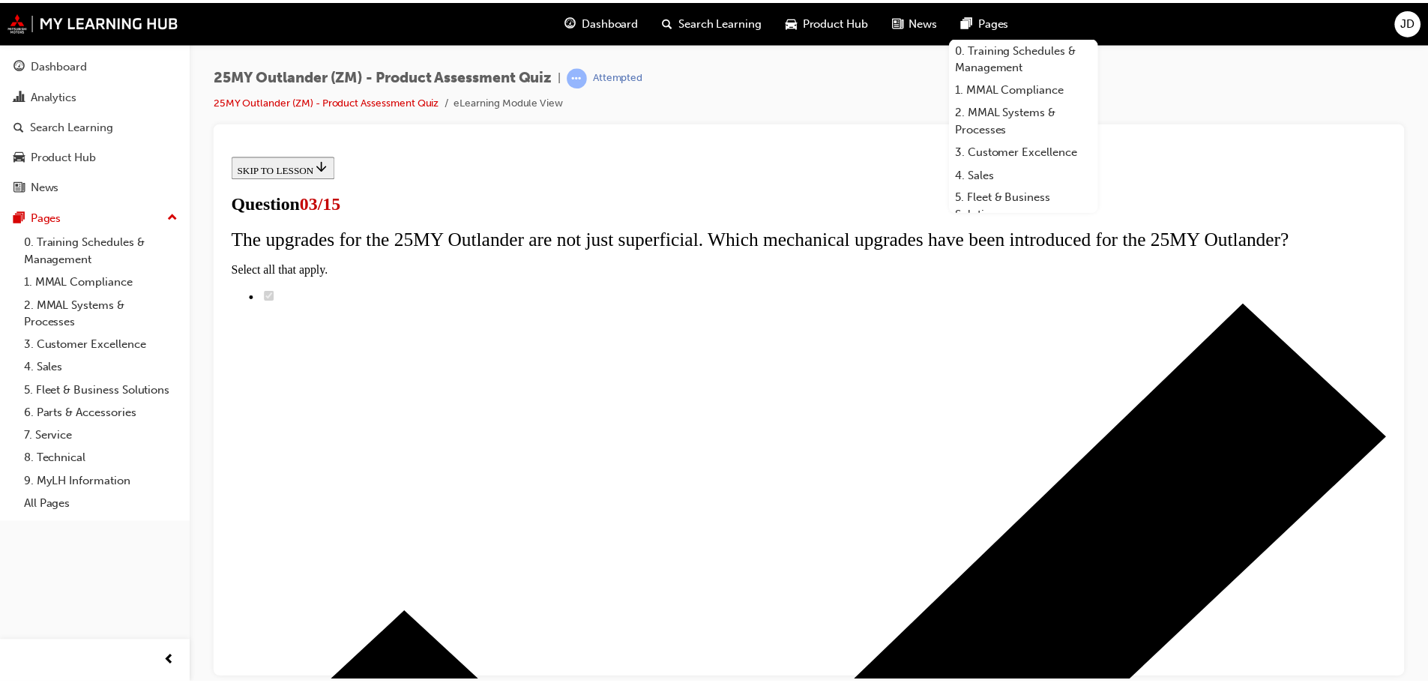
scroll to position [77, 0]
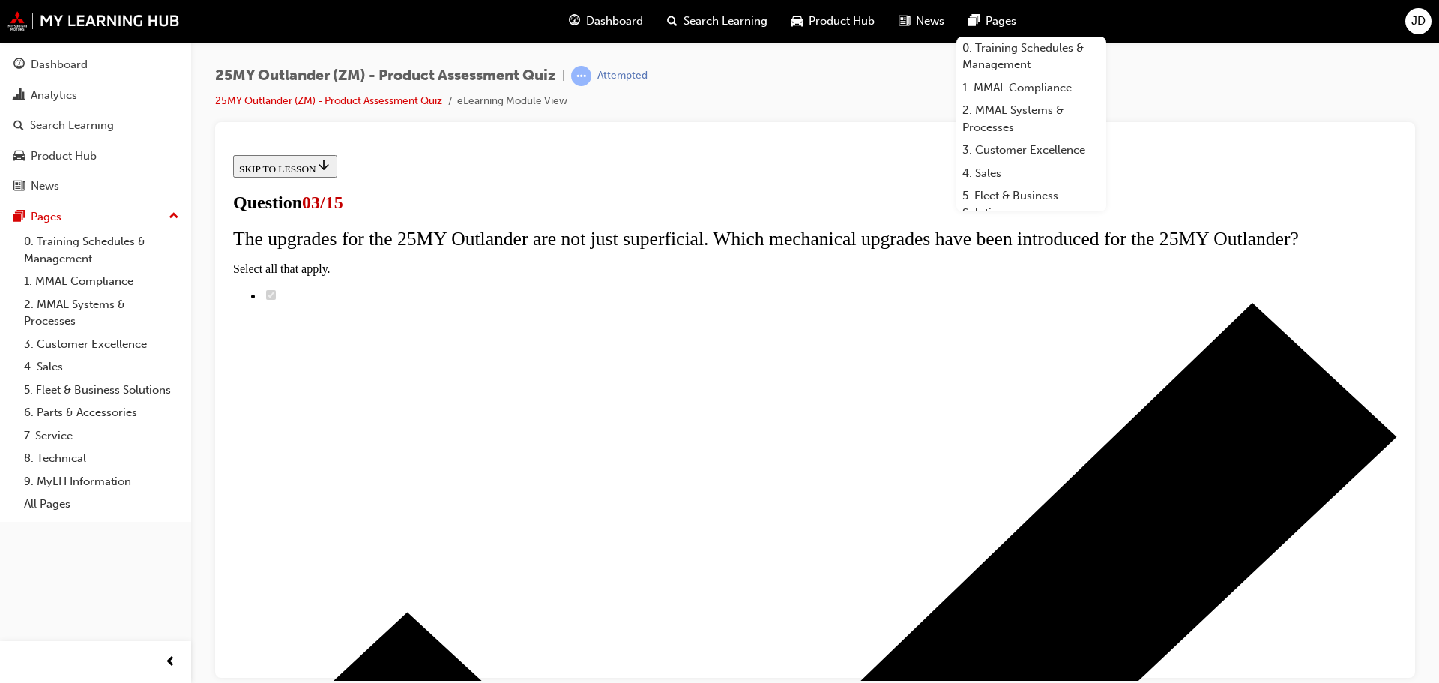
radio input "true"
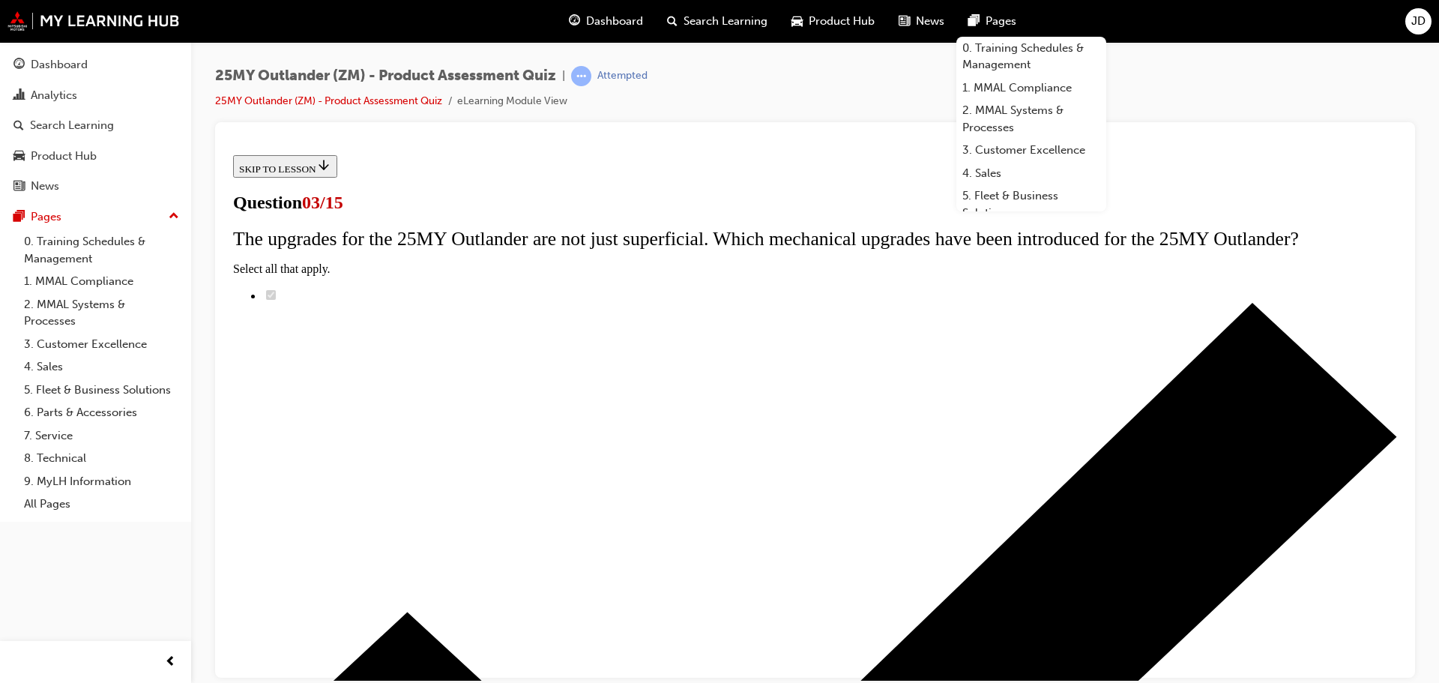
radio input "true"
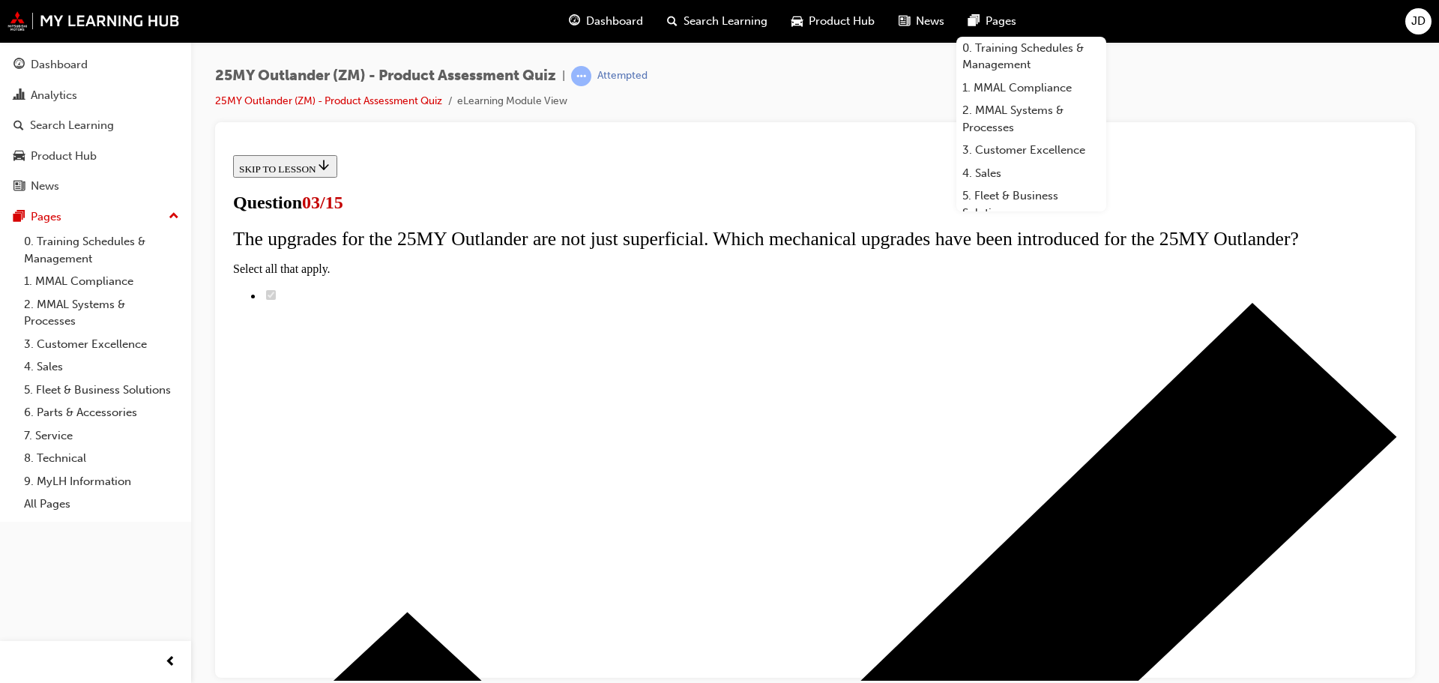
radio input "true"
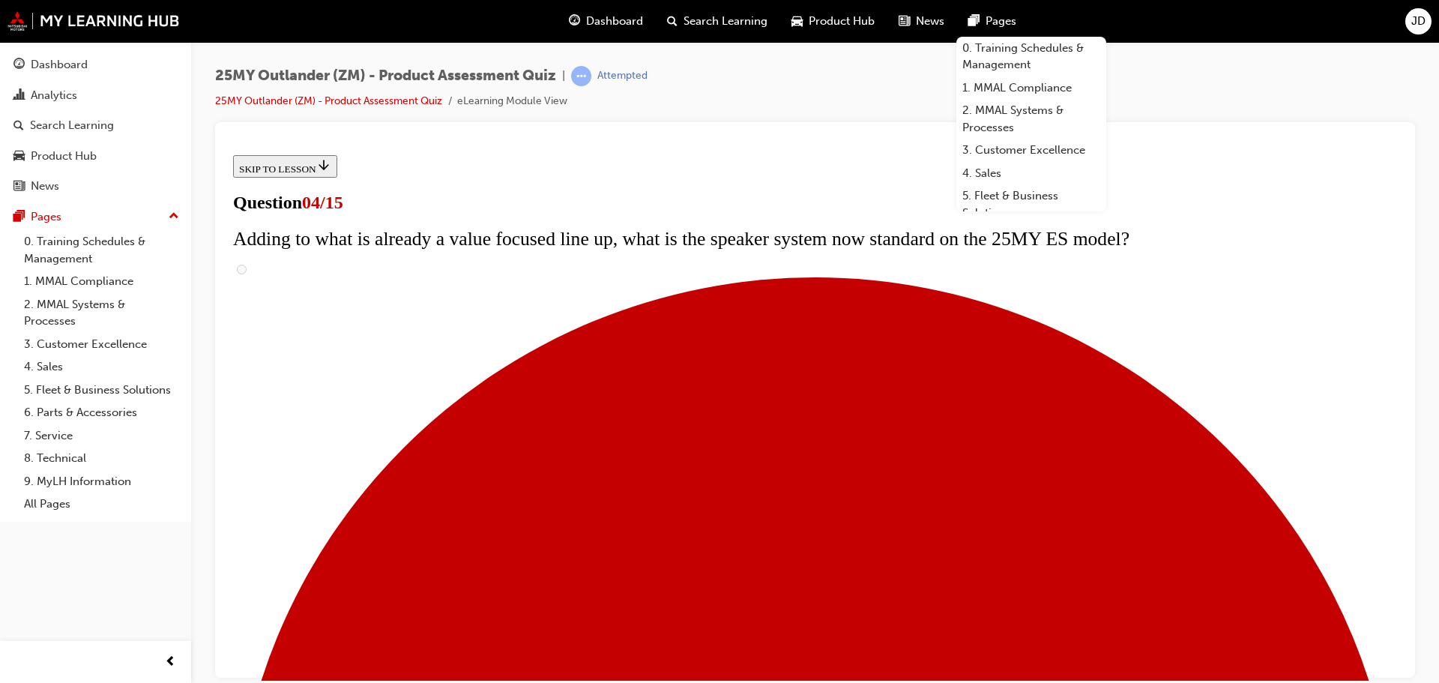
scroll to position [227, 0]
checkbox input "true"
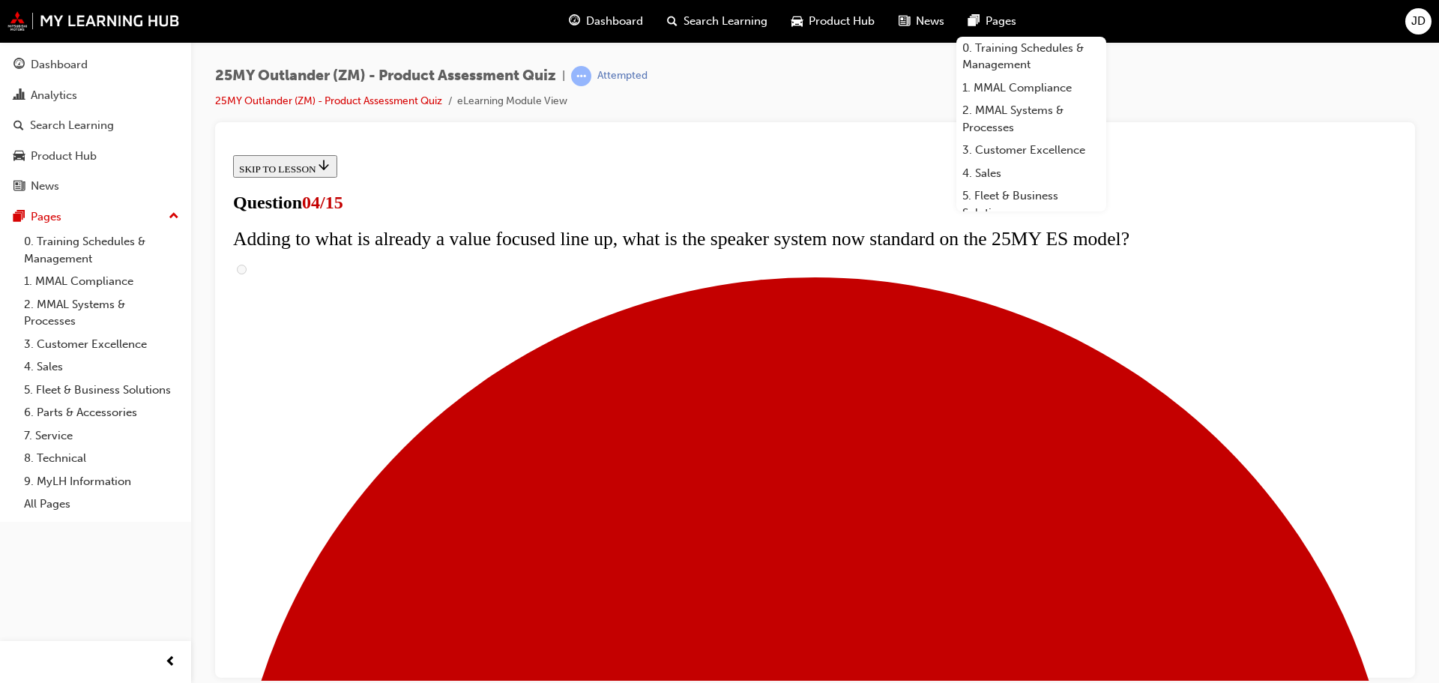
checkbox input "true"
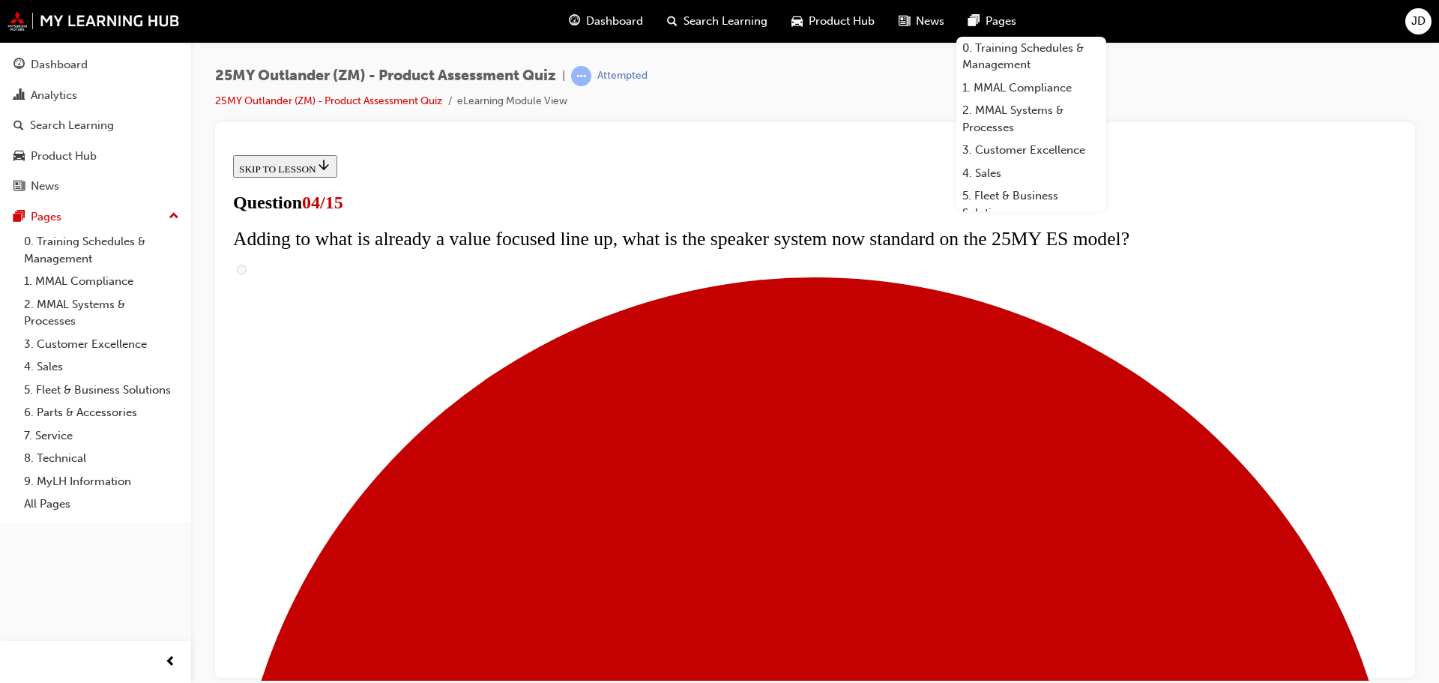
checkbox input "true"
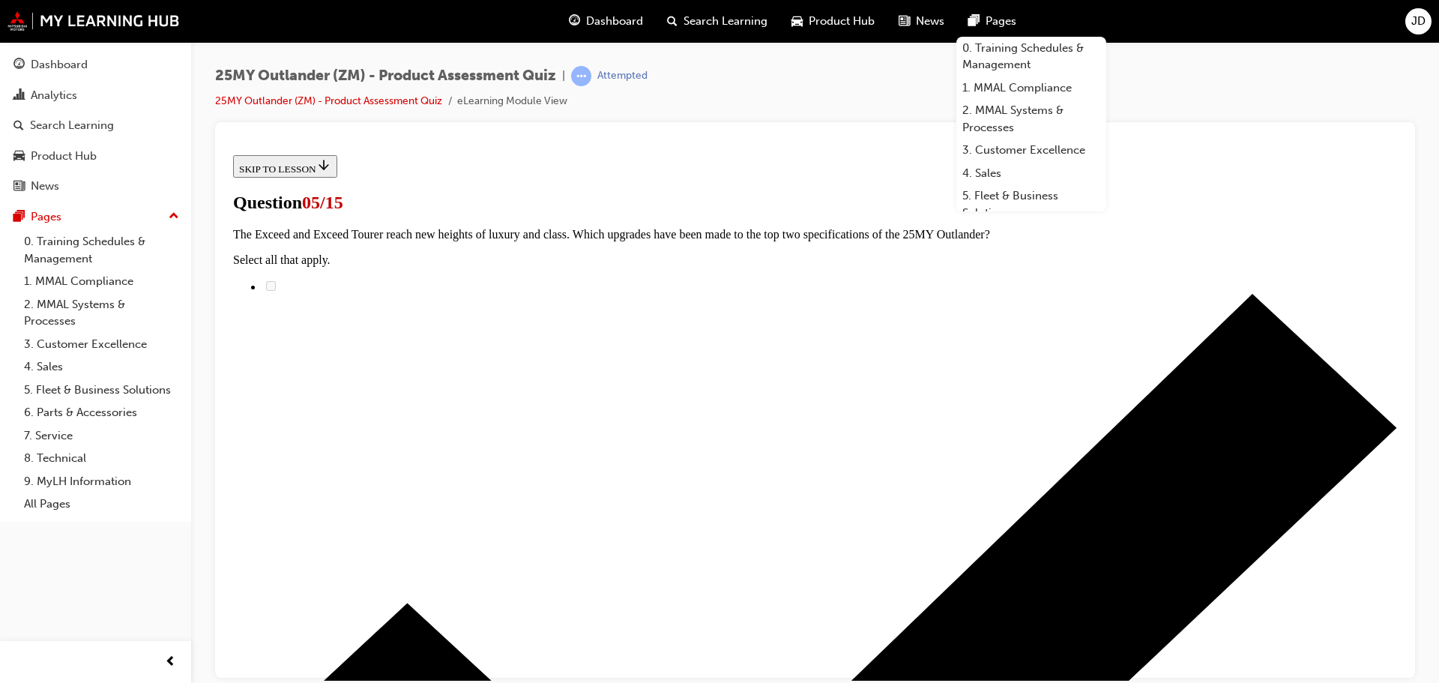
scroll to position [152, 0]
radio input "true"
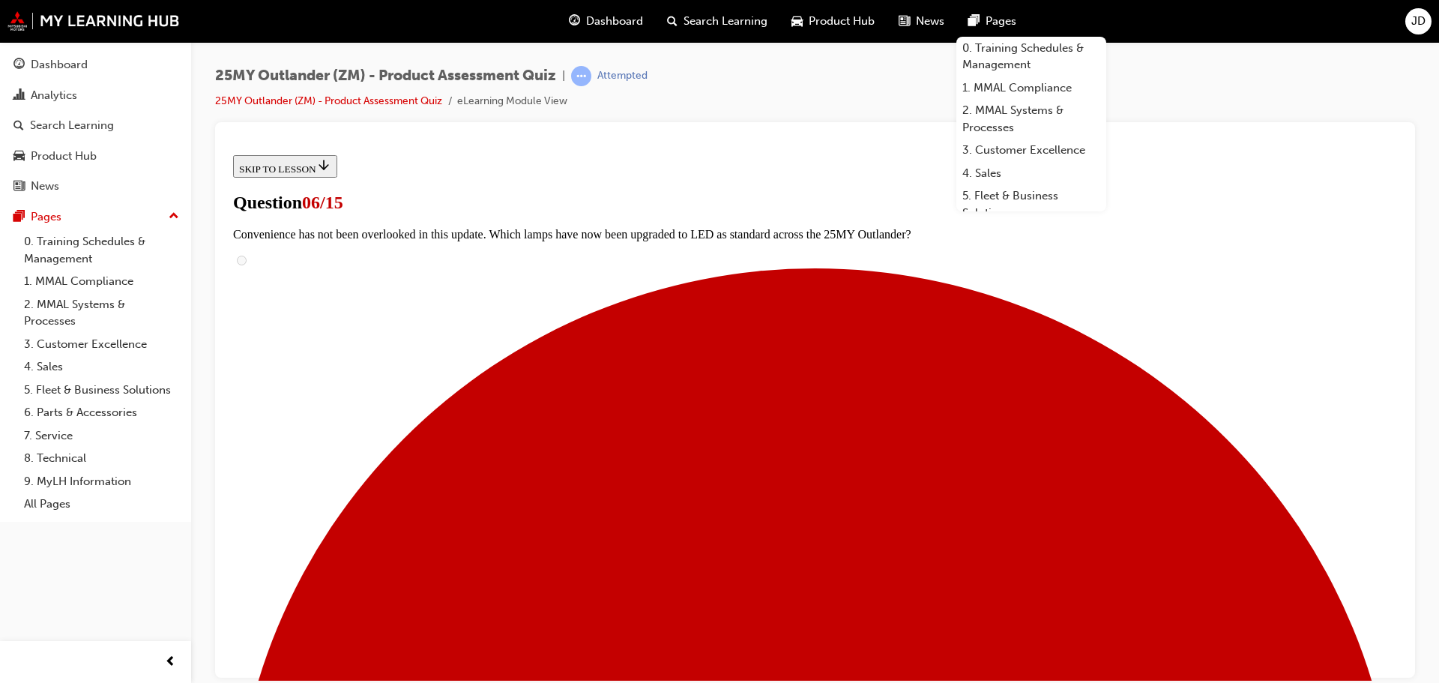
scroll to position [302, 0]
radio input "true"
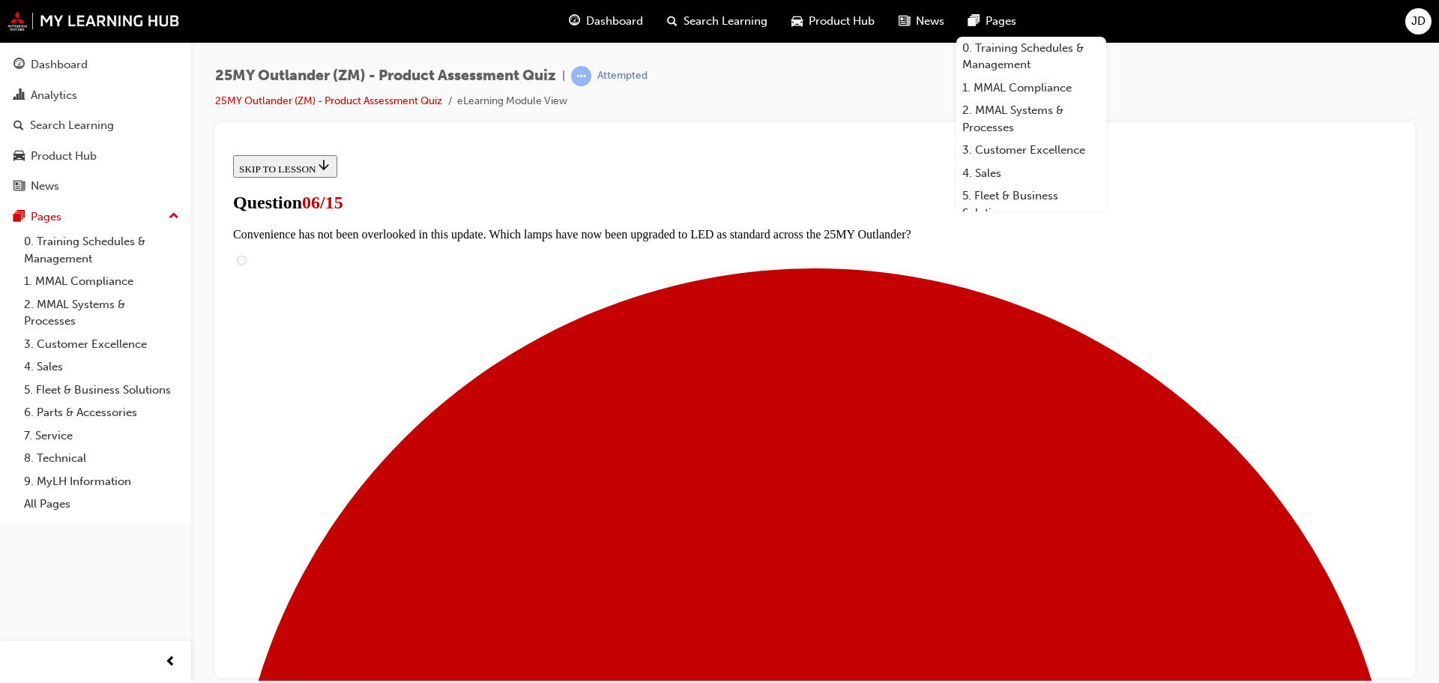
radio input "true"
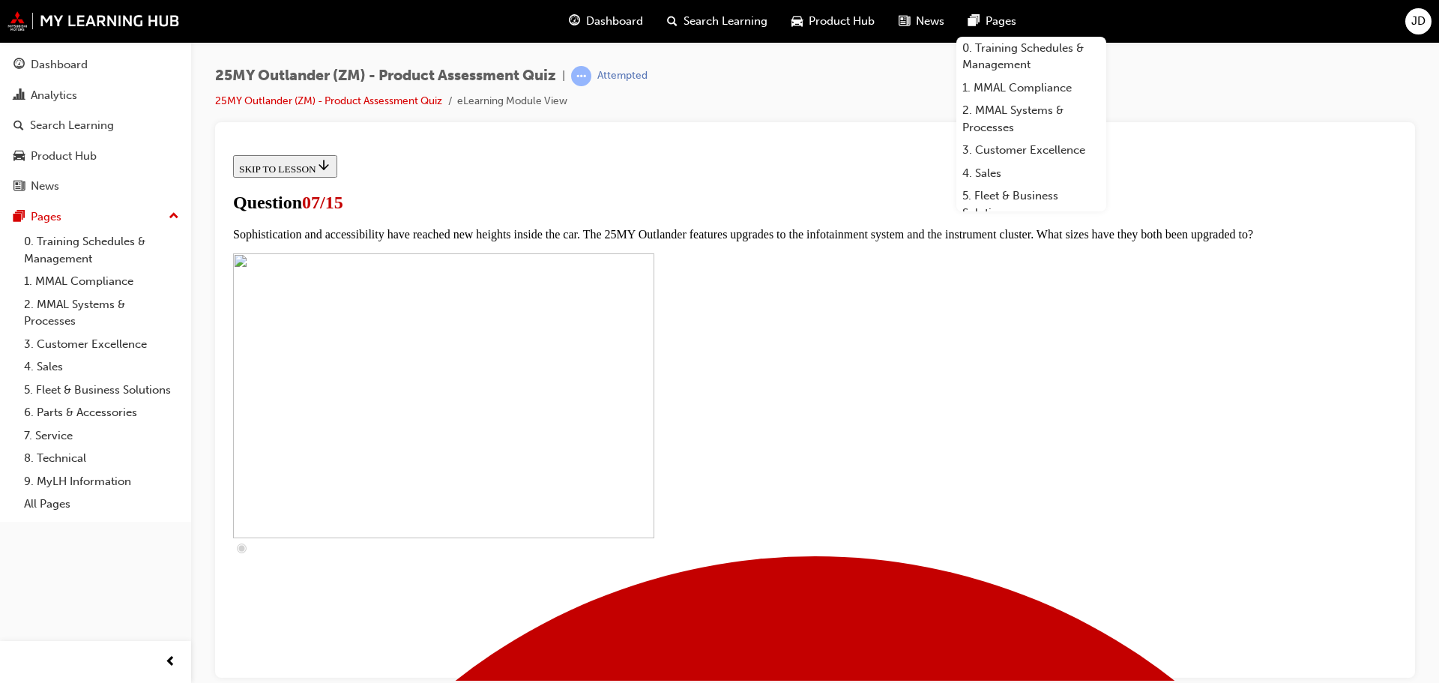
scroll to position [527, 0]
checkbox input "true"
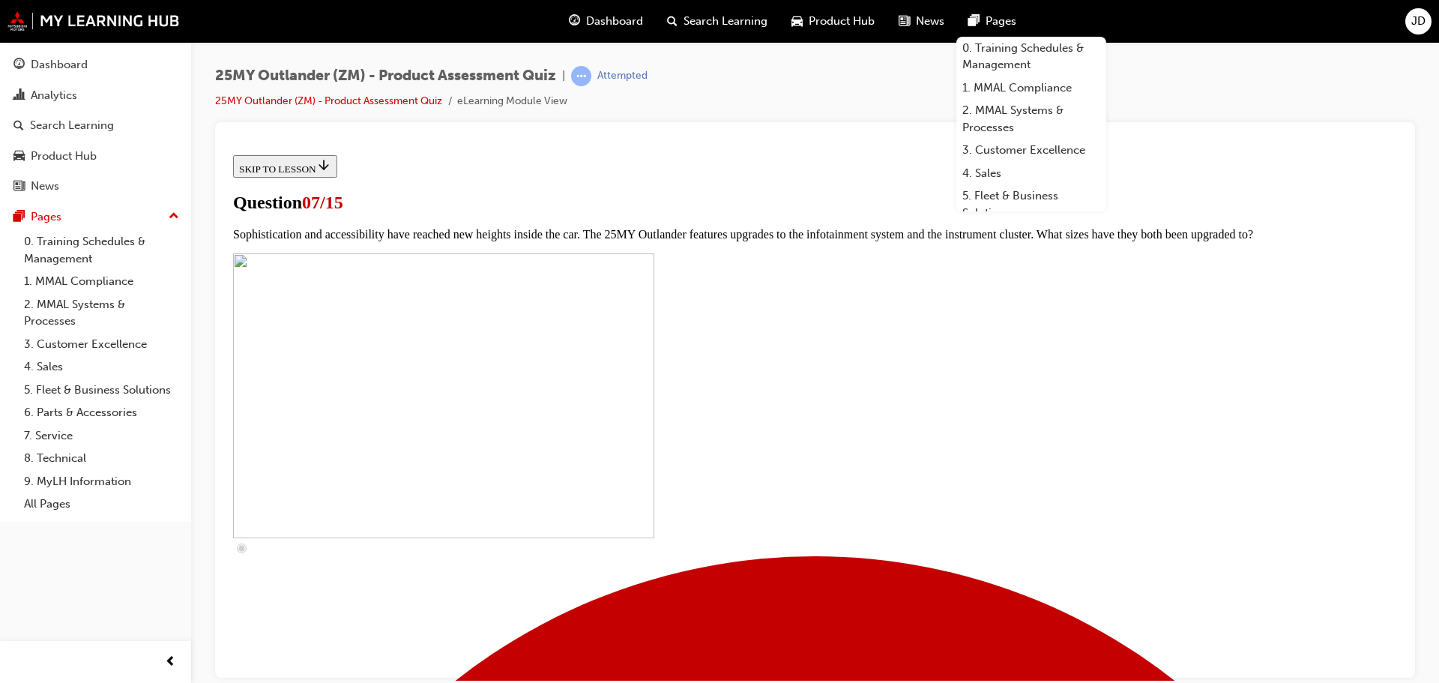
checkbox input "true"
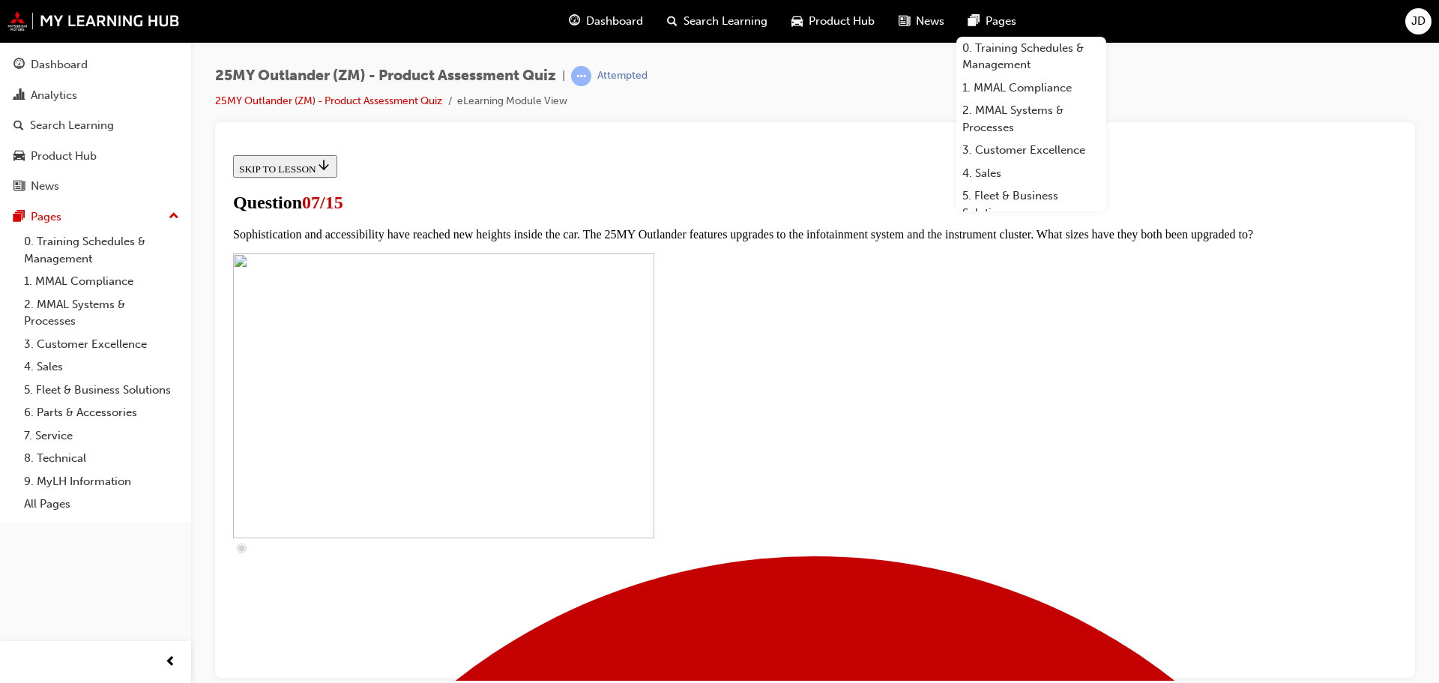
checkbox input "true"
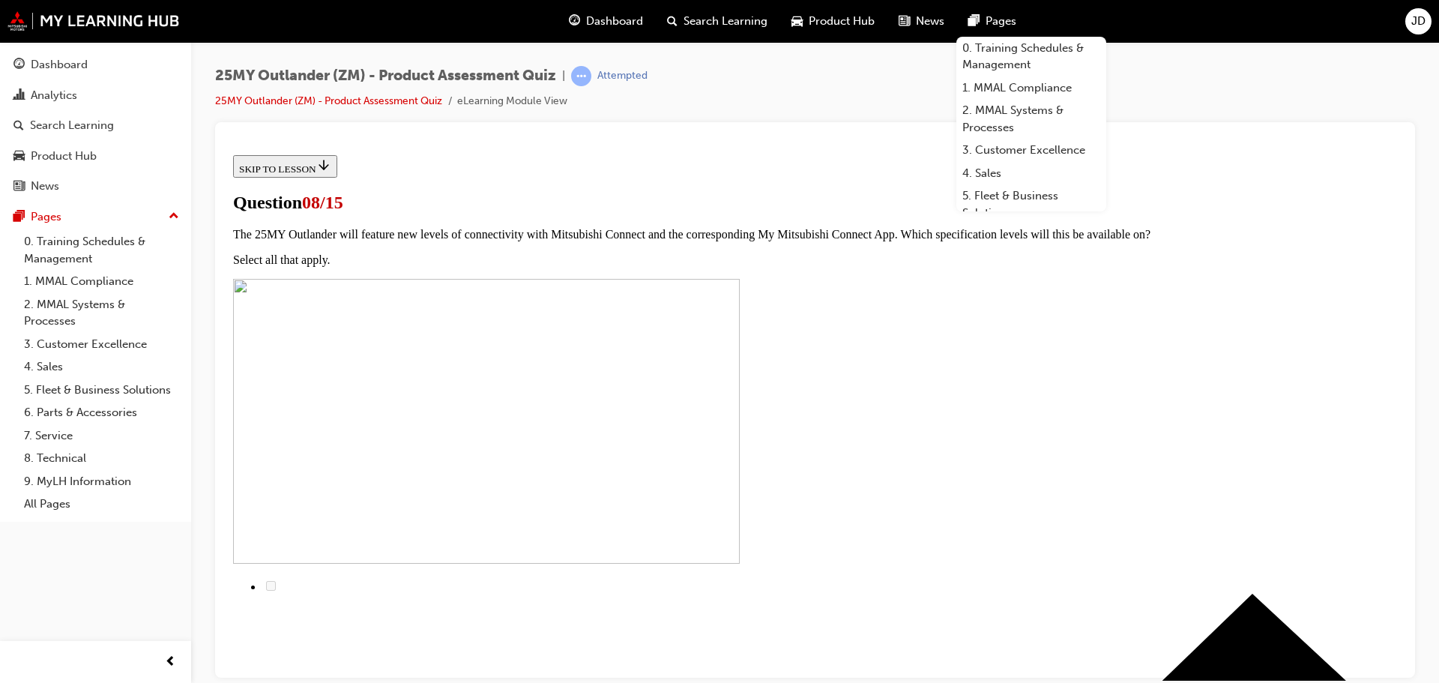
scroll to position [77, 0]
radio input "true"
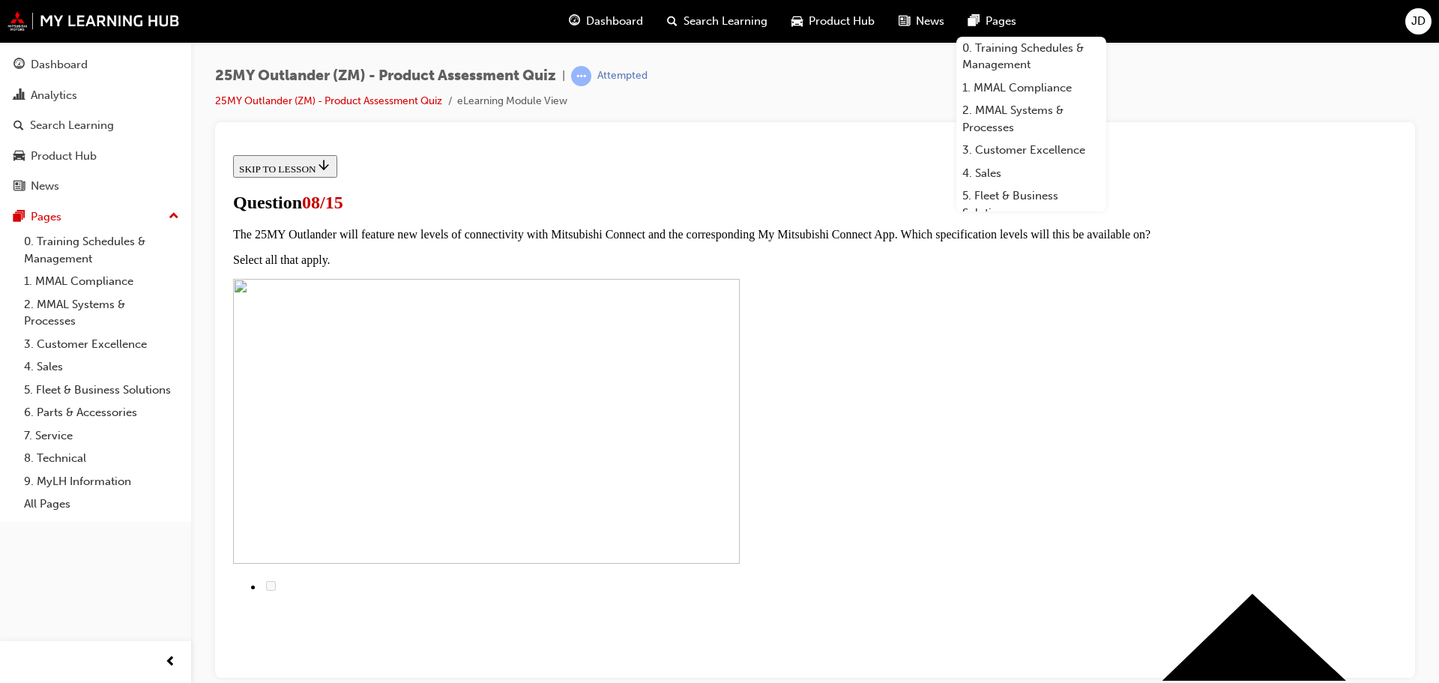
radio input "true"
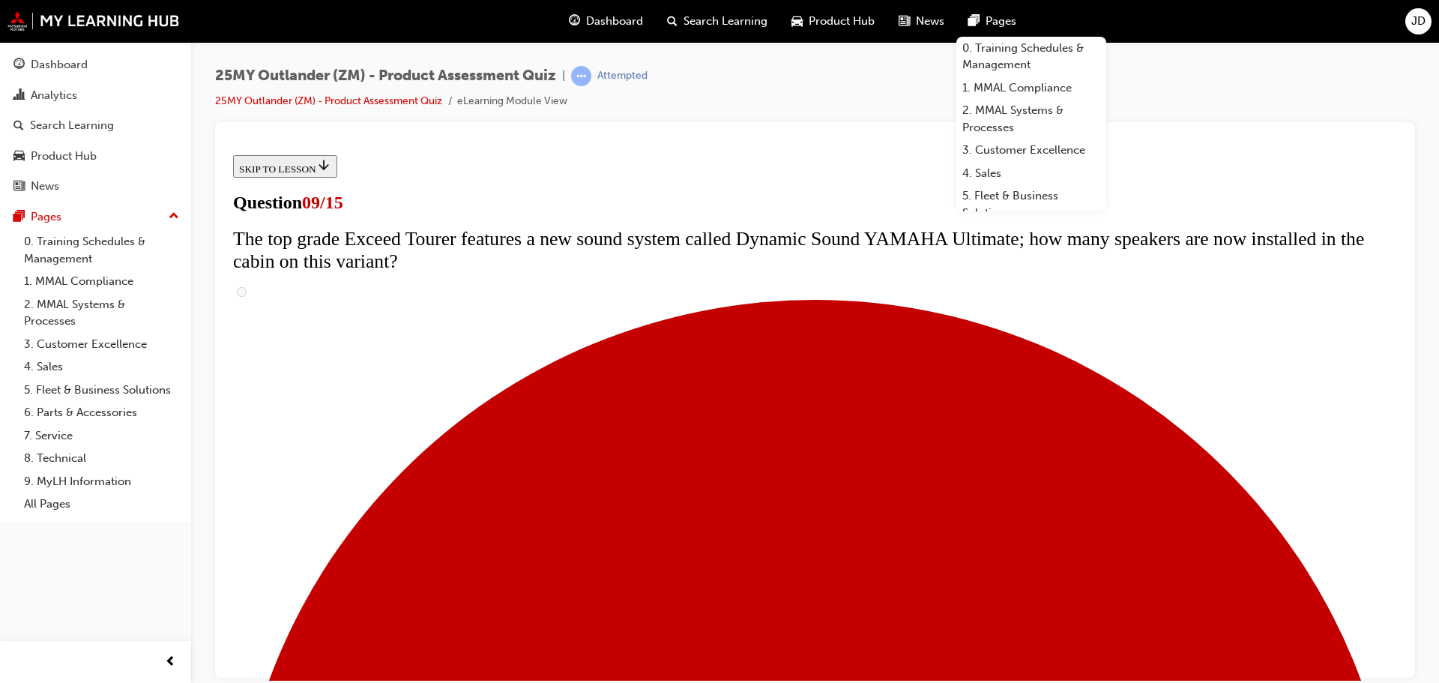
scroll to position [302, 0]
radio input "true"
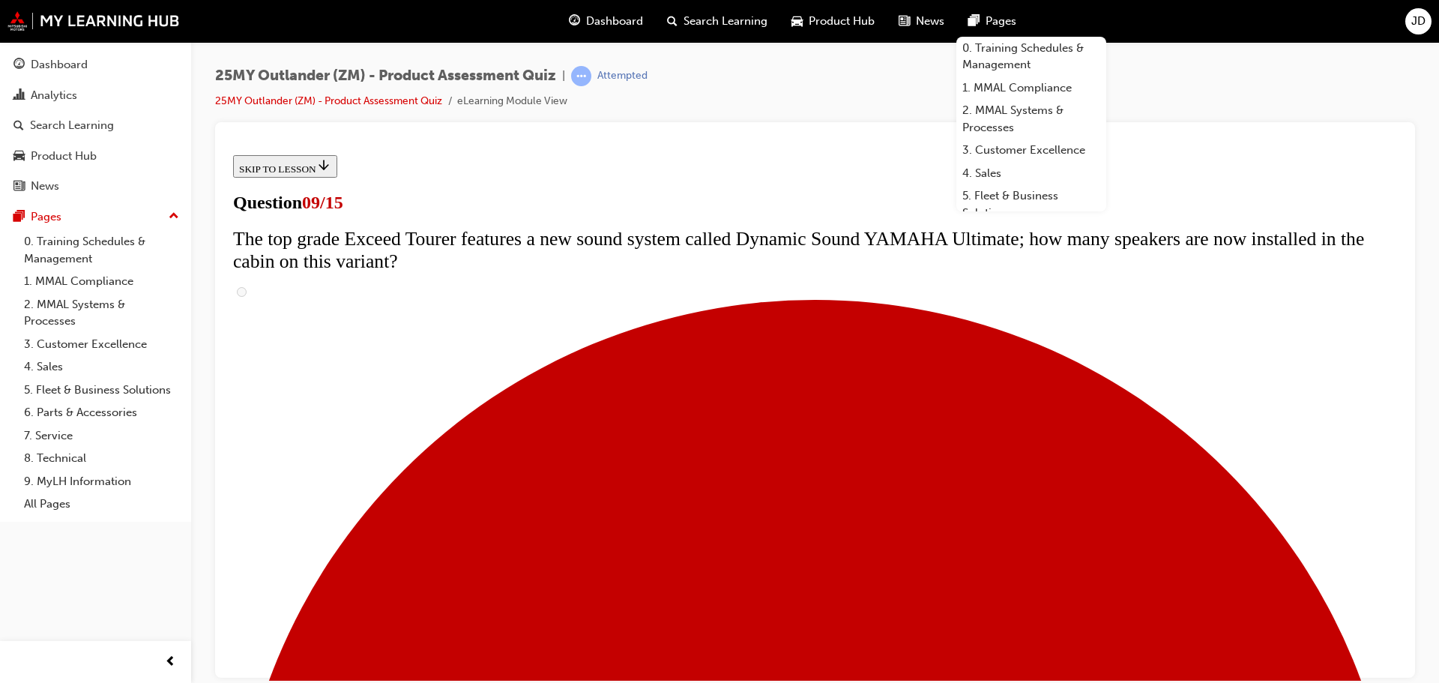
radio input "true"
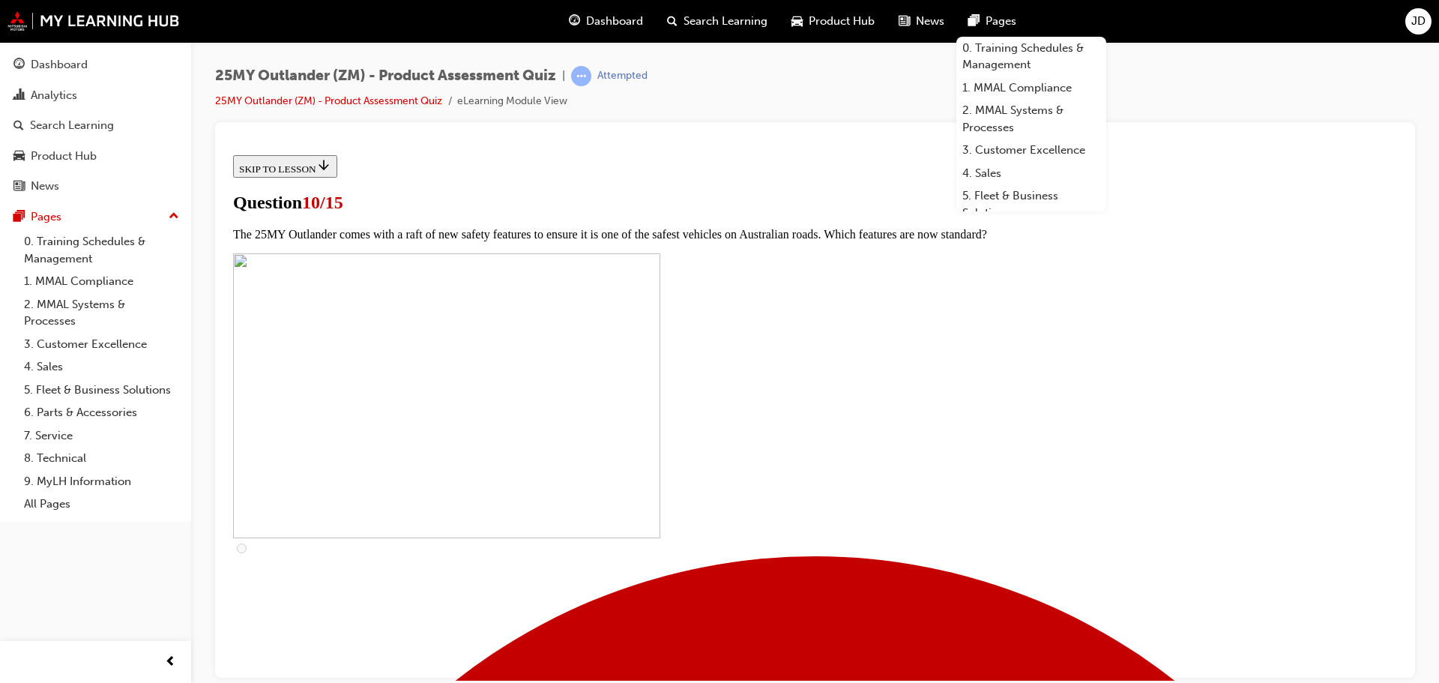
scroll to position [227, 0]
checkbox input "true"
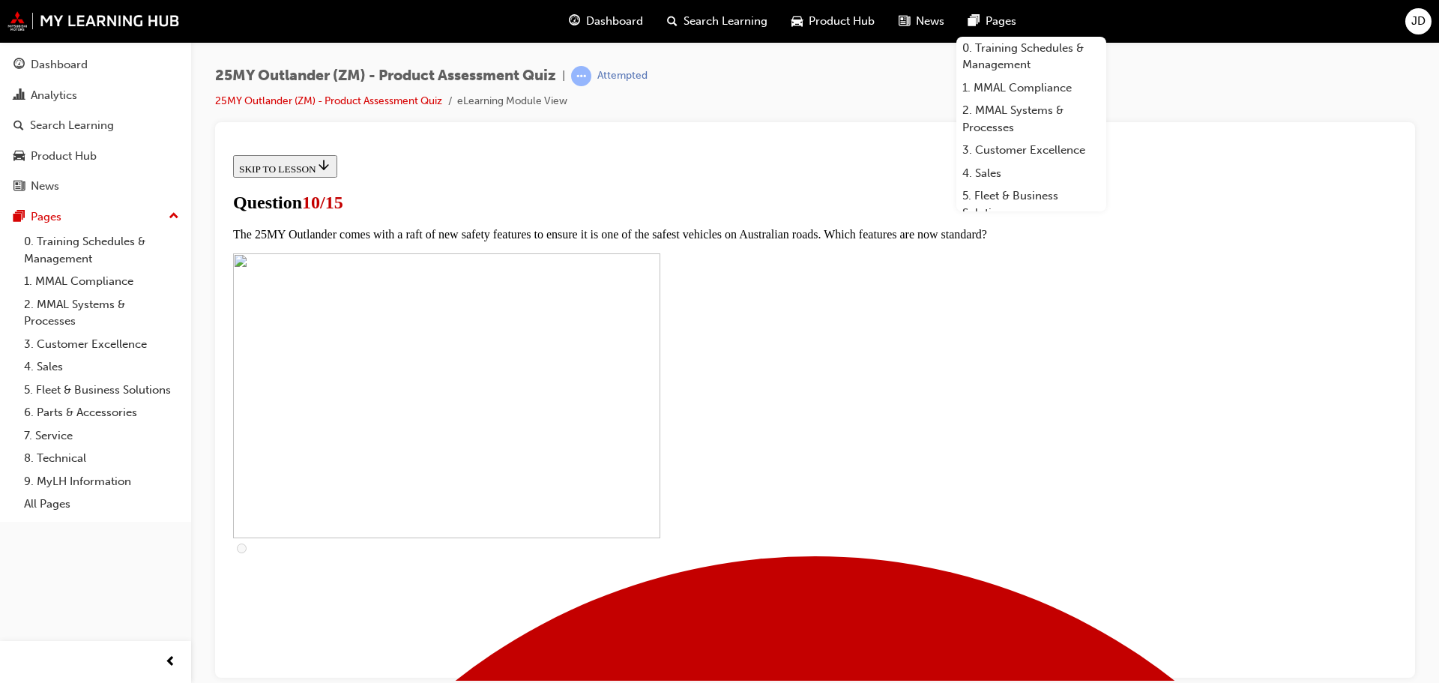
checkbox input "true"
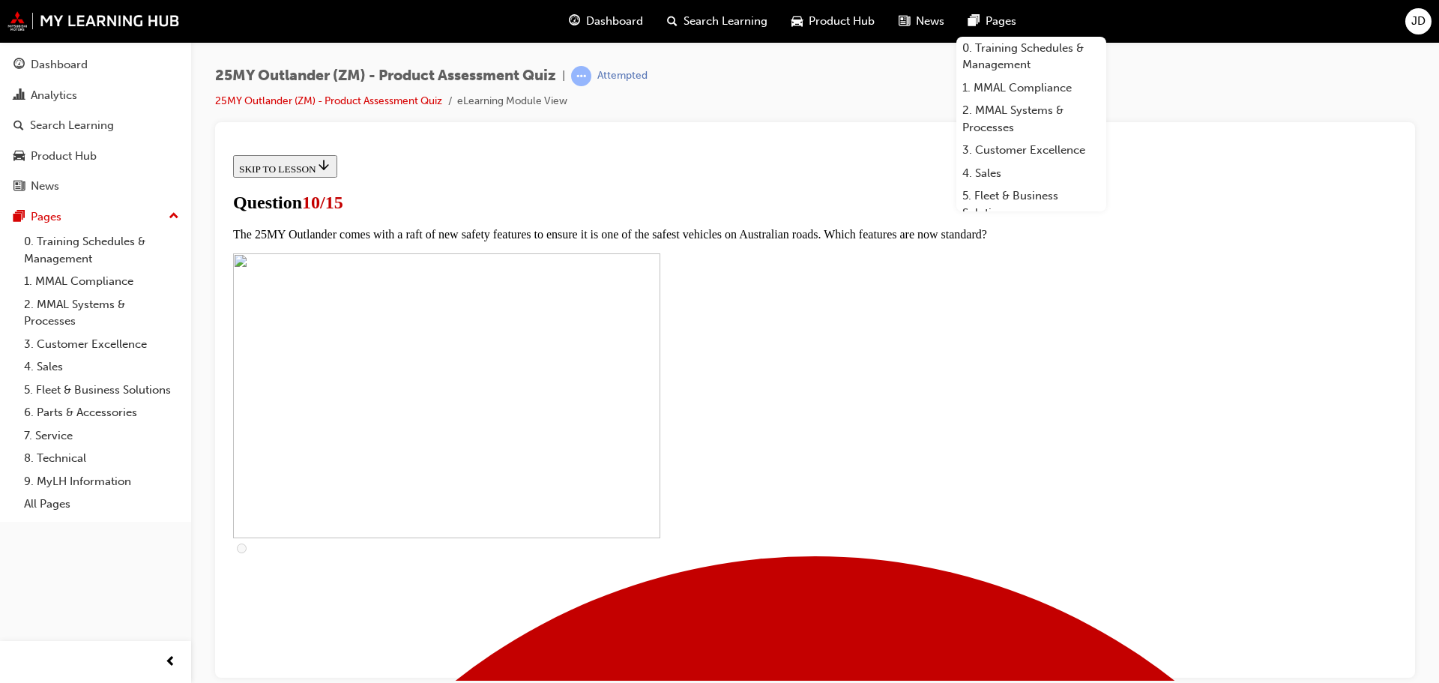
checkbox input "true"
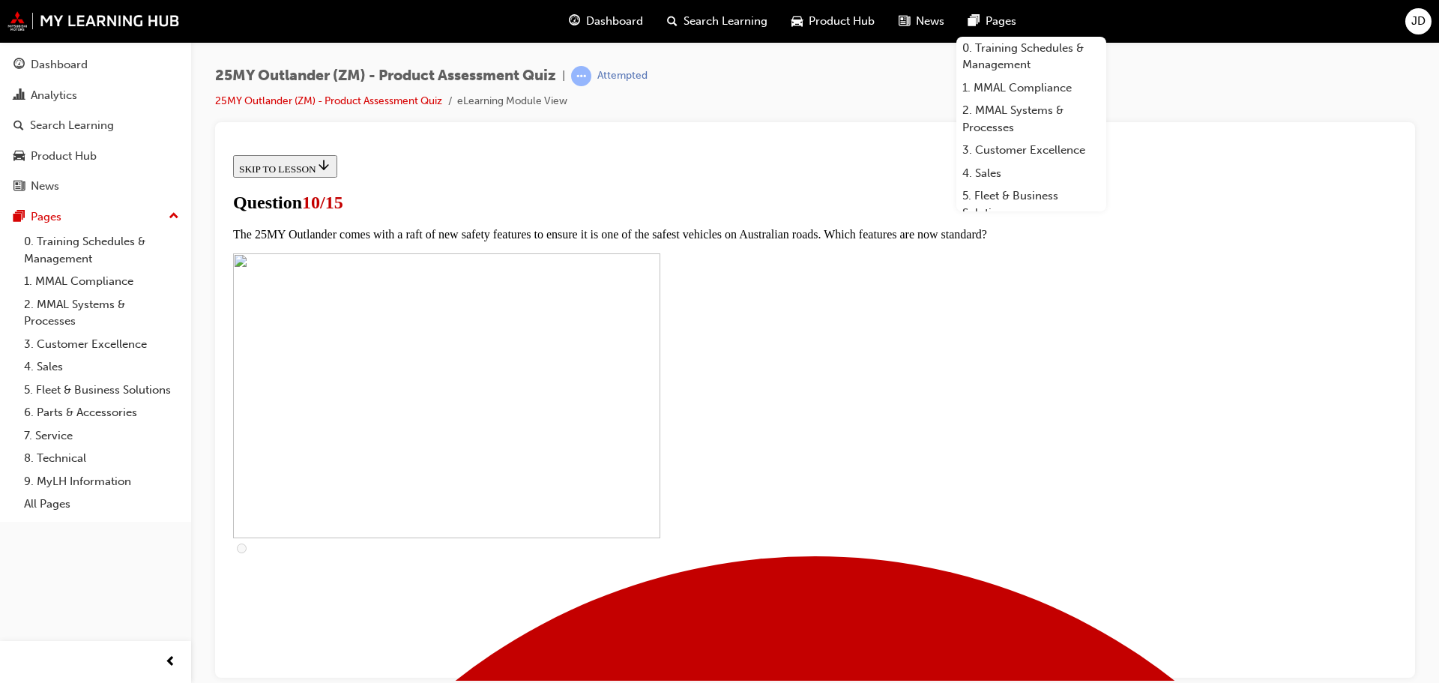
scroll to position [527, 0]
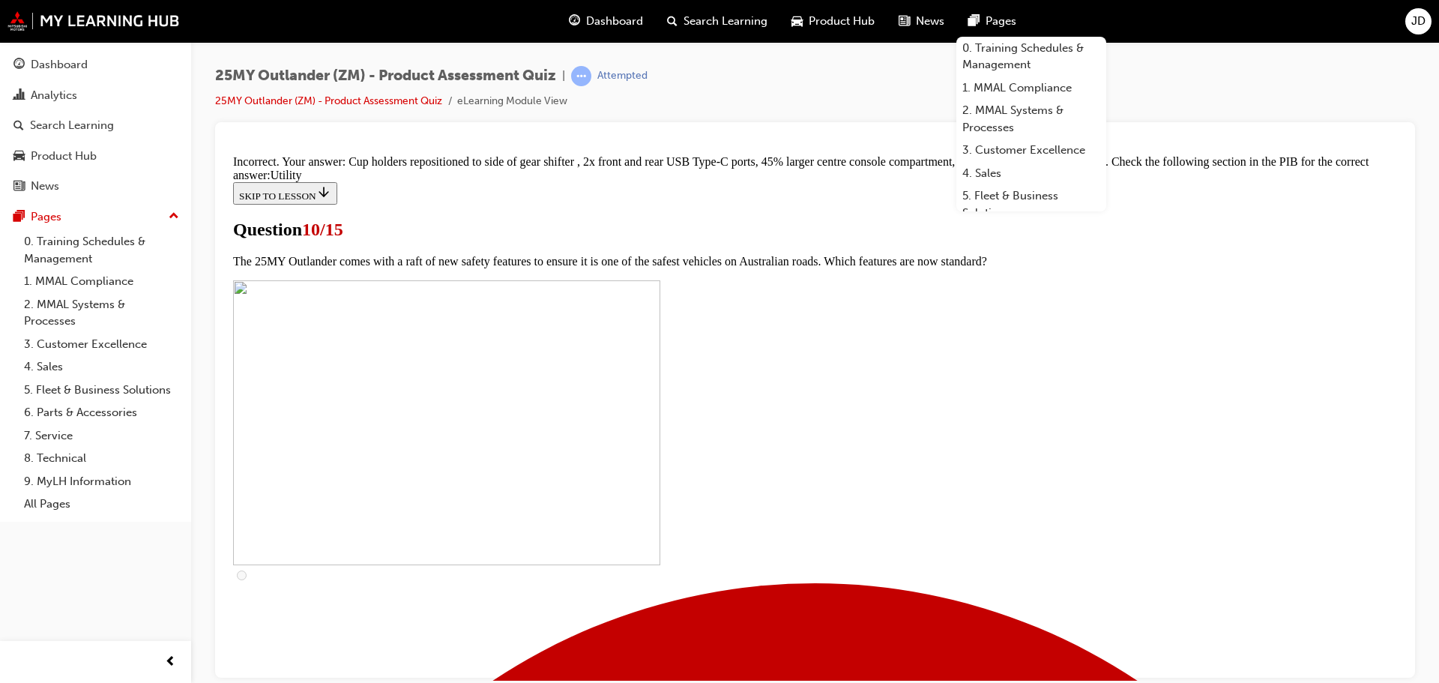
scroll to position [738, 0]
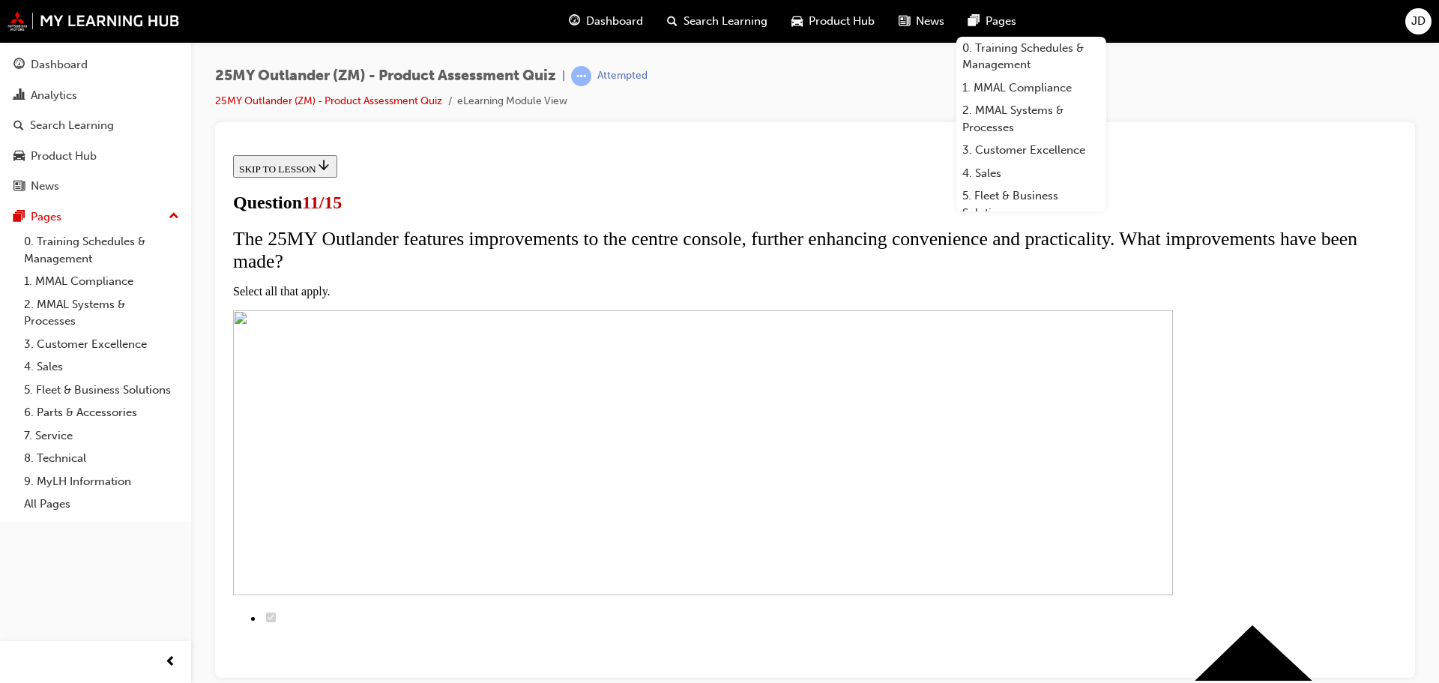
scroll to position [152, 0]
checkbox input "true"
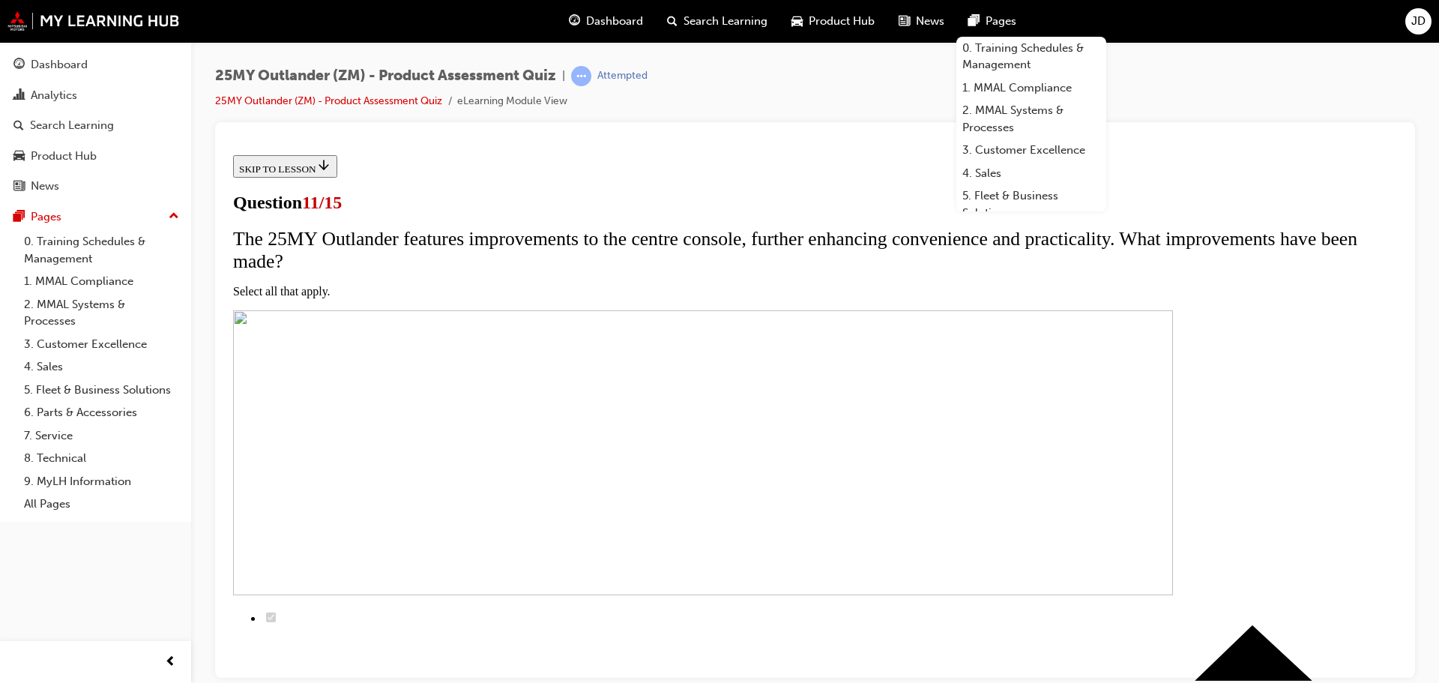
checkbox input "true"
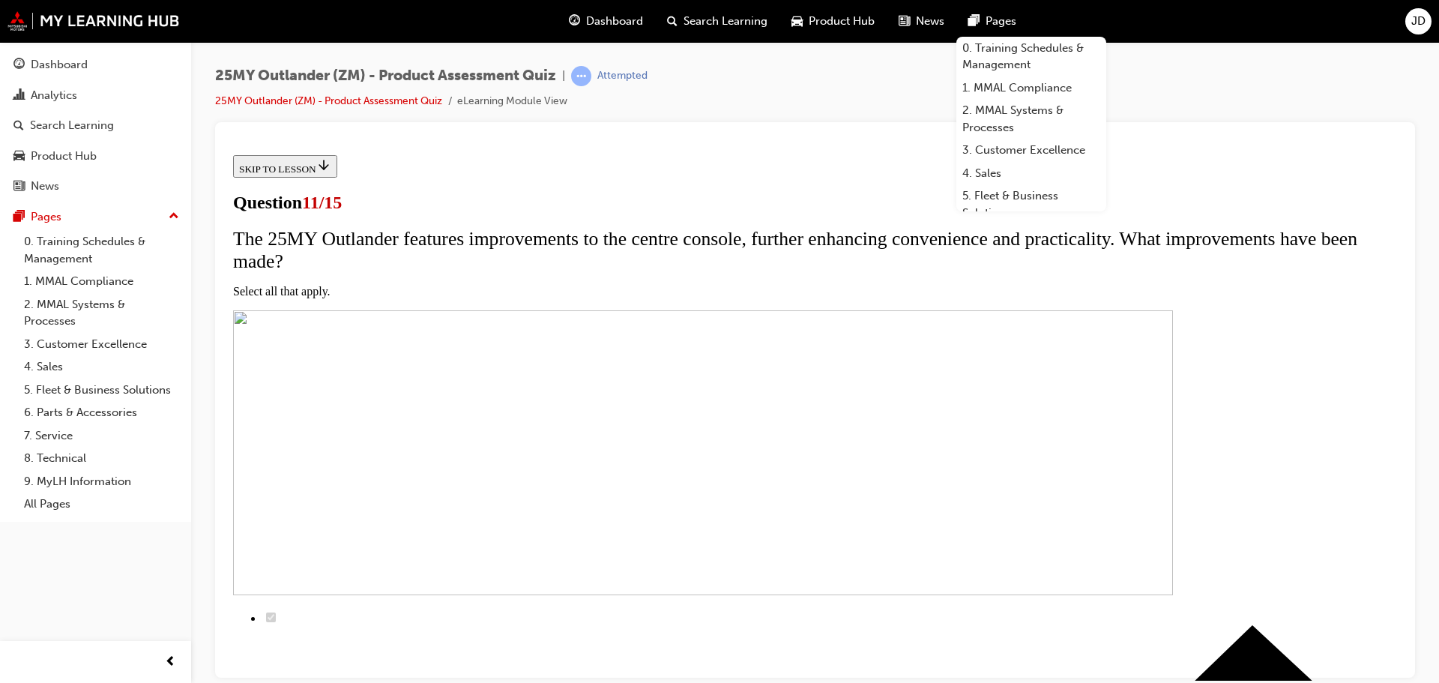
checkbox input "false"
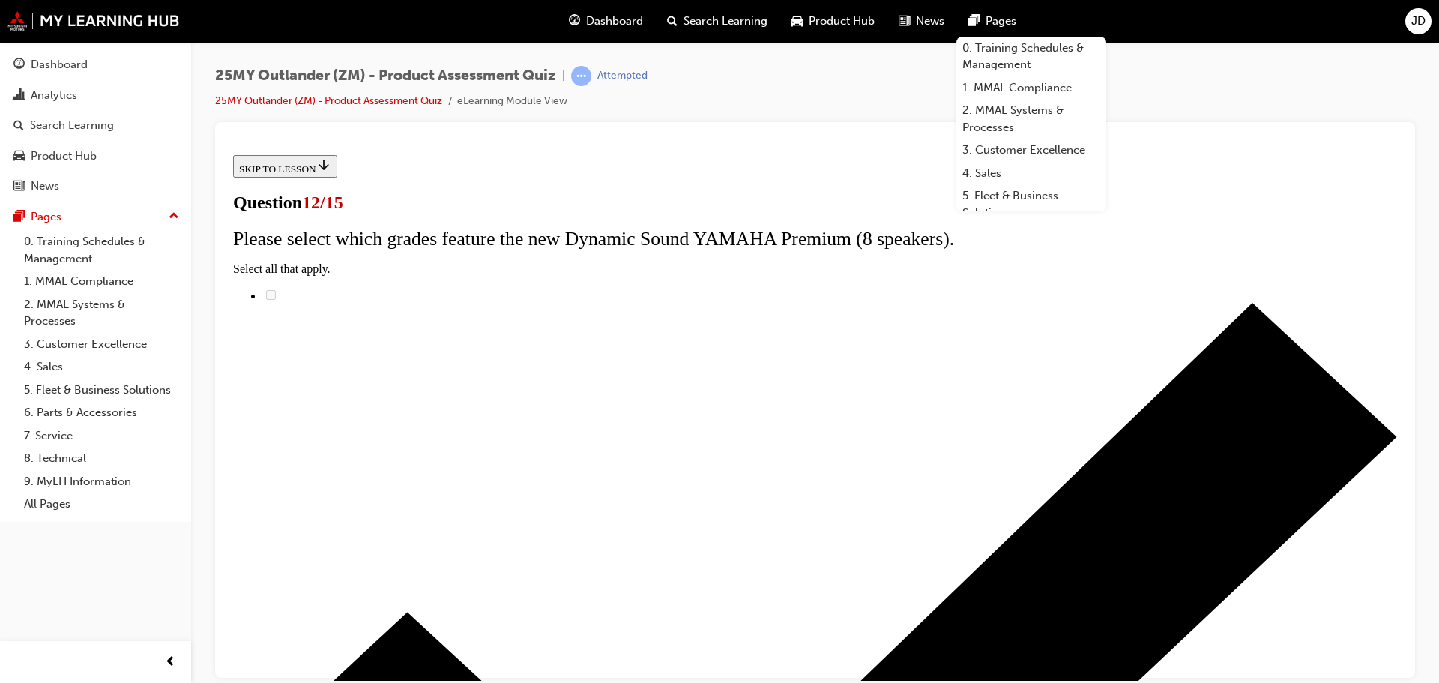
scroll to position [2, 0]
radio input "true"
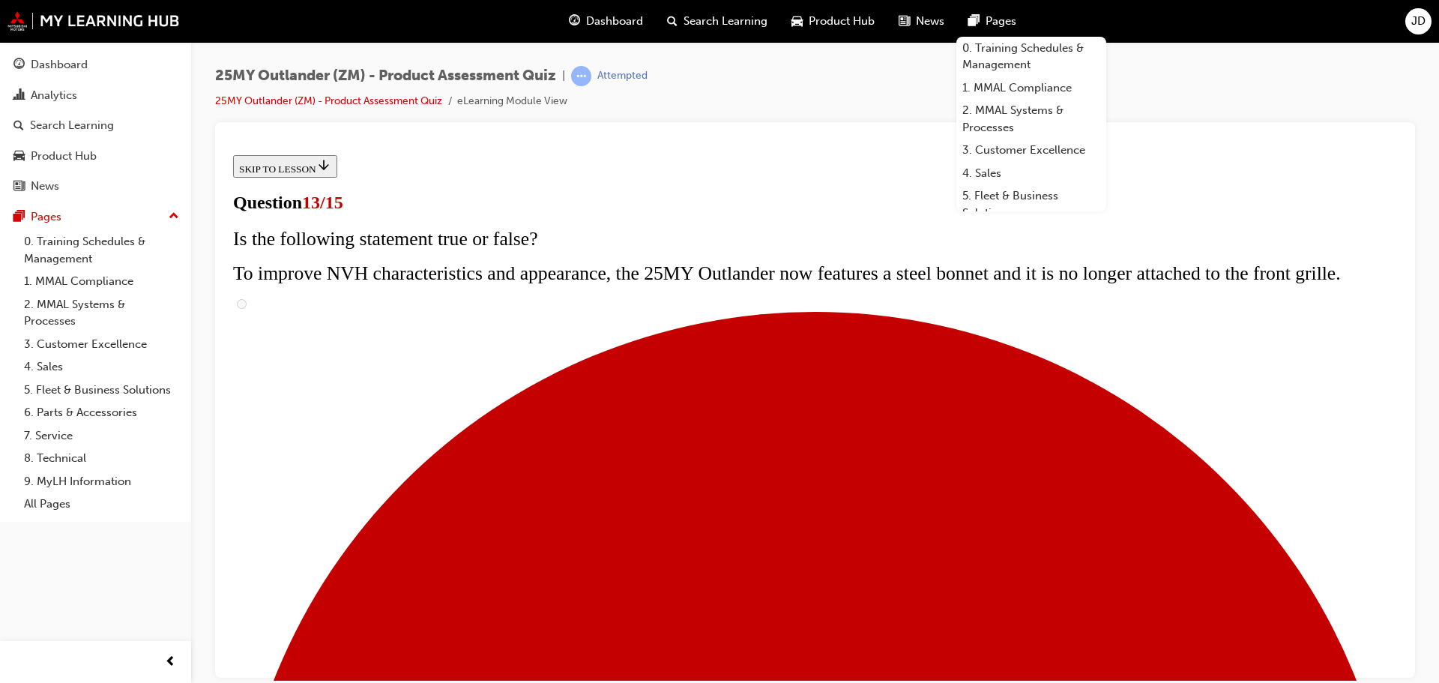
radio input "true"
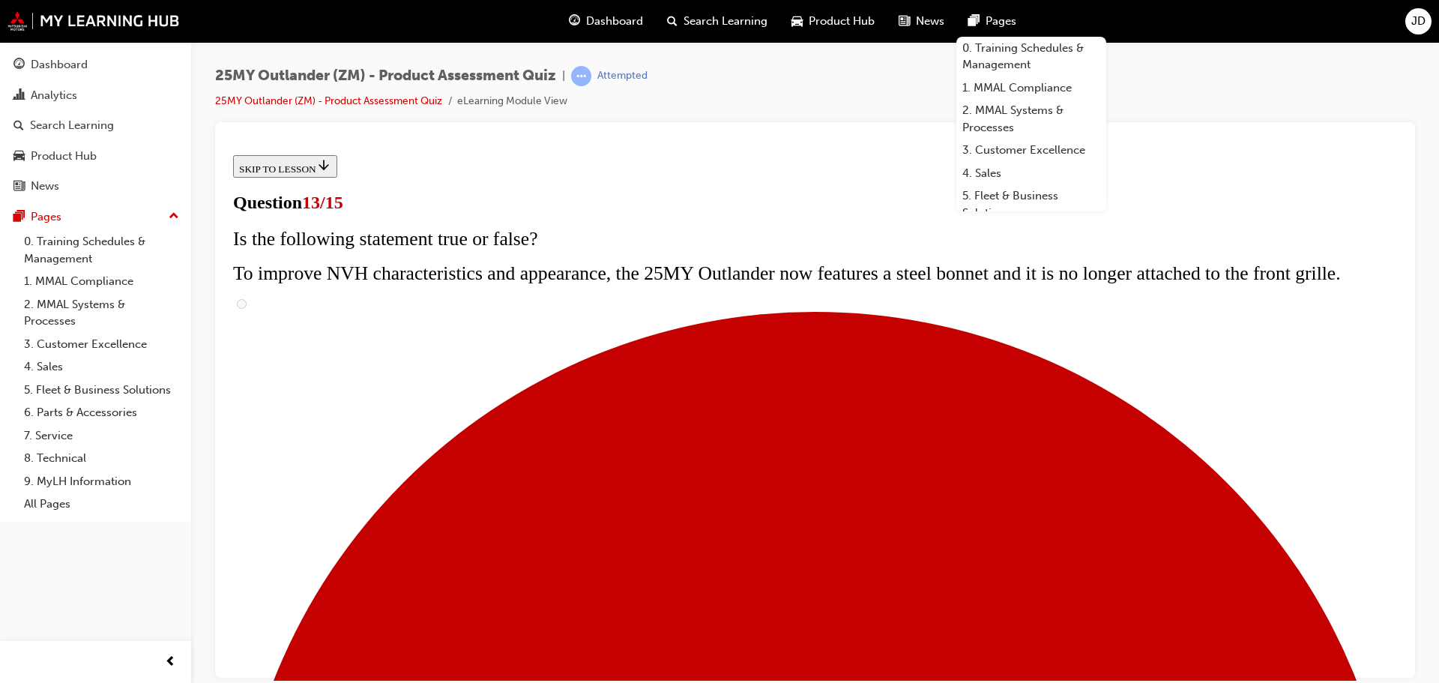
radio input "true"
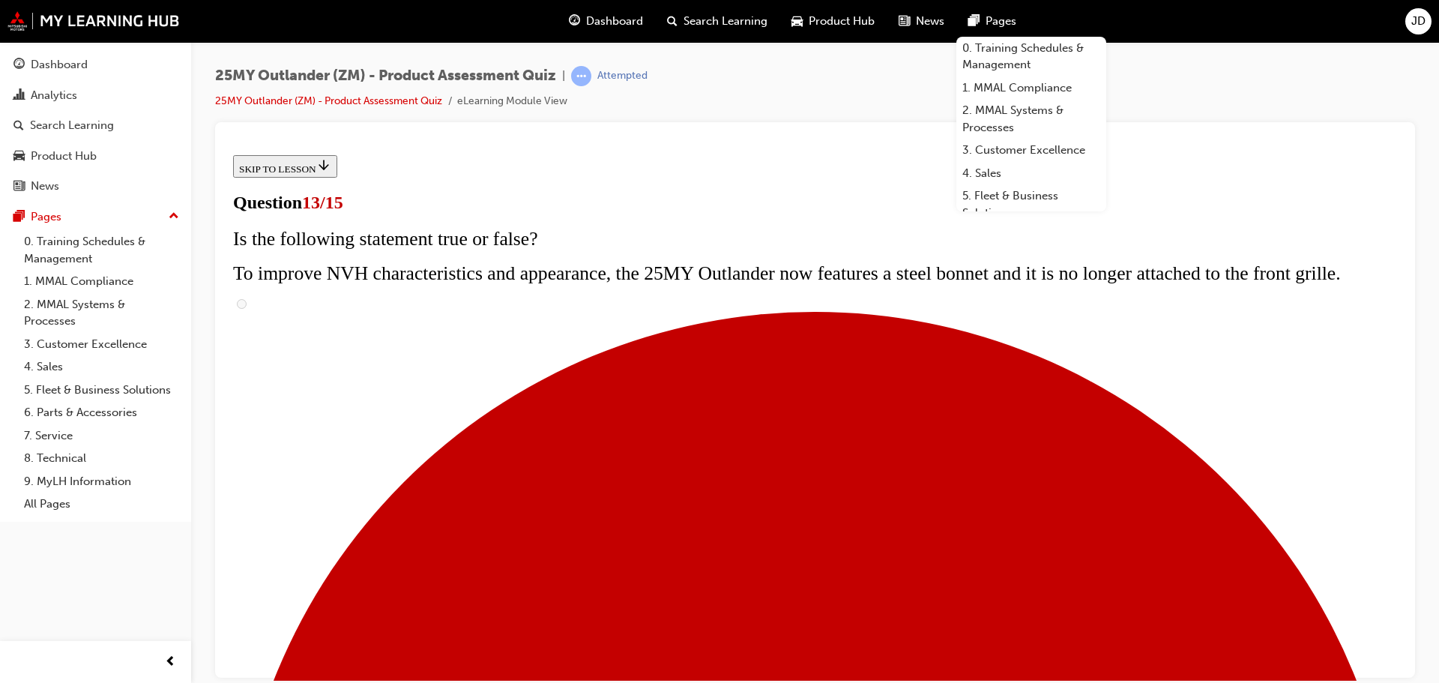
scroll to position [302, 0]
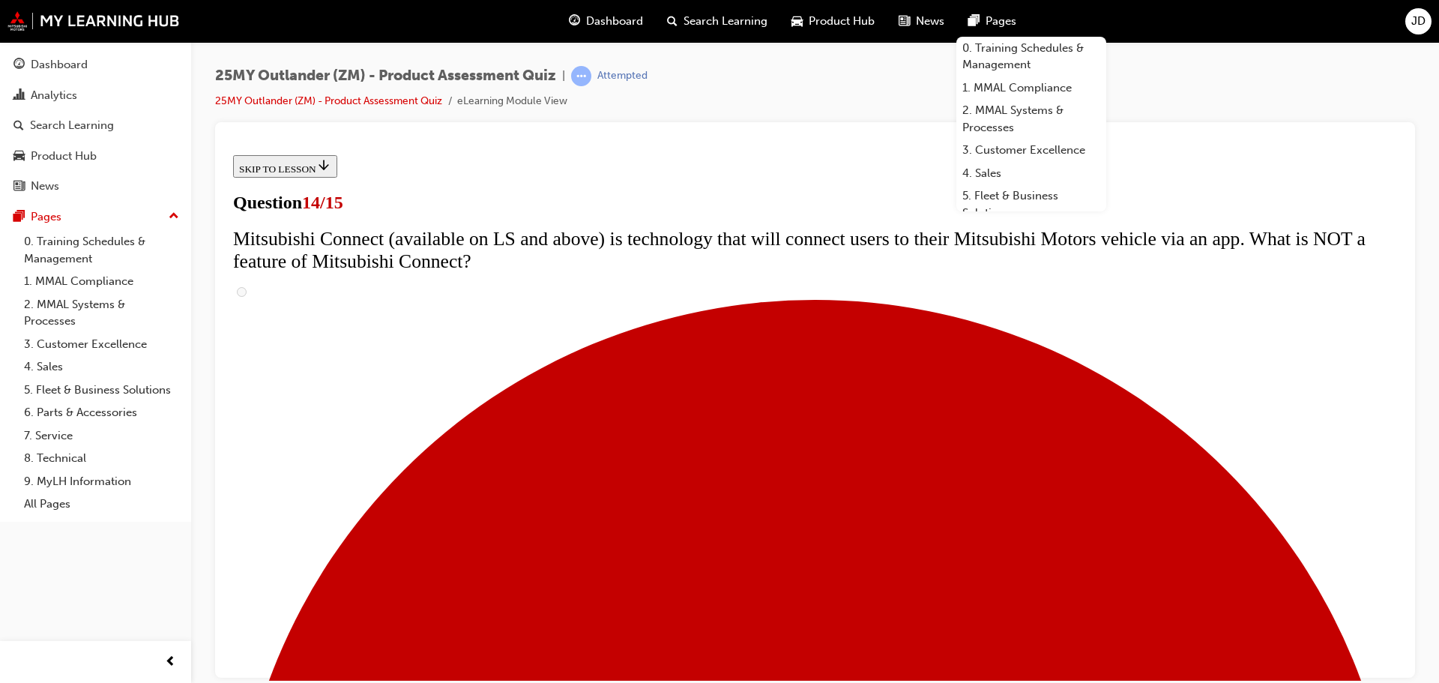
scroll to position [377, 0]
radio input "true"
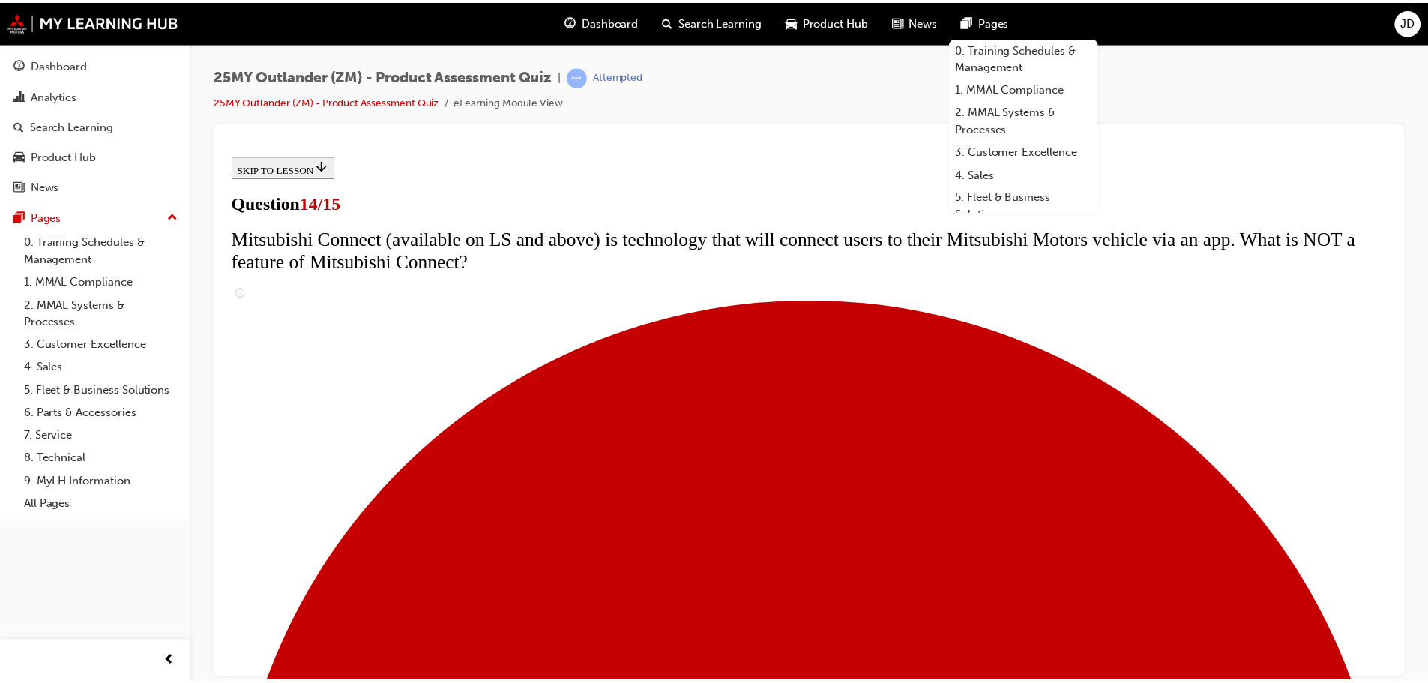
scroll to position [540, 0]
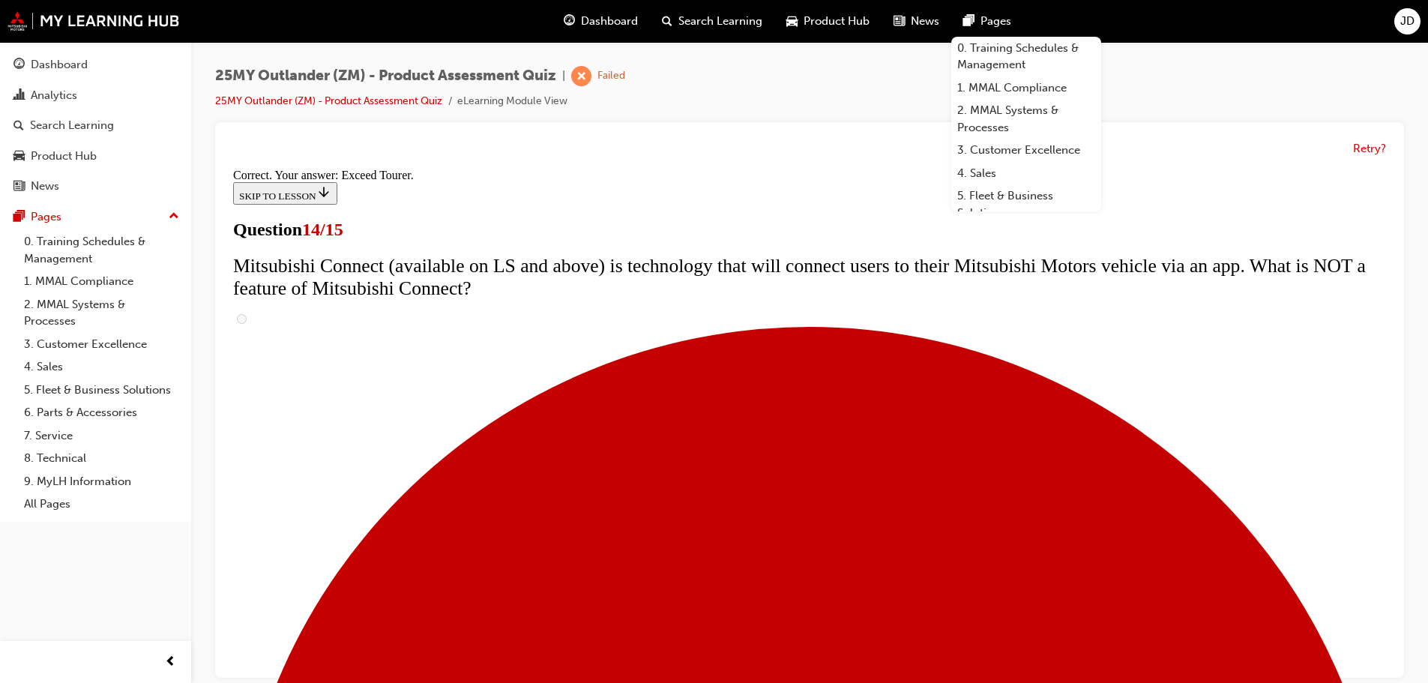
scroll to position [632, 0]
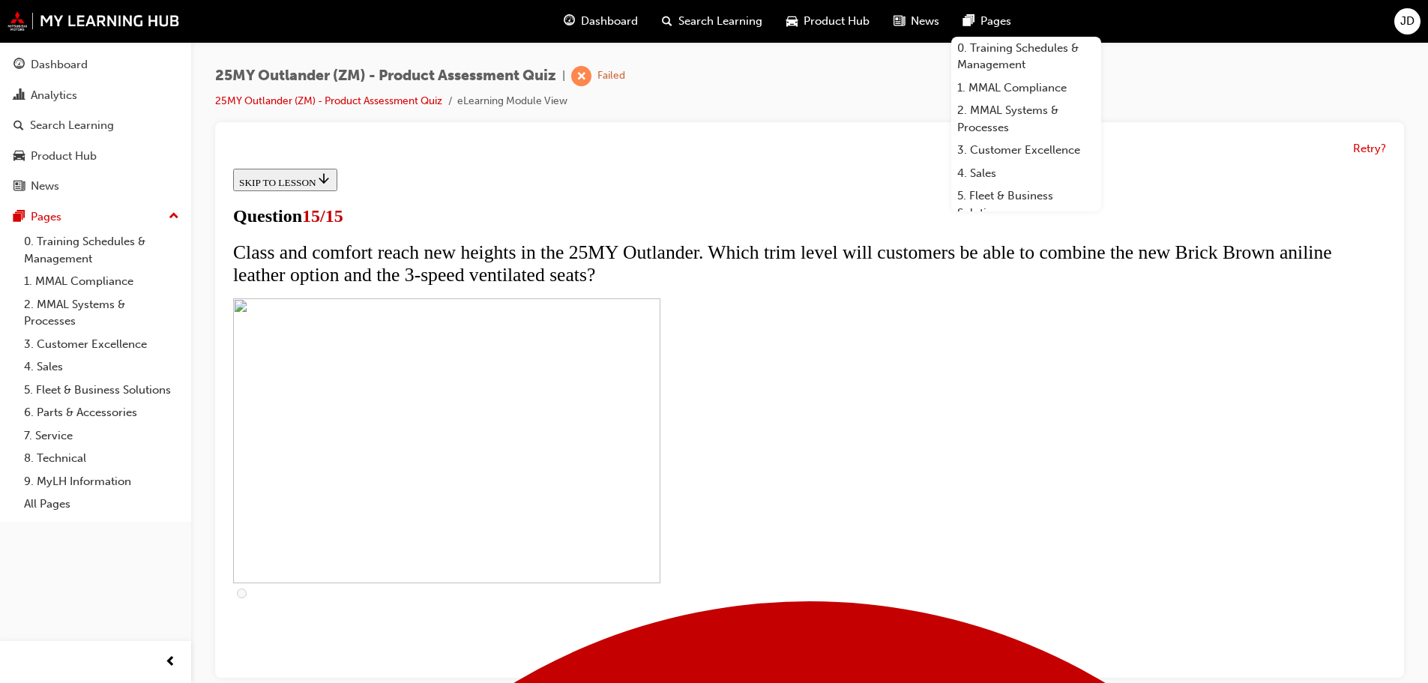
scroll to position [252, 0]
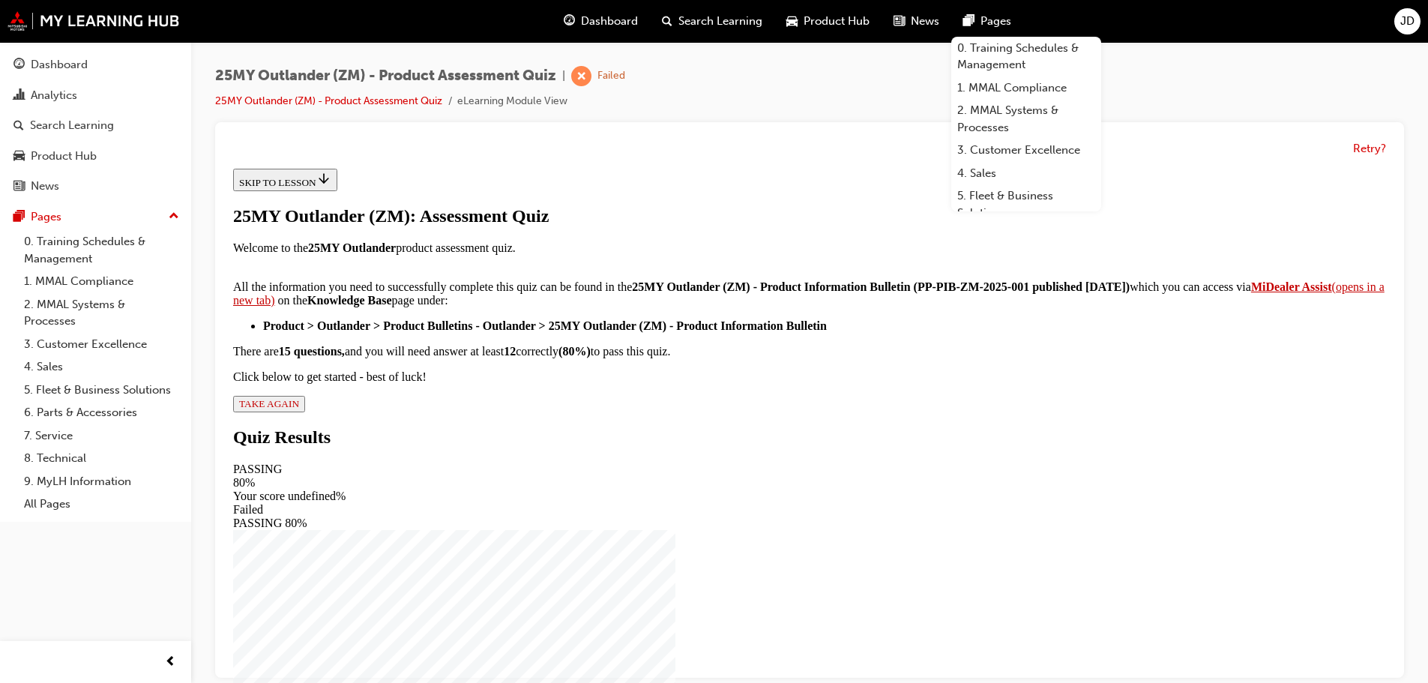
scroll to position [0, 0]
